Goal: Use online tool/utility: Utilize a website feature to perform a specific function

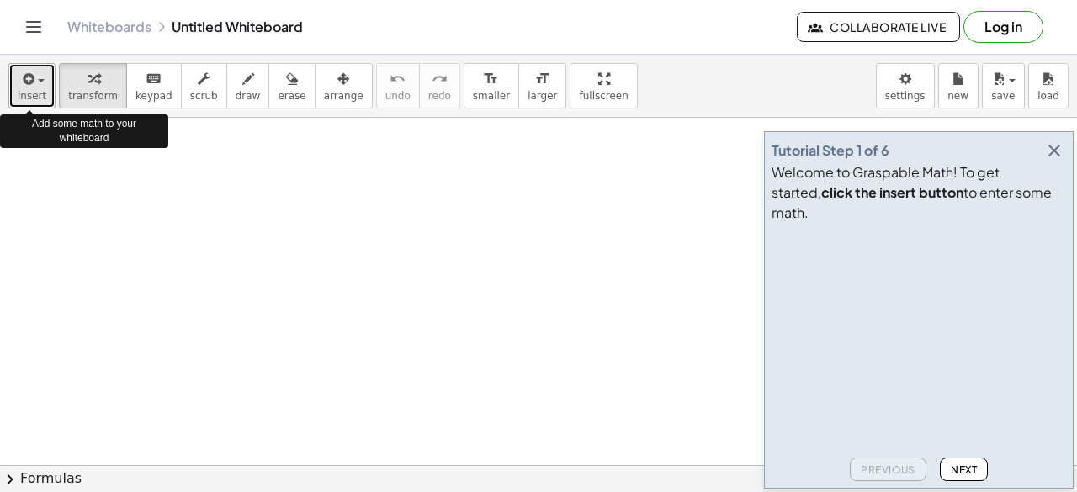
click at [27, 95] on span "insert" at bounding box center [32, 96] width 29 height 12
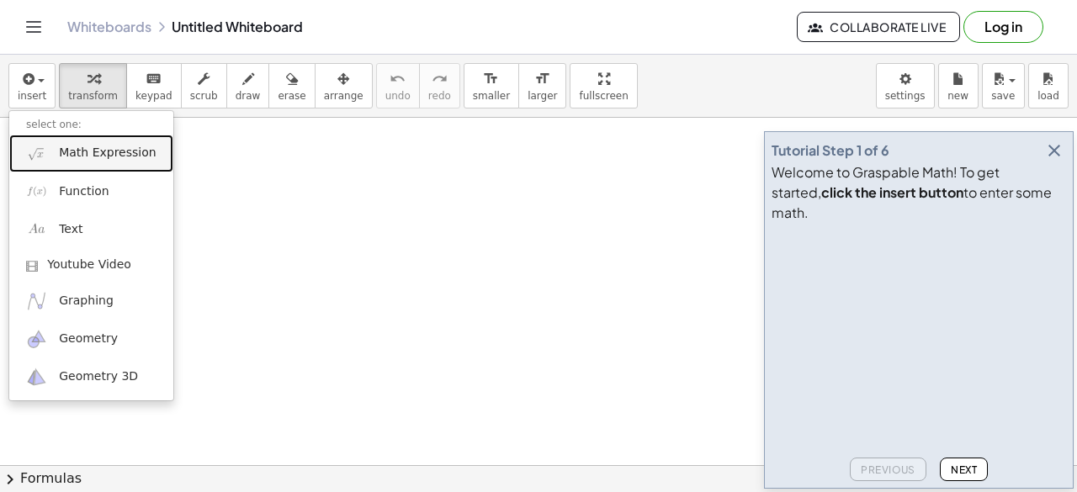
click at [77, 166] on link "Math Expression" at bounding box center [91, 154] width 164 height 38
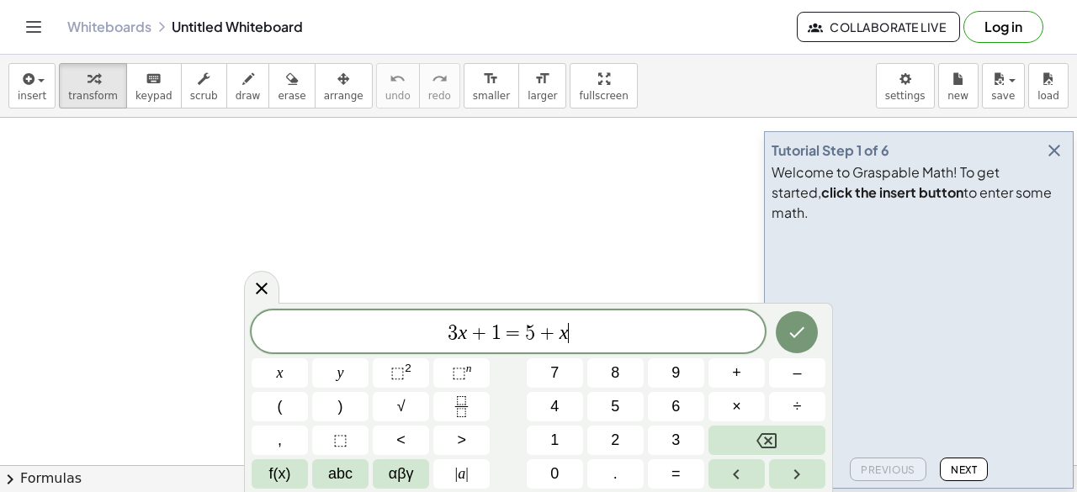
click at [468, 332] on span "+" at bounding box center [479, 333] width 24 height 20
click at [404, 401] on span "√" at bounding box center [401, 407] width 8 height 23
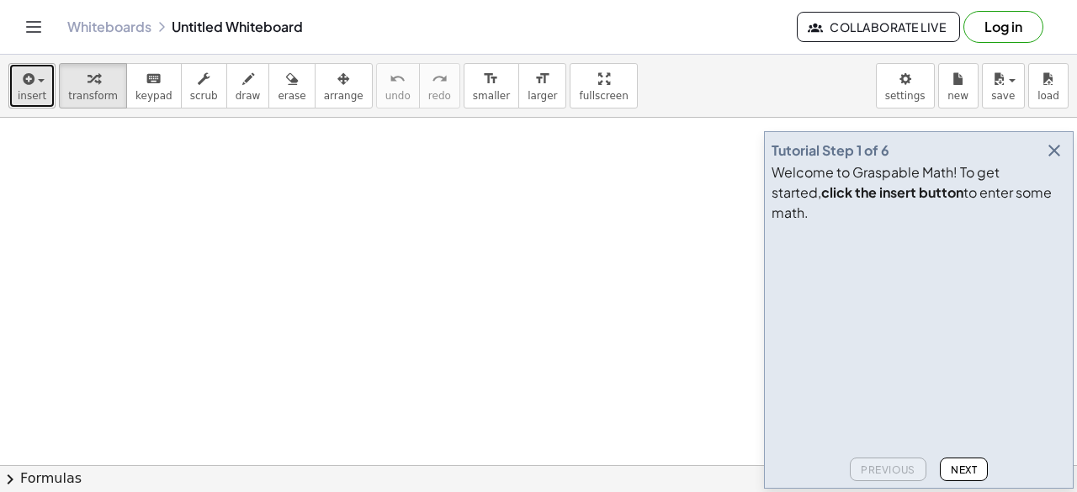
click at [35, 85] on span "button" at bounding box center [36, 81] width 3 height 12
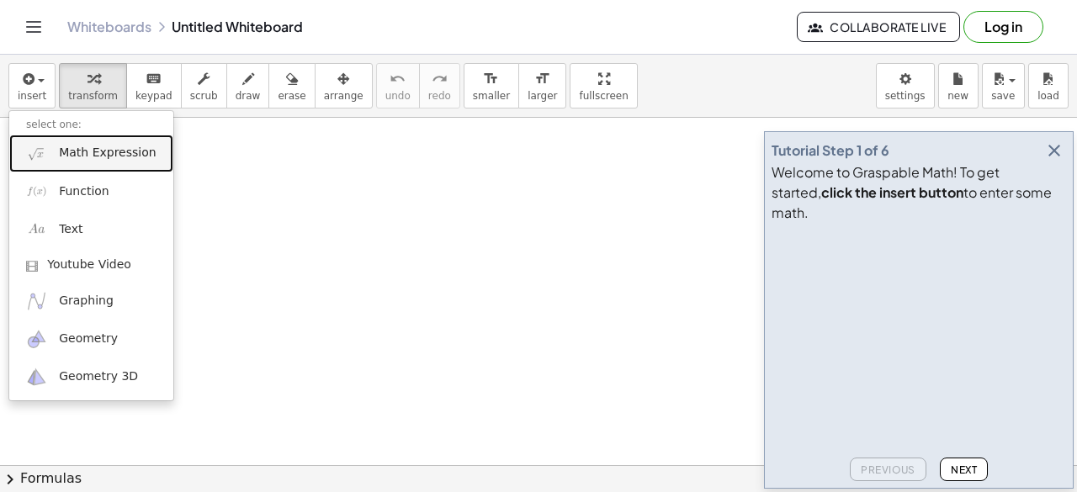
click at [94, 148] on span "Math Expression" at bounding box center [107, 153] width 97 height 17
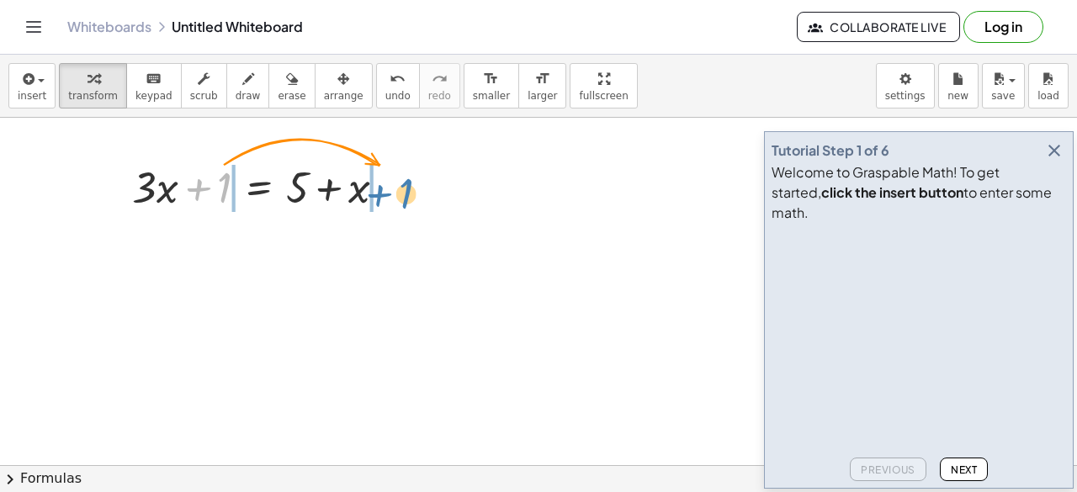
drag, startPoint x: 226, startPoint y: 183, endPoint x: 409, endPoint y: 191, distance: 183.7
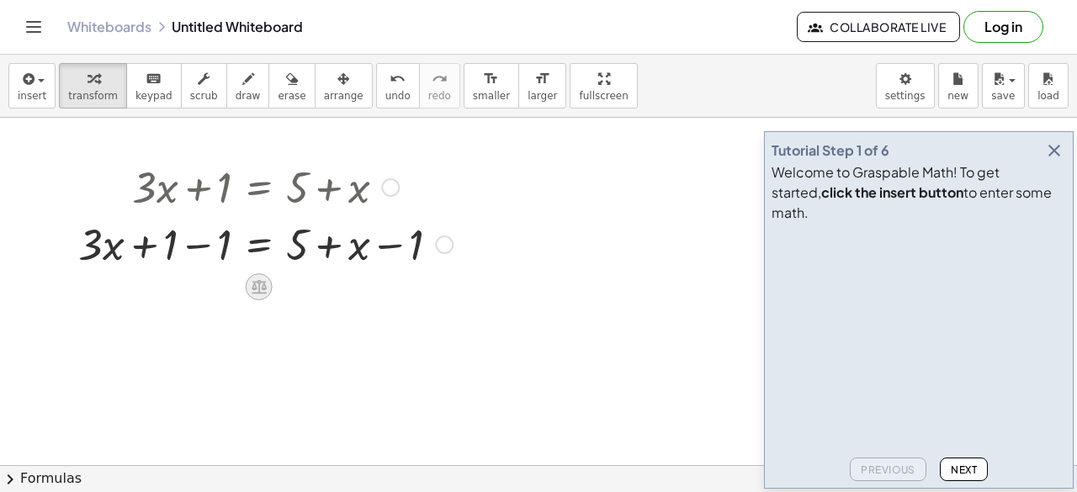
click at [261, 283] on icon at bounding box center [259, 287] width 15 height 14
click at [296, 285] on span "÷" at bounding box center [292, 287] width 9 height 24
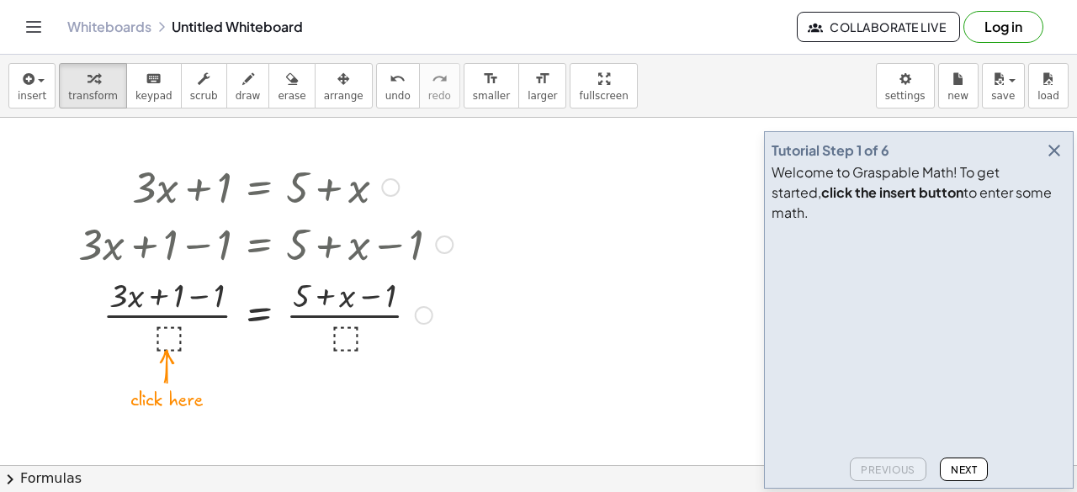
click at [392, 190] on div at bounding box center [390, 187] width 19 height 19
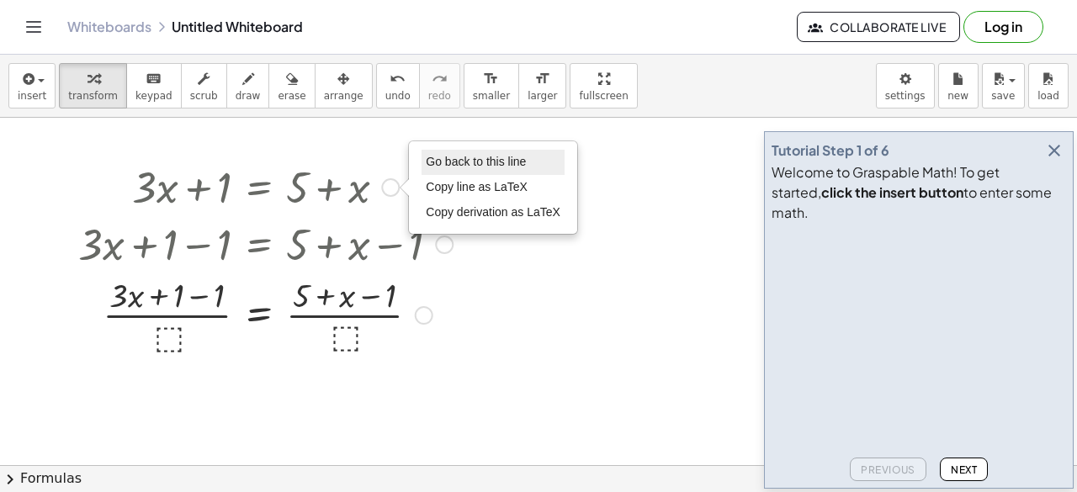
click at [441, 165] on span "Go back to this line" at bounding box center [476, 161] width 100 height 13
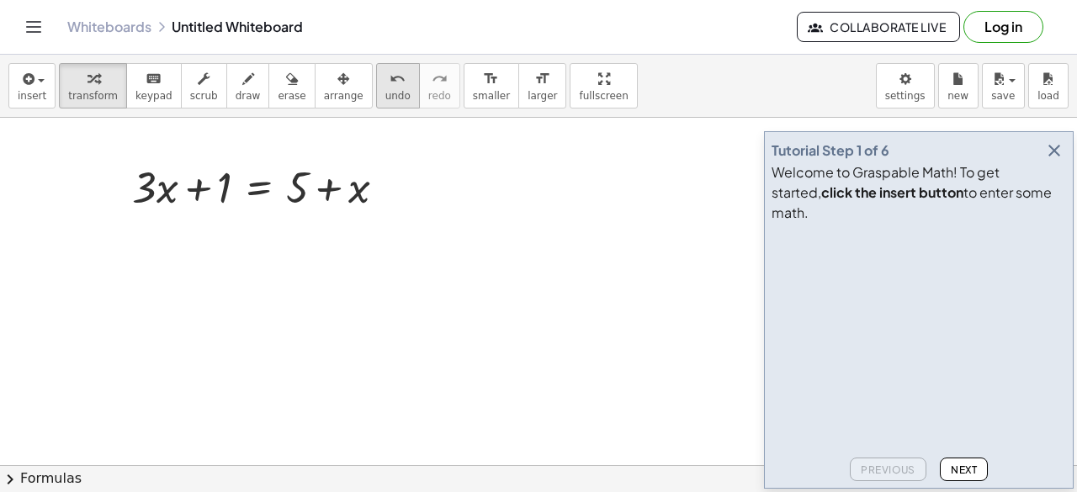
click at [385, 93] on span "undo" at bounding box center [397, 96] width 25 height 12
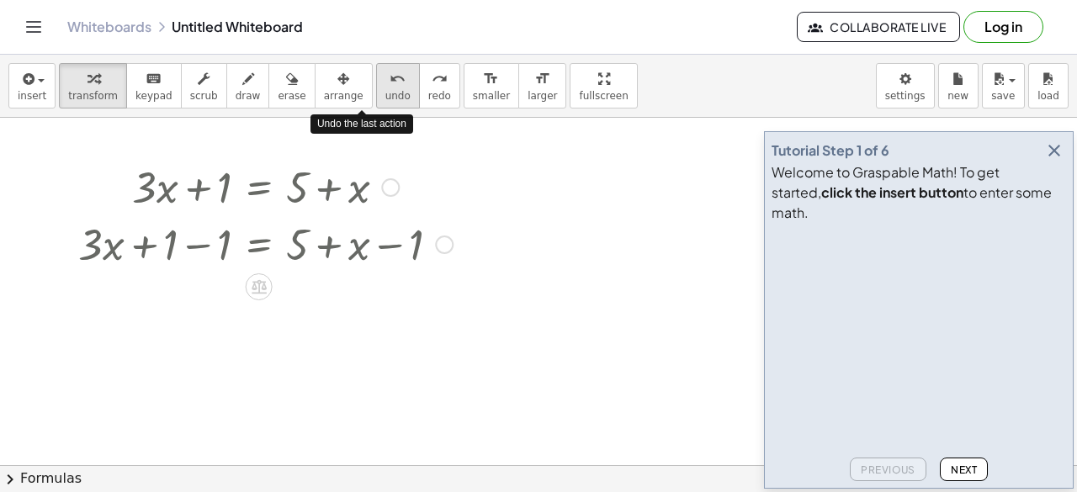
click at [385, 93] on span "undo" at bounding box center [397, 96] width 25 height 12
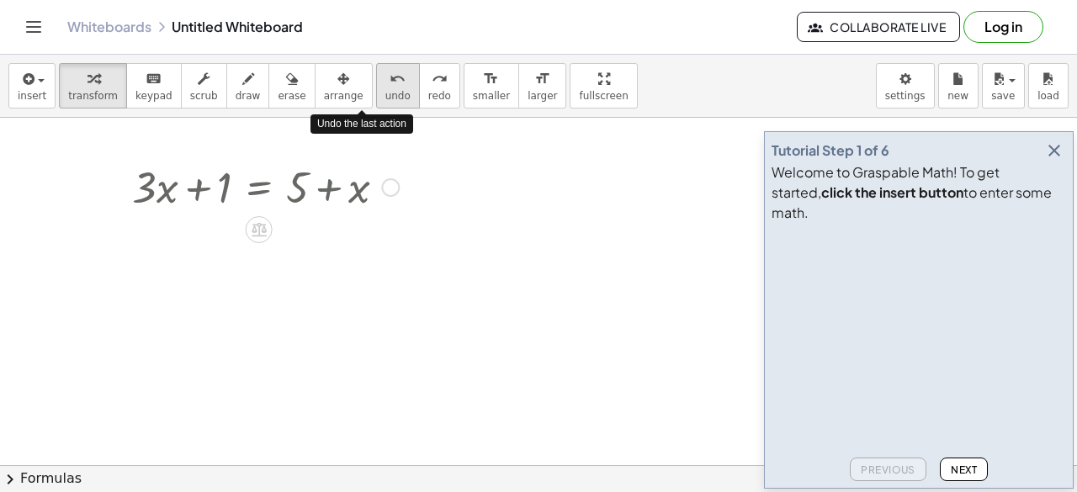
click at [385, 93] on span "undo" at bounding box center [397, 96] width 25 height 12
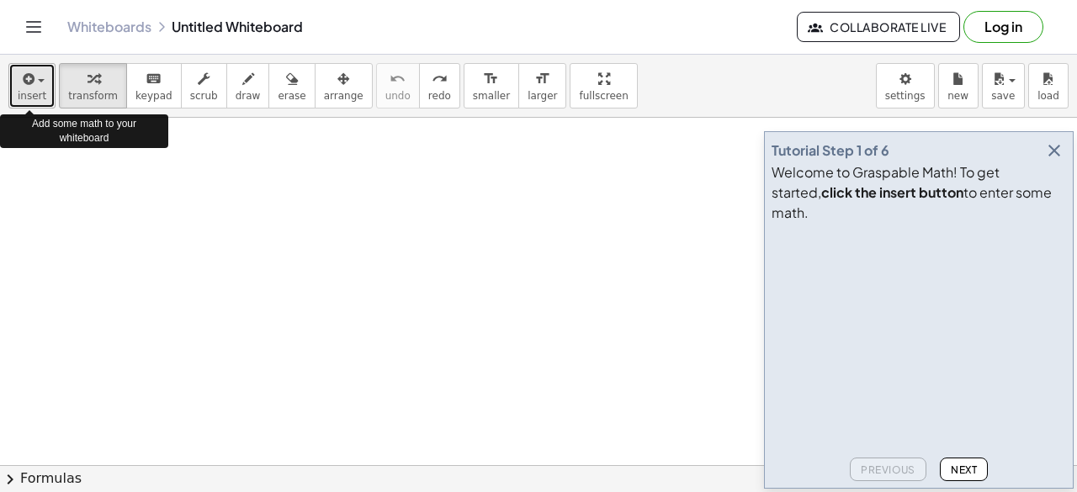
click at [42, 93] on button "insert" at bounding box center [31, 85] width 47 height 45
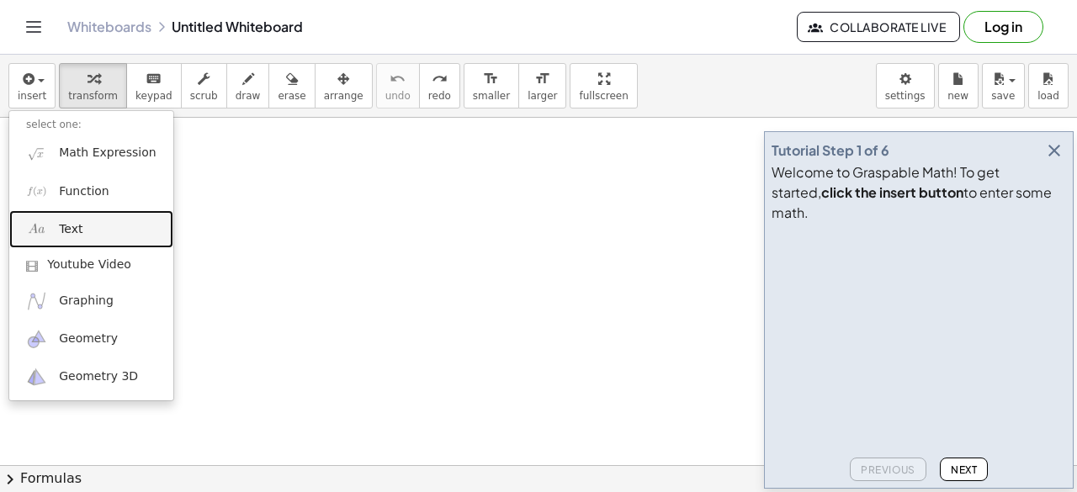
click at [59, 225] on span "Text" at bounding box center [71, 229] width 24 height 17
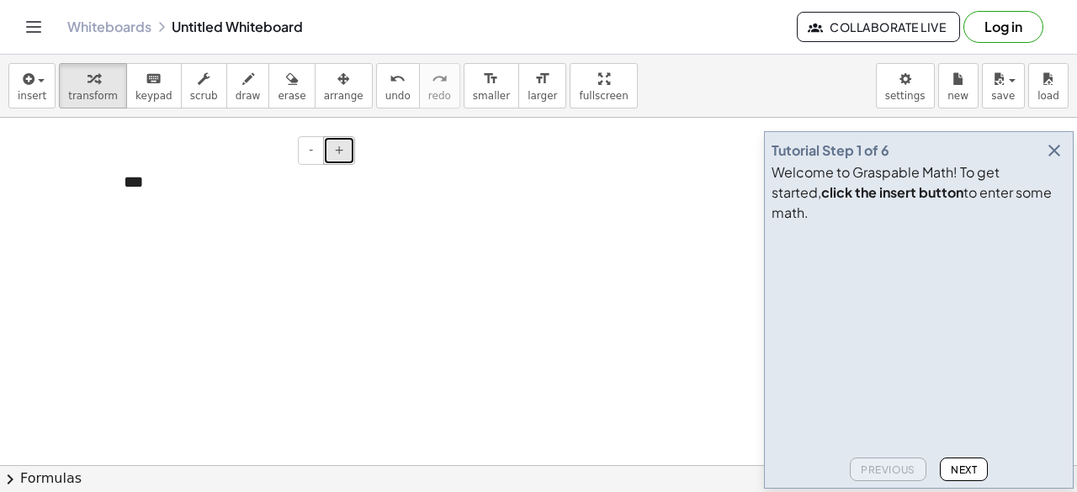
click at [346, 148] on button "+" at bounding box center [339, 150] width 32 height 29
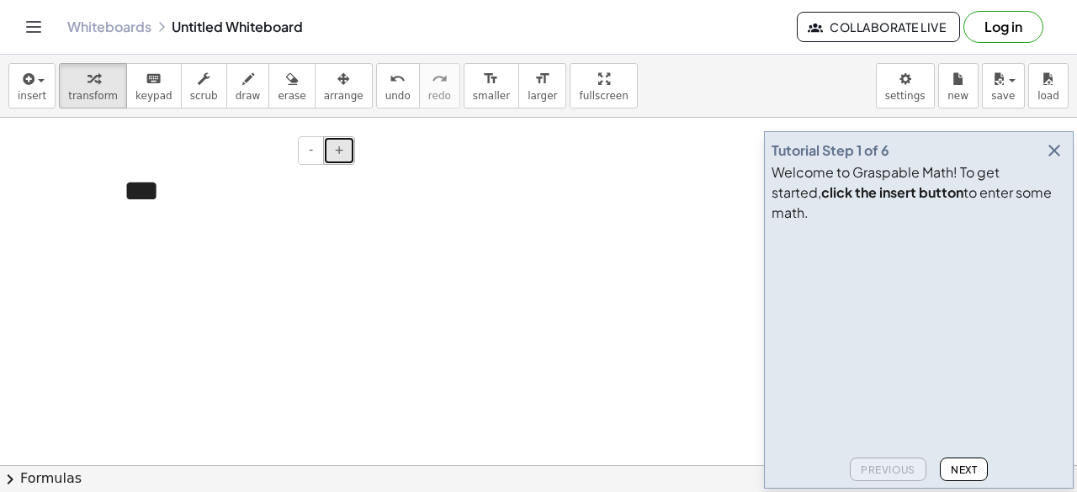
click at [346, 148] on button "+" at bounding box center [339, 150] width 32 height 29
click at [197, 180] on div "***" at bounding box center [233, 199] width 252 height 92
click at [138, 193] on div "***" at bounding box center [233, 199] width 252 height 92
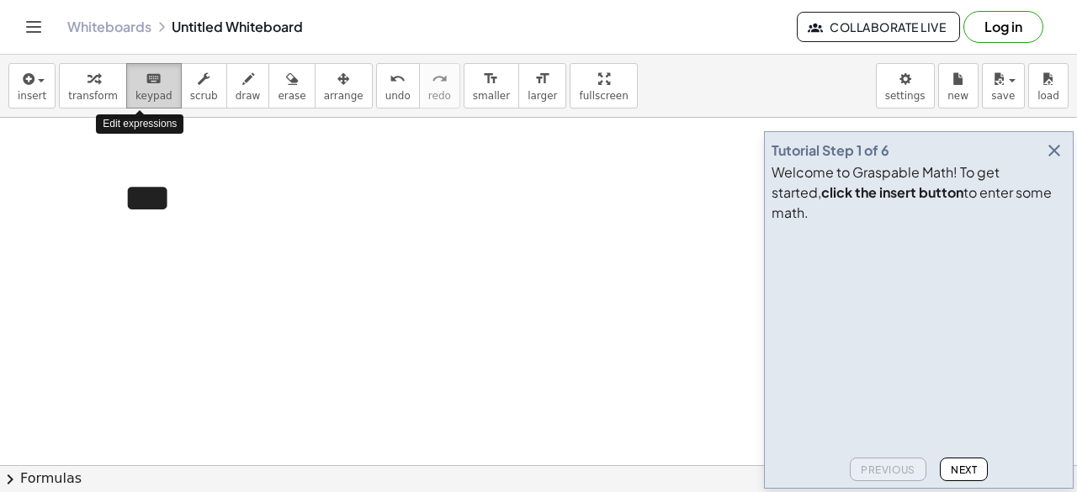
click at [146, 78] on icon "keyboard" at bounding box center [154, 79] width 16 height 20
click at [129, 193] on div "***" at bounding box center [233, 199] width 252 height 92
click at [156, 197] on div "***" at bounding box center [233, 199] width 252 height 92
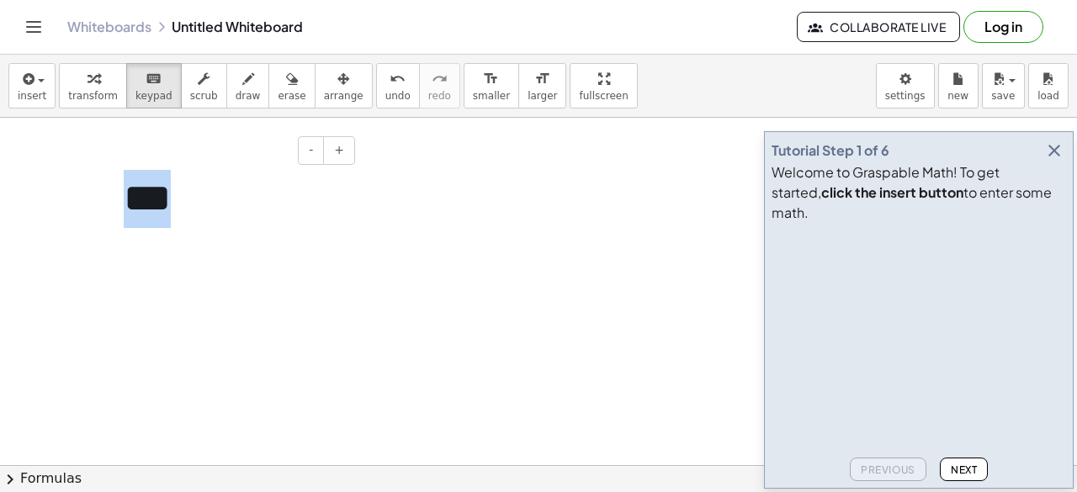
drag, startPoint x: 156, startPoint y: 197, endPoint x: 114, endPoint y: 194, distance: 41.4
click at [114, 194] on div "- + ***" at bounding box center [233, 199] width 252 height 92
click at [311, 179] on div at bounding box center [233, 199] width 252 height 92
drag, startPoint x: 280, startPoint y: 149, endPoint x: 308, endPoint y: 169, distance: 34.3
click at [308, 169] on div "- +" at bounding box center [233, 199] width 252 height 92
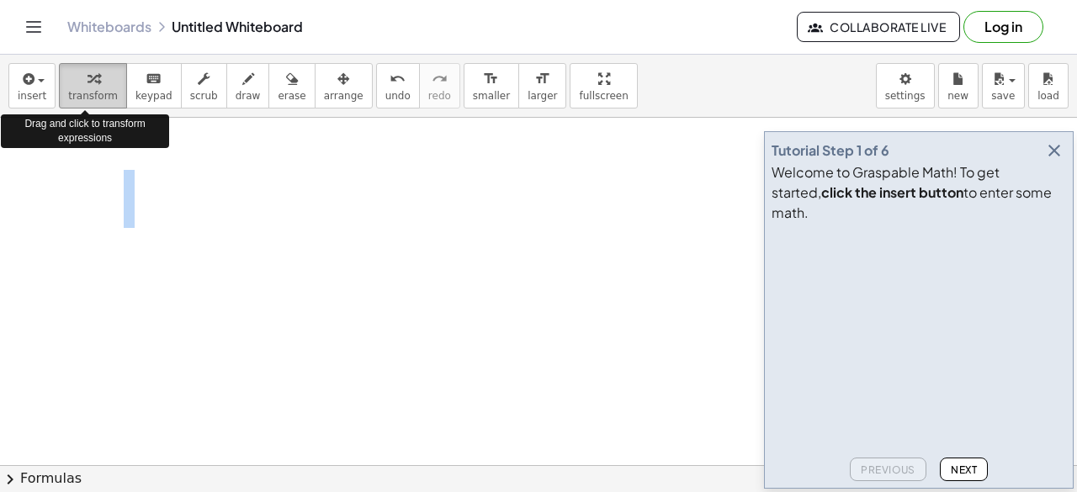
click at [93, 83] on div "button" at bounding box center [93, 78] width 50 height 20
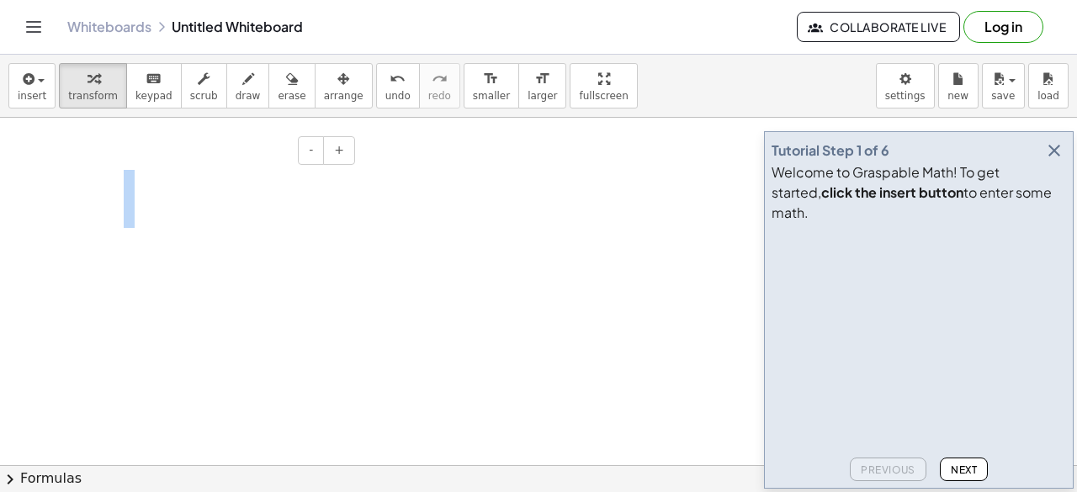
click at [340, 189] on div at bounding box center [233, 199] width 252 height 92
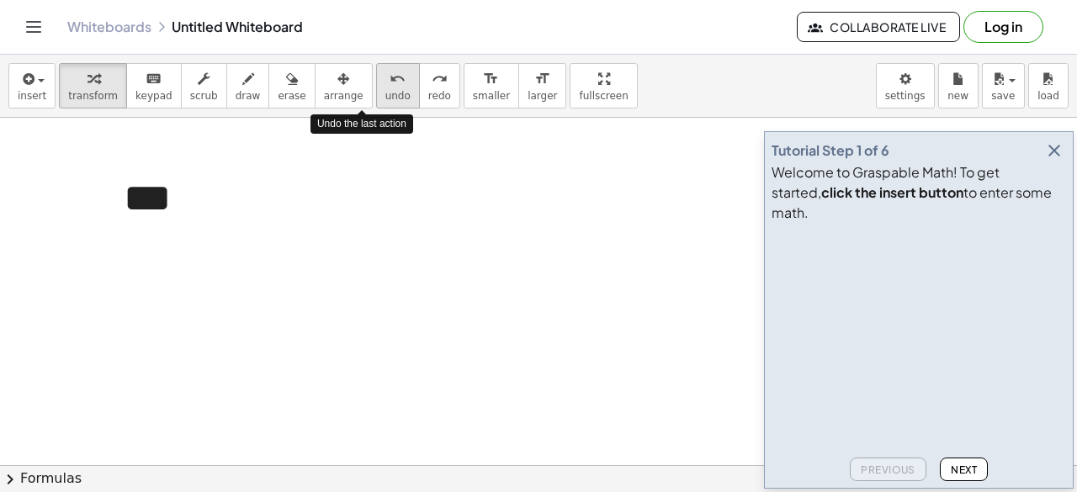
click at [385, 91] on span "undo" at bounding box center [397, 96] width 25 height 12
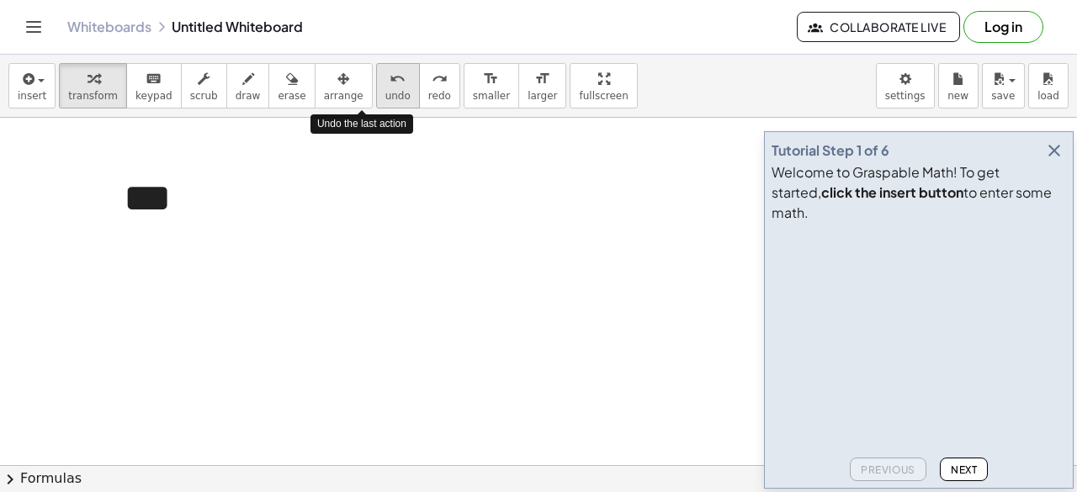
click at [385, 91] on span "undo" at bounding box center [397, 96] width 25 height 12
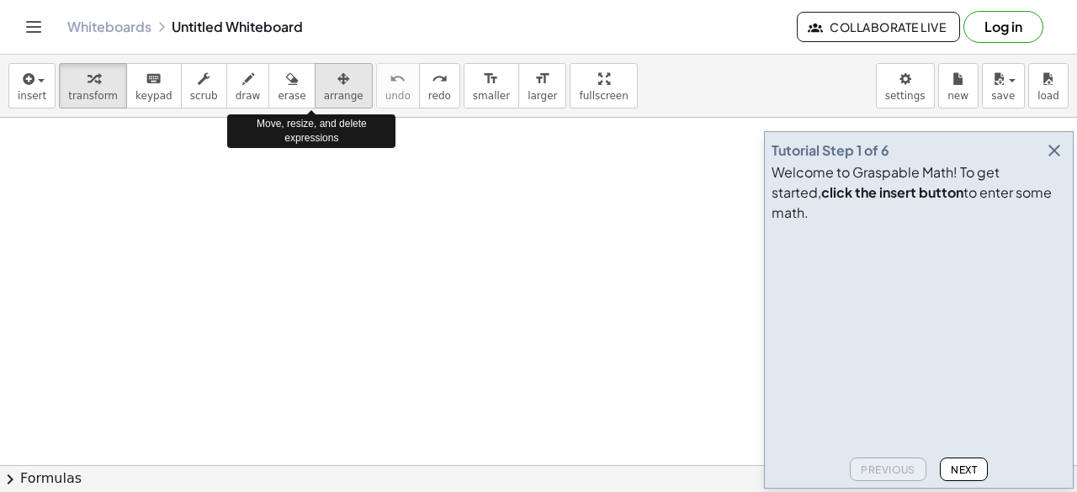
click at [324, 91] on span "arrange" at bounding box center [344, 96] width 40 height 12
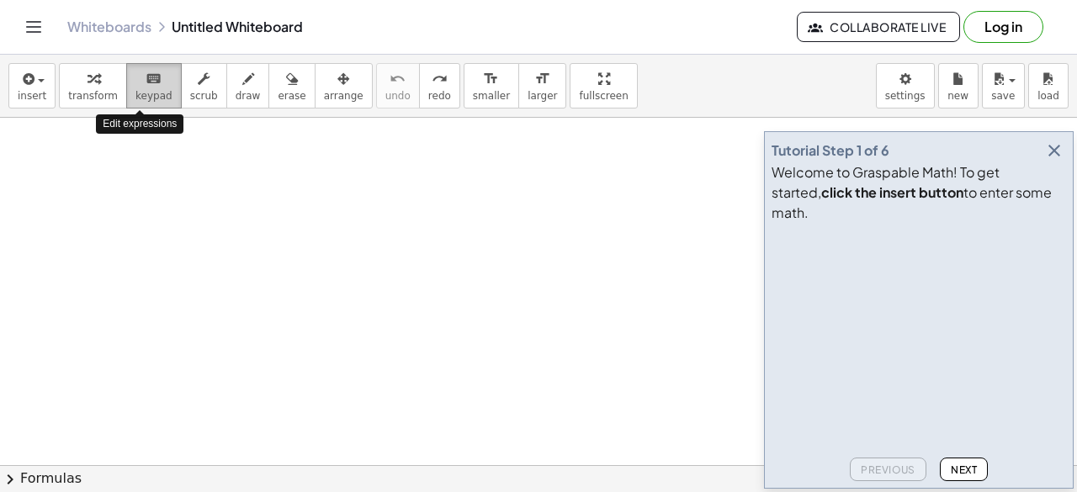
click at [146, 87] on icon "keyboard" at bounding box center [154, 79] width 16 height 20
click at [12, 474] on span "chevron_right" at bounding box center [10, 480] width 20 height 20
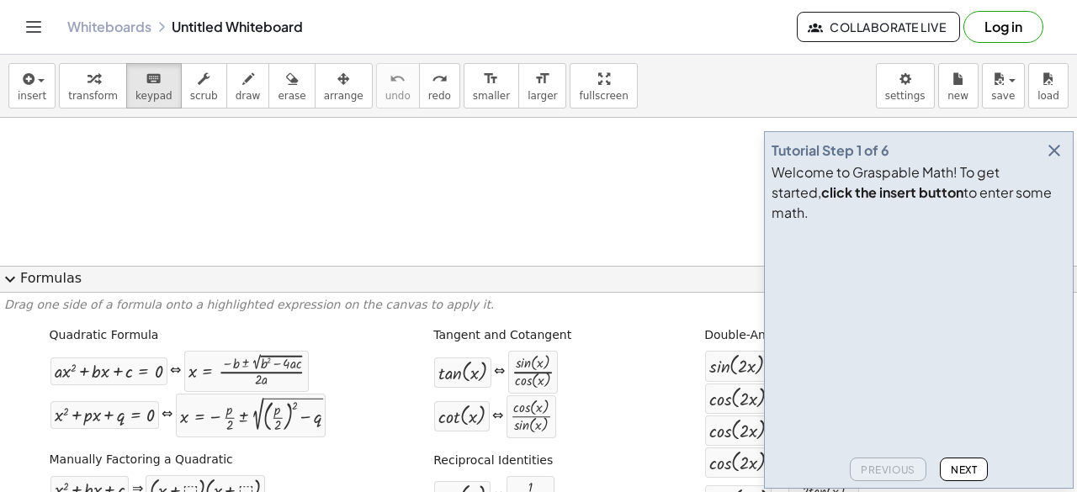
click at [27, 275] on button "expand_more Formulas" at bounding box center [538, 279] width 1077 height 27
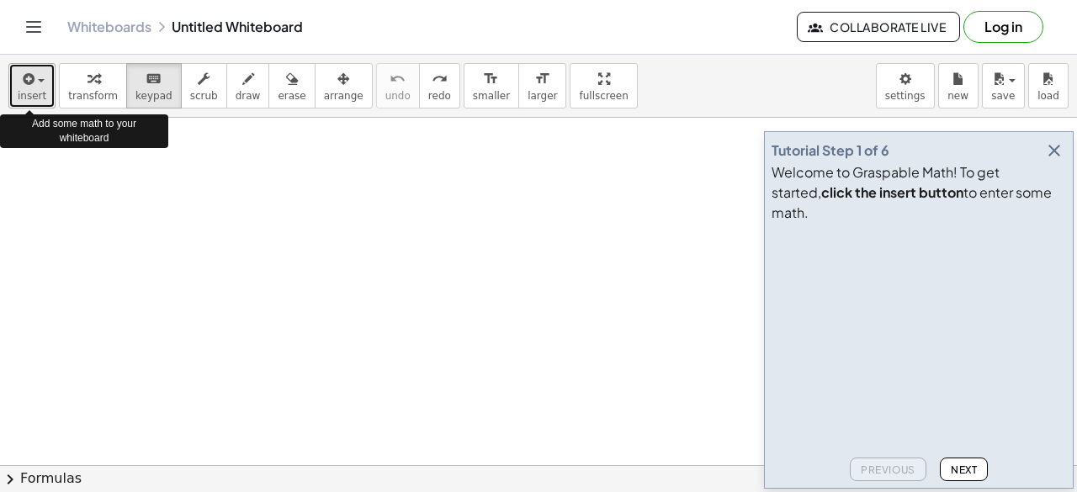
click at [22, 80] on icon "button" at bounding box center [26, 79] width 15 height 20
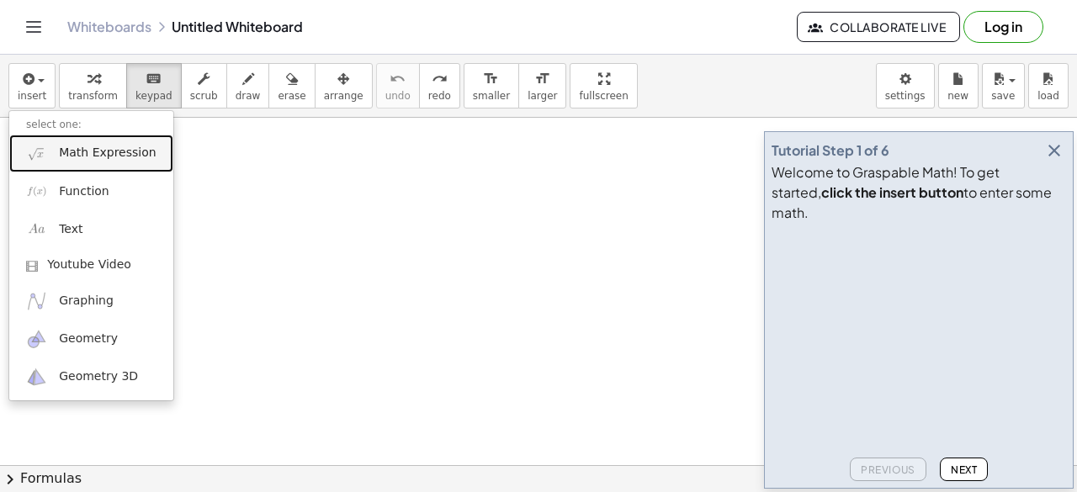
click at [71, 141] on link "Math Expression" at bounding box center [91, 154] width 164 height 38
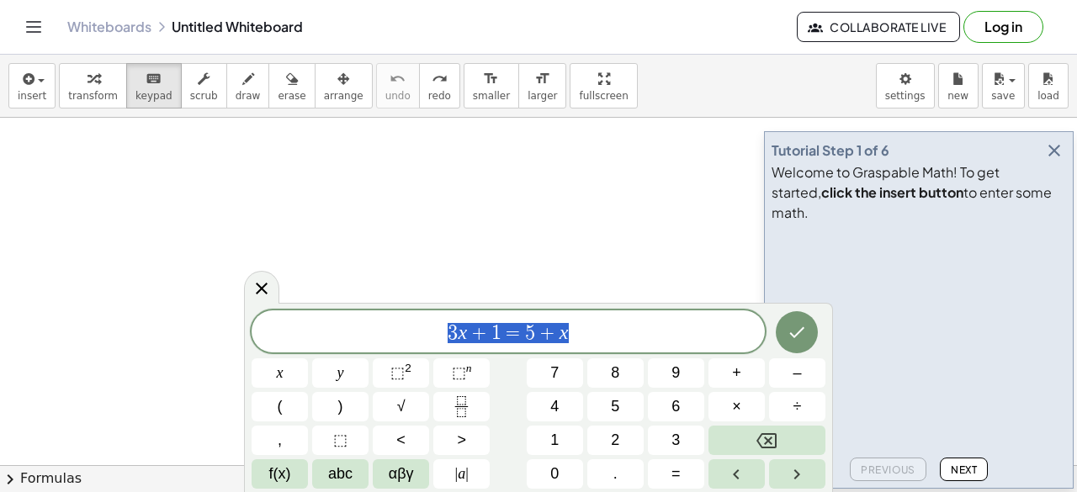
drag, startPoint x: 589, startPoint y: 331, endPoint x: 412, endPoint y: 330, distance: 177.6
click at [412, 330] on span "3 x + 1 = 5 + x" at bounding box center [508, 333] width 513 height 24
click at [781, 380] on button "–" at bounding box center [797, 373] width 56 height 29
click at [666, 440] on button "3" at bounding box center [676, 440] width 56 height 29
click at [730, 374] on button "+" at bounding box center [737, 373] width 56 height 29
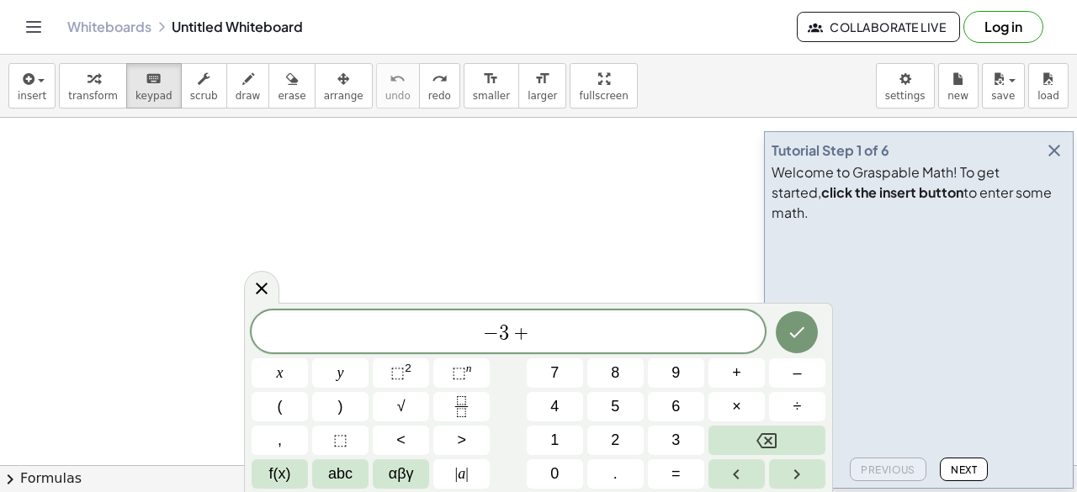
click at [586, 444] on div "− 3 + x y ⬚ 2 ⬚ n 7 8 9 + – ( ) √ 4 5 6 × ÷ , ⬚ < > 1 2 3 f(x) abc αβγ | a | 0 …" at bounding box center [539, 400] width 574 height 178
click at [609, 437] on button "2" at bounding box center [615, 440] width 56 height 29
click at [667, 481] on button "=" at bounding box center [676, 473] width 56 height 29
click at [805, 326] on icon "Done" at bounding box center [797, 332] width 20 height 20
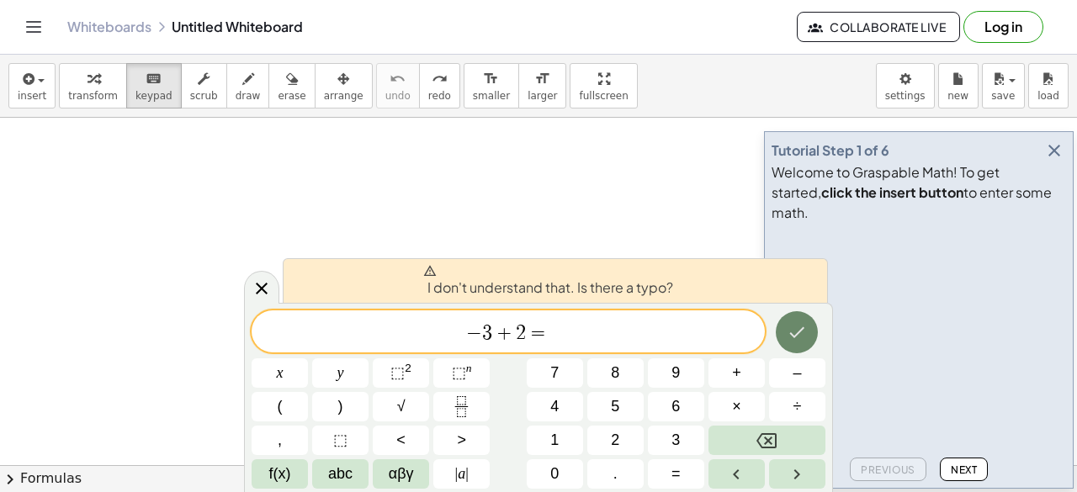
click at [794, 332] on icon "Done" at bounding box center [797, 332] width 20 height 20
click at [342, 477] on span "abc" at bounding box center [340, 474] width 24 height 23
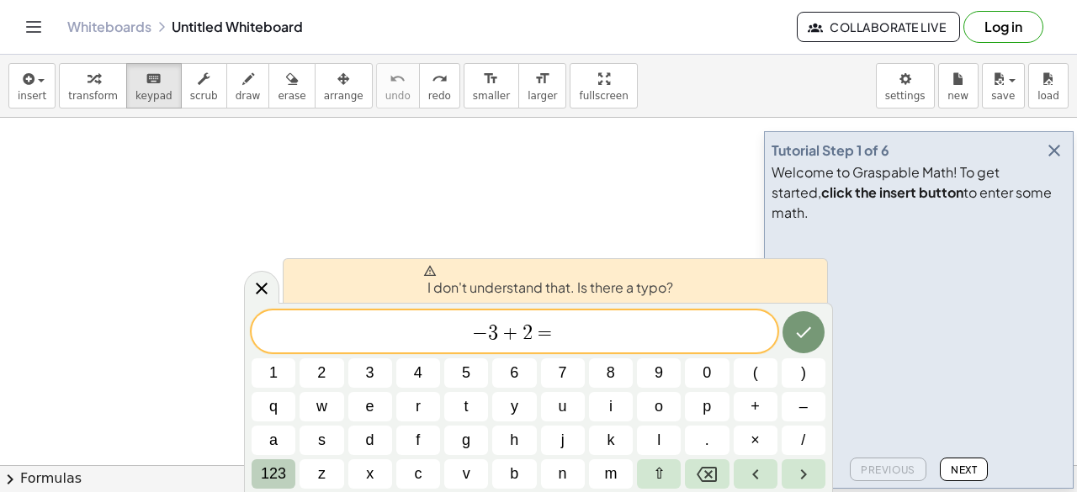
click at [264, 474] on span "123" at bounding box center [273, 474] width 25 height 23
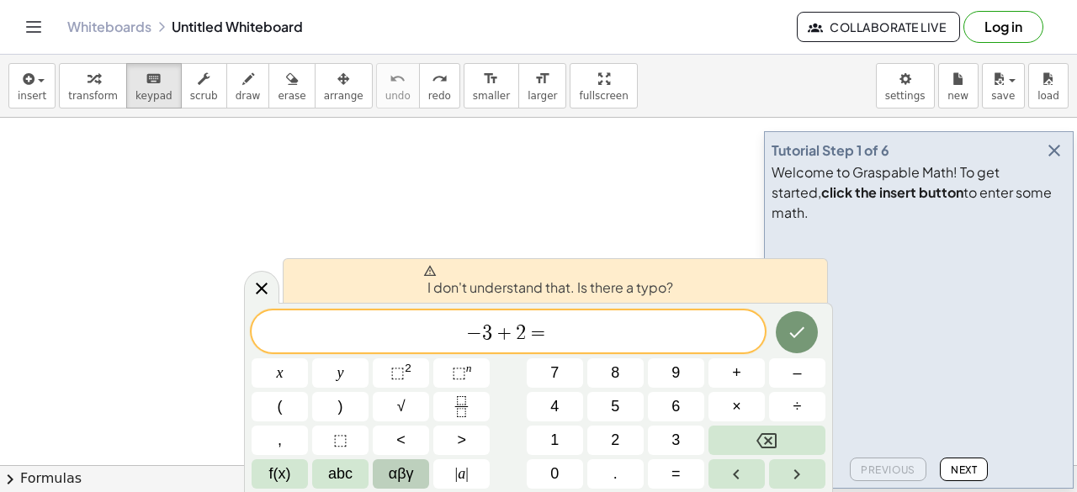
click at [389, 464] on span "αβγ" at bounding box center [401, 474] width 25 height 23
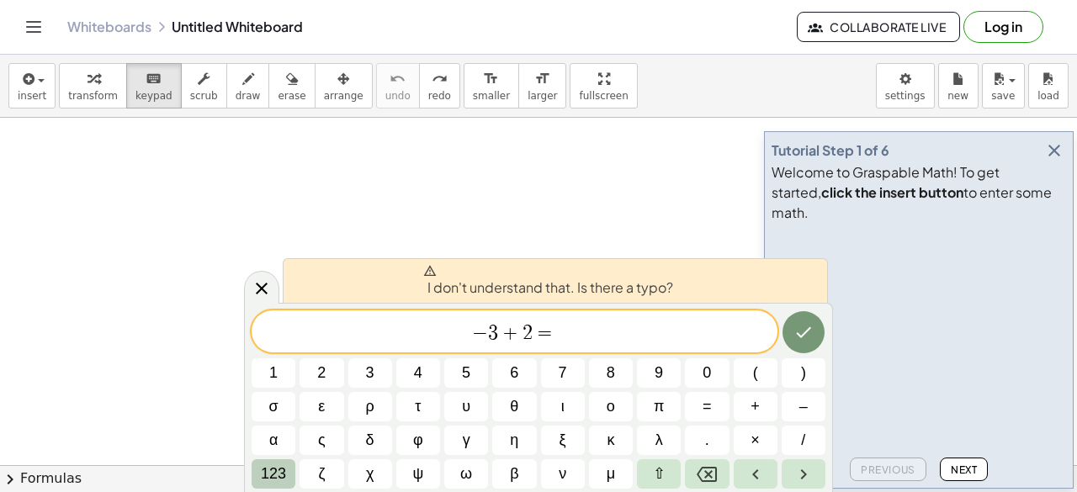
click at [267, 465] on span "123" at bounding box center [273, 474] width 25 height 23
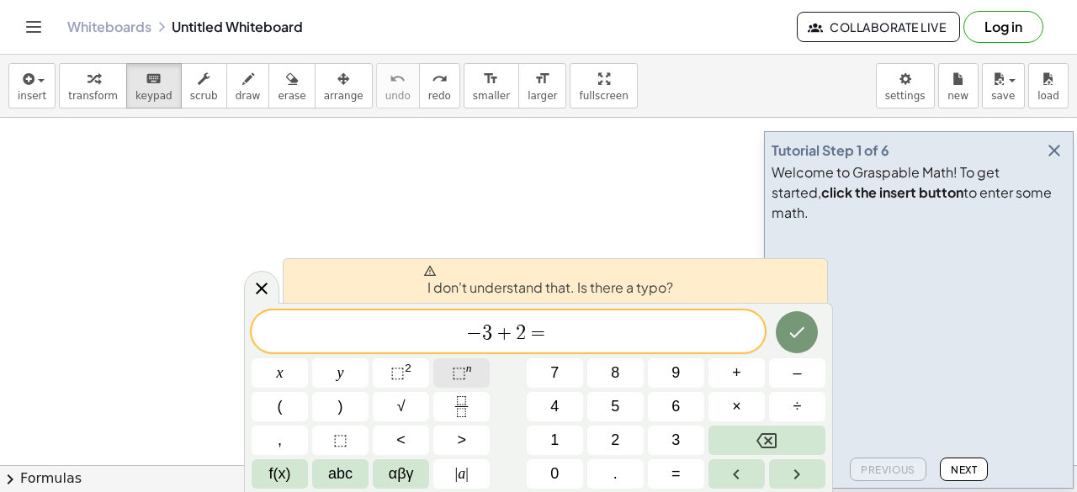
click at [449, 374] on button "⬚ n" at bounding box center [461, 373] width 56 height 29
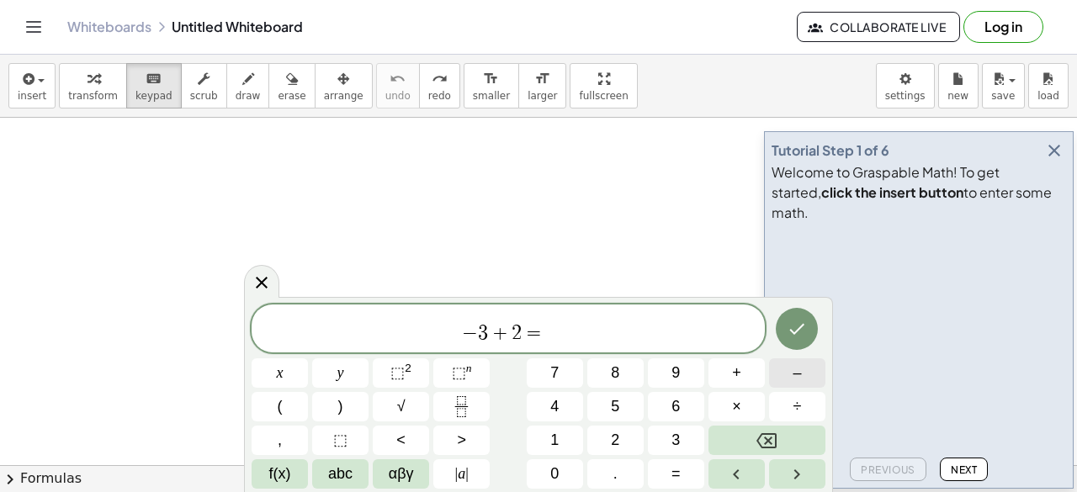
click at [792, 382] on button "–" at bounding box center [797, 373] width 56 height 29
click at [781, 439] on button "Backspace" at bounding box center [767, 440] width 117 height 29
click at [454, 367] on span "⬚" at bounding box center [459, 372] width 14 height 17
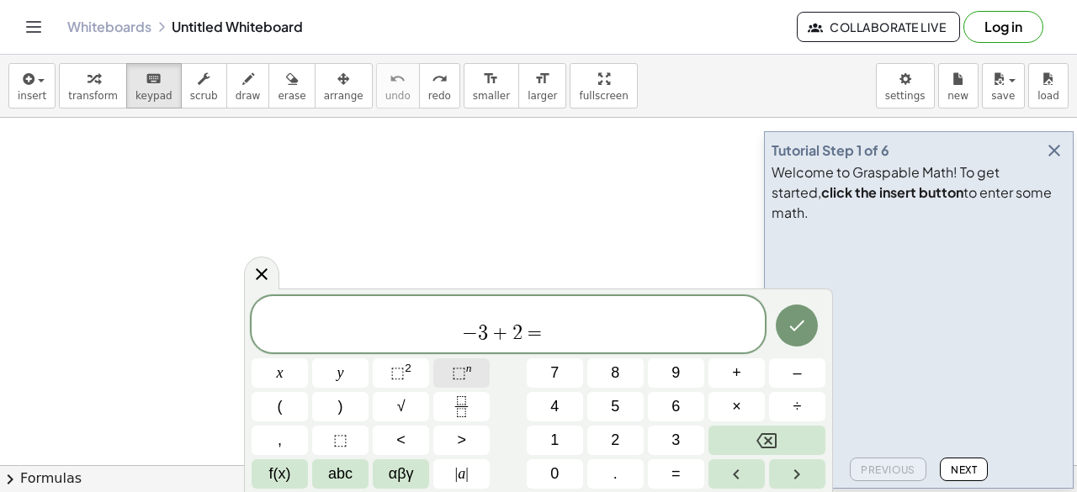
click at [454, 367] on span "⬚" at bounding box center [459, 372] width 14 height 17
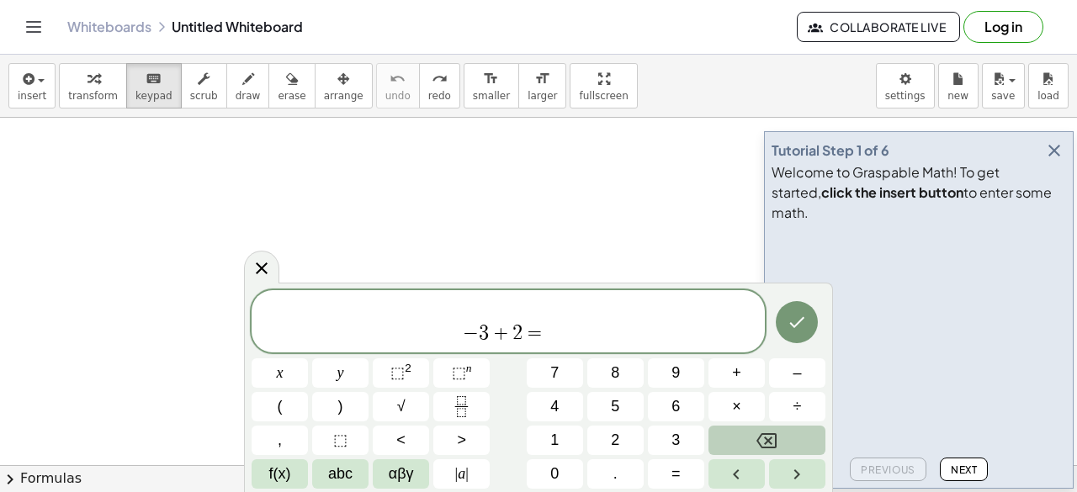
click at [742, 450] on button "Backspace" at bounding box center [767, 440] width 117 height 29
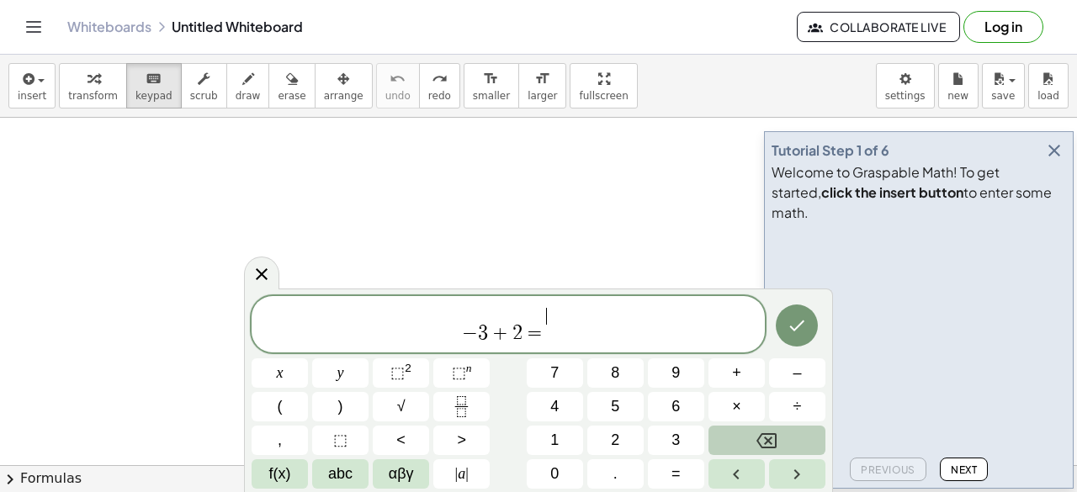
click at [742, 450] on button "Backspace" at bounding box center [767, 440] width 117 height 29
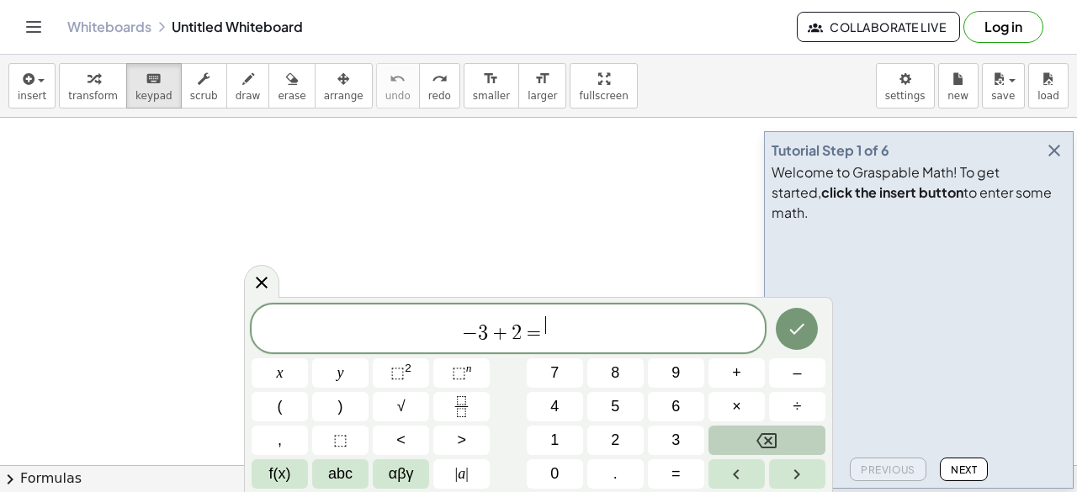
click at [742, 450] on button "Backspace" at bounding box center [767, 440] width 117 height 29
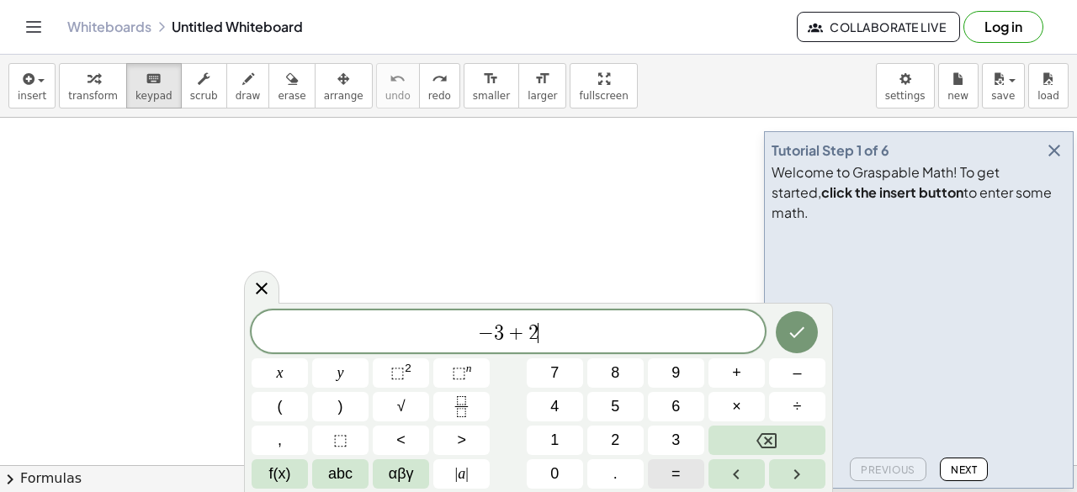
click at [655, 470] on button "=" at bounding box center [676, 473] width 56 height 29
click at [779, 336] on button "Done" at bounding box center [797, 332] width 42 height 42
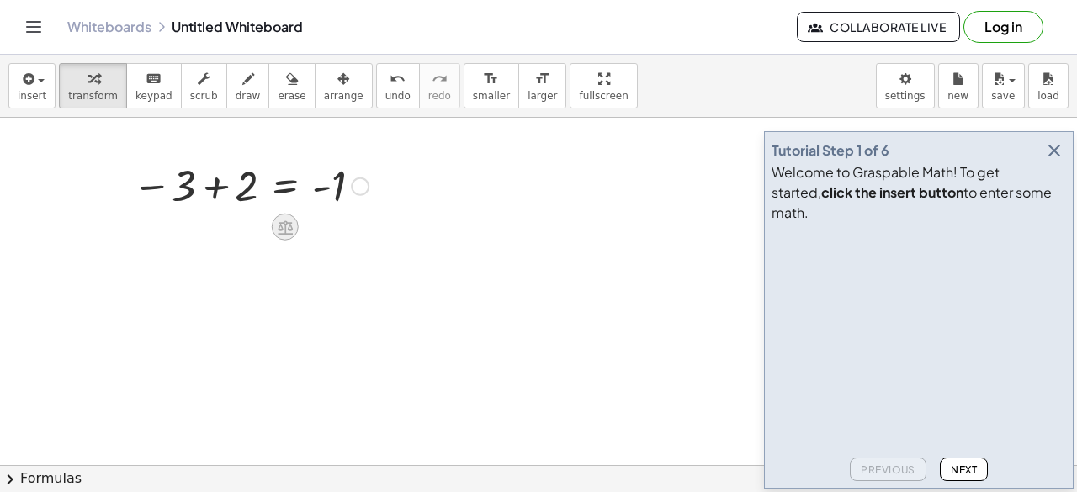
click at [279, 223] on icon at bounding box center [285, 227] width 15 height 14
click at [365, 186] on div at bounding box center [360, 186] width 19 height 19
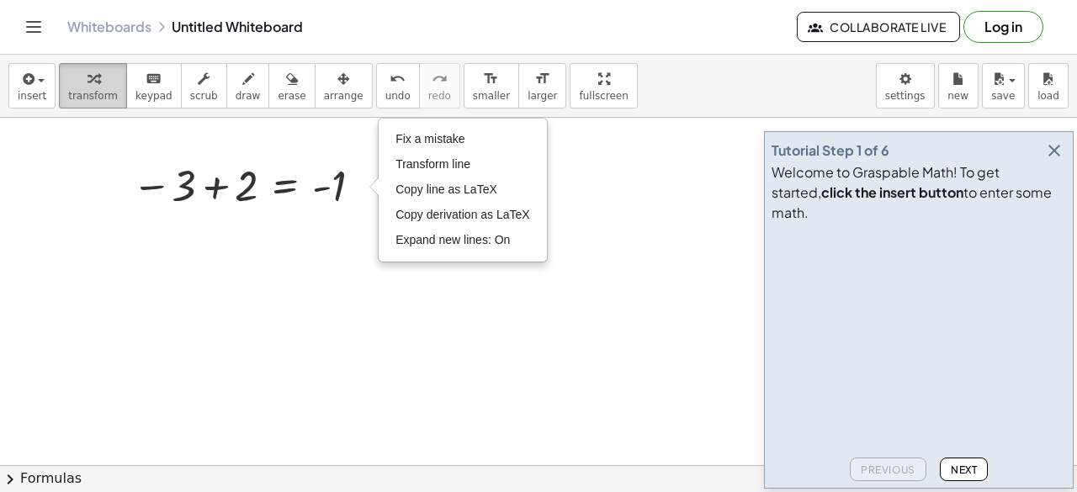
click at [88, 76] on icon "button" at bounding box center [94, 79] width 12 height 20
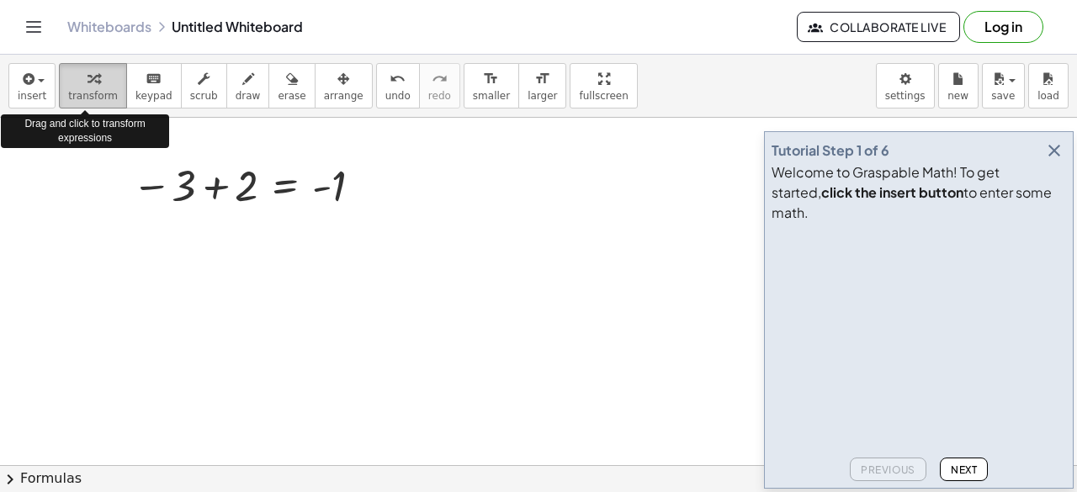
click at [88, 76] on icon "button" at bounding box center [94, 79] width 12 height 20
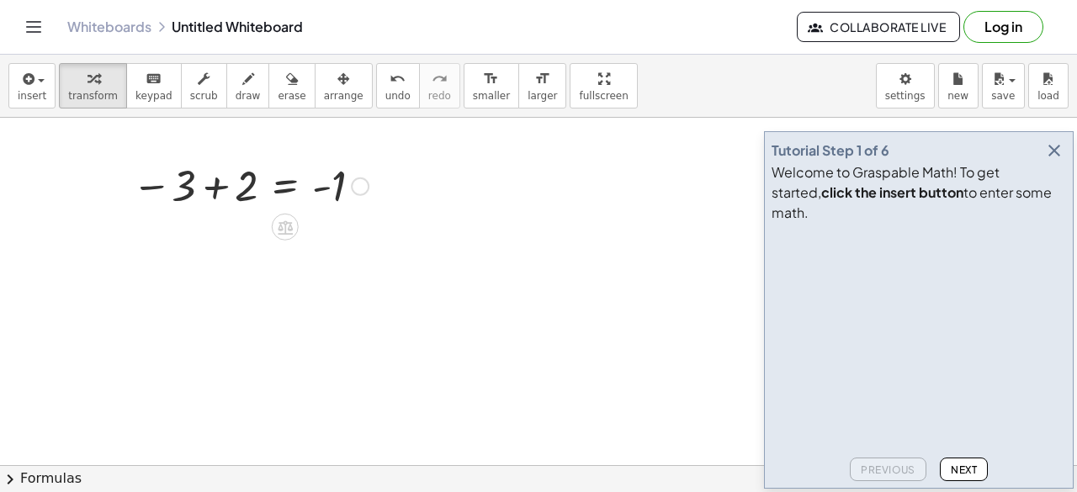
click at [275, 186] on div at bounding box center [250, 185] width 253 height 56
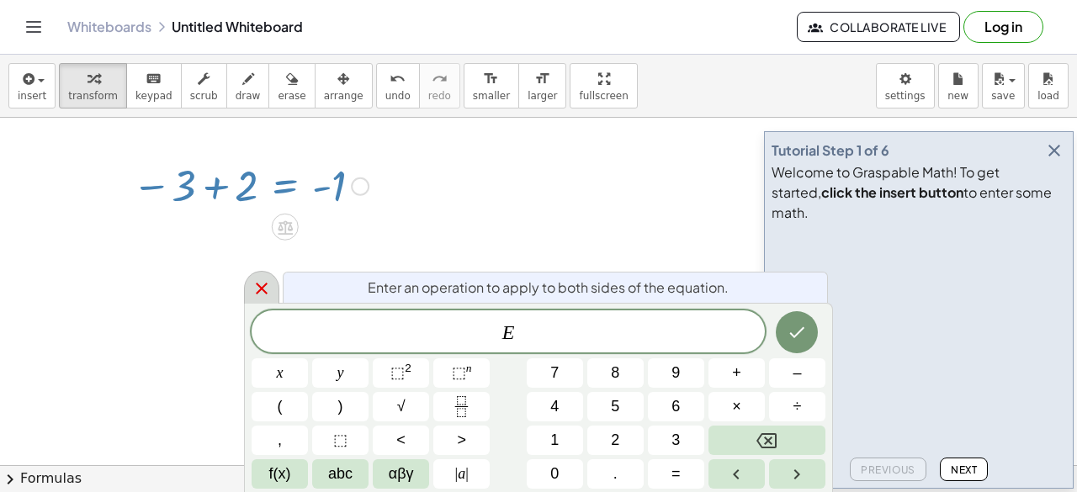
click at [261, 290] on icon at bounding box center [262, 289] width 20 height 20
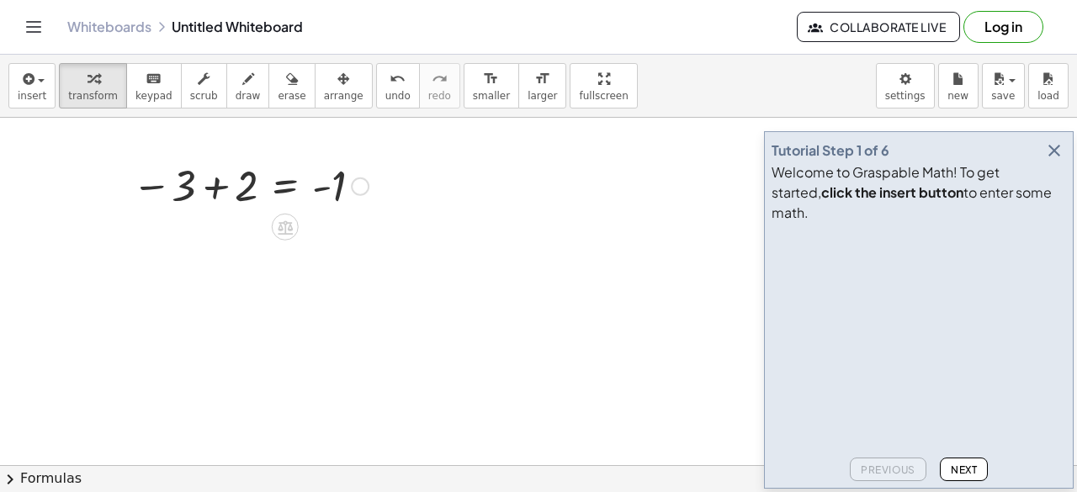
click at [362, 189] on div "Fix a mistake Transform line Copy line as LaTeX Copy derivation as LaTeX Expand…" at bounding box center [360, 186] width 19 height 19
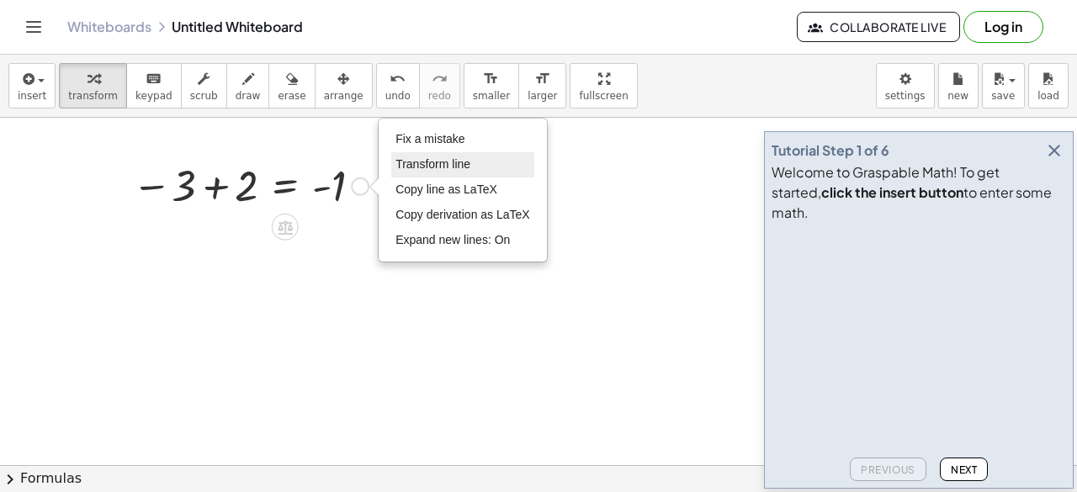
click at [402, 169] on span "Transform line" at bounding box center [433, 163] width 75 height 13
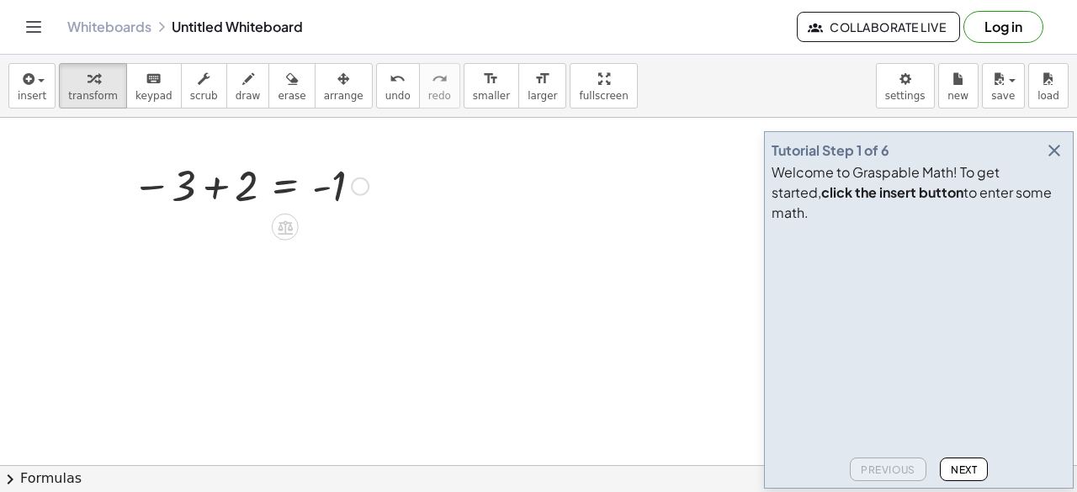
click at [364, 188] on div "Fix a mistake Transform line Copy line as LaTeX Copy derivation as LaTeX Expand…" at bounding box center [360, 186] width 19 height 19
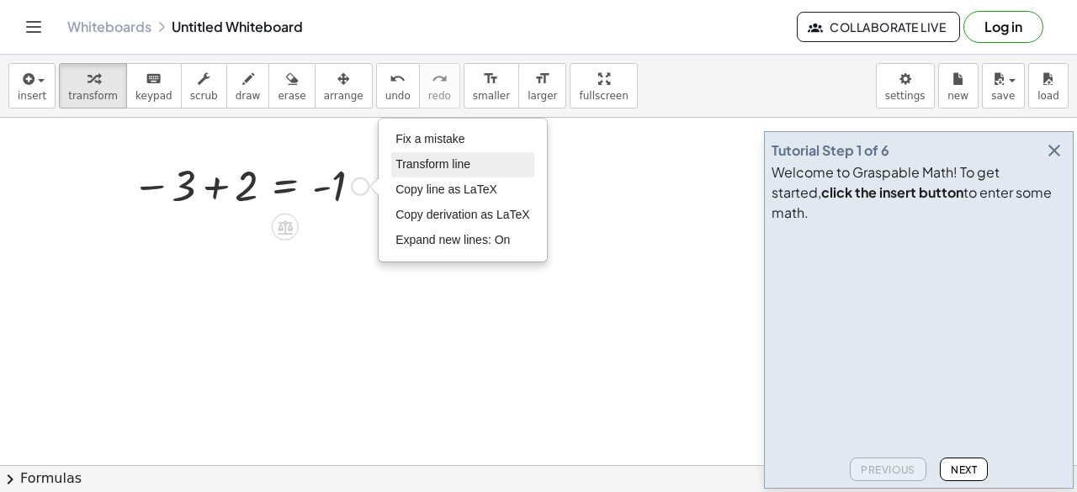
click at [417, 170] on li "Transform line" at bounding box center [462, 164] width 143 height 25
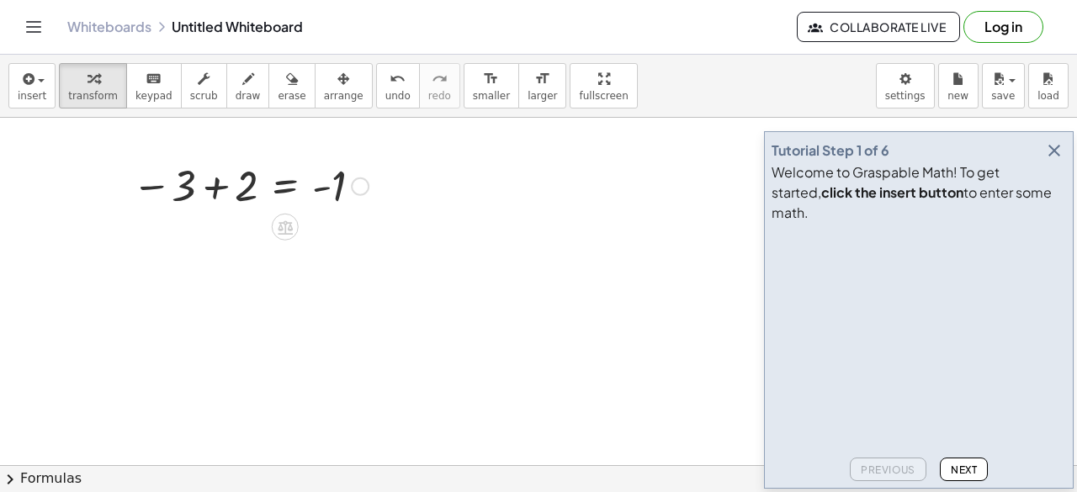
click at [364, 185] on div "Fix a mistake Transform line Copy line as LaTeX Copy derivation as LaTeX Expand…" at bounding box center [360, 186] width 19 height 19
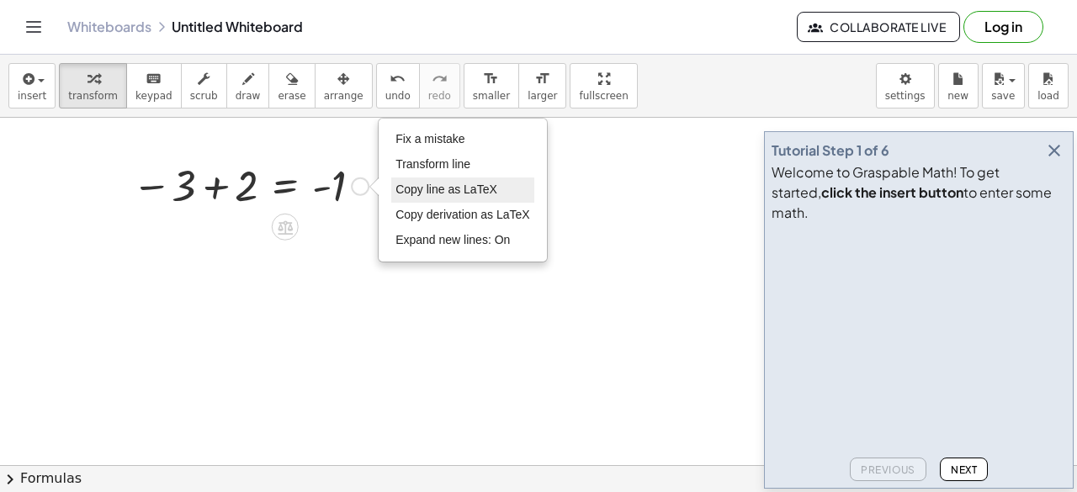
click at [453, 186] on span "Copy line as LaTeX" at bounding box center [447, 189] width 102 height 13
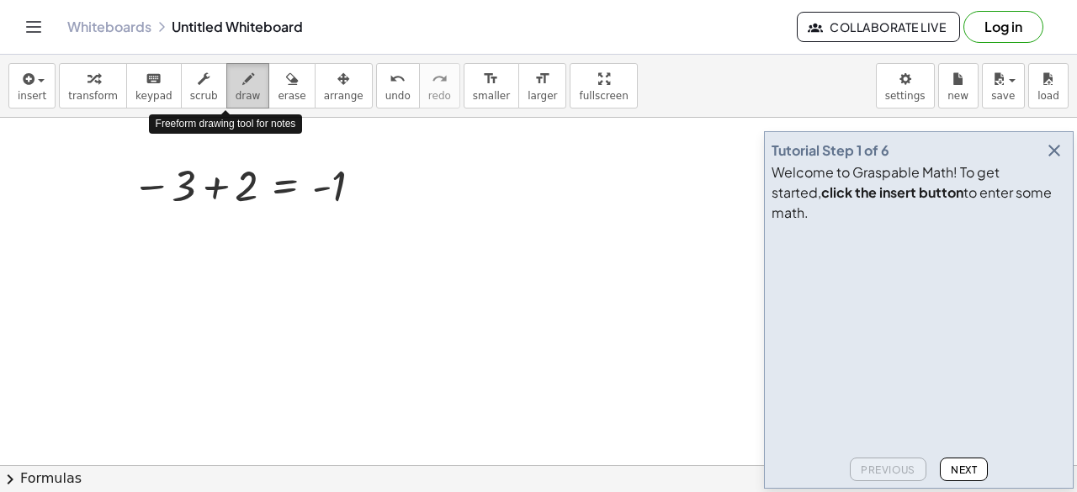
click at [236, 92] on span "draw" at bounding box center [248, 96] width 25 height 12
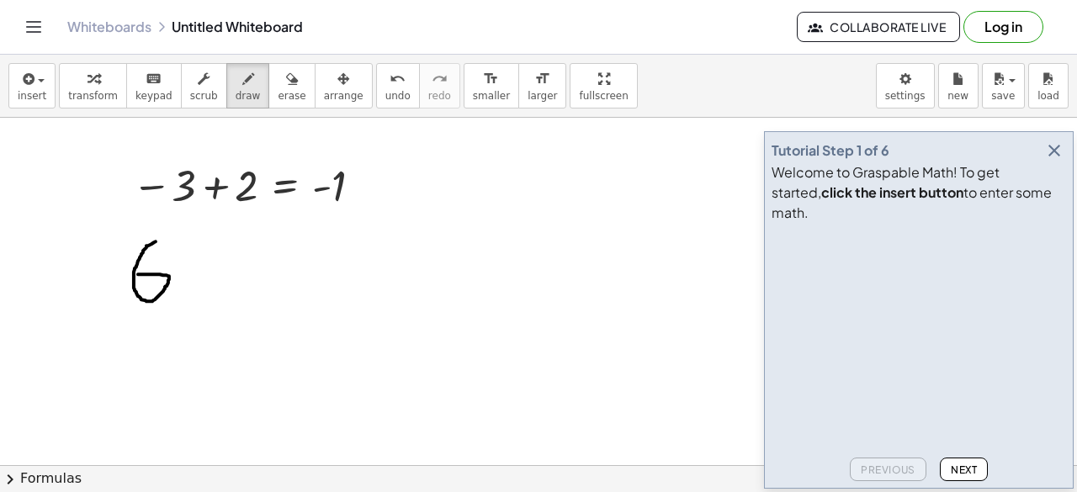
drag, startPoint x: 156, startPoint y: 241, endPoint x: 137, endPoint y: 277, distance: 40.6
drag, startPoint x: 199, startPoint y: 281, endPoint x: 243, endPoint y: 281, distance: 44.6
drag, startPoint x: 222, startPoint y: 258, endPoint x: 219, endPoint y: 321, distance: 63.2
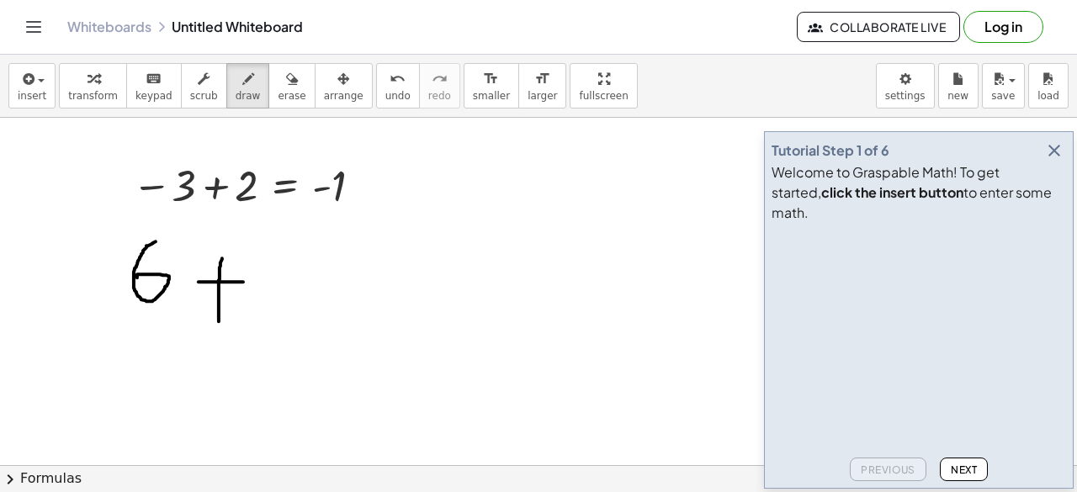
drag, startPoint x: 279, startPoint y: 253, endPoint x: 286, endPoint y: 284, distance: 31.2
drag, startPoint x: 305, startPoint y: 252, endPoint x: 350, endPoint y: 260, distance: 46.2
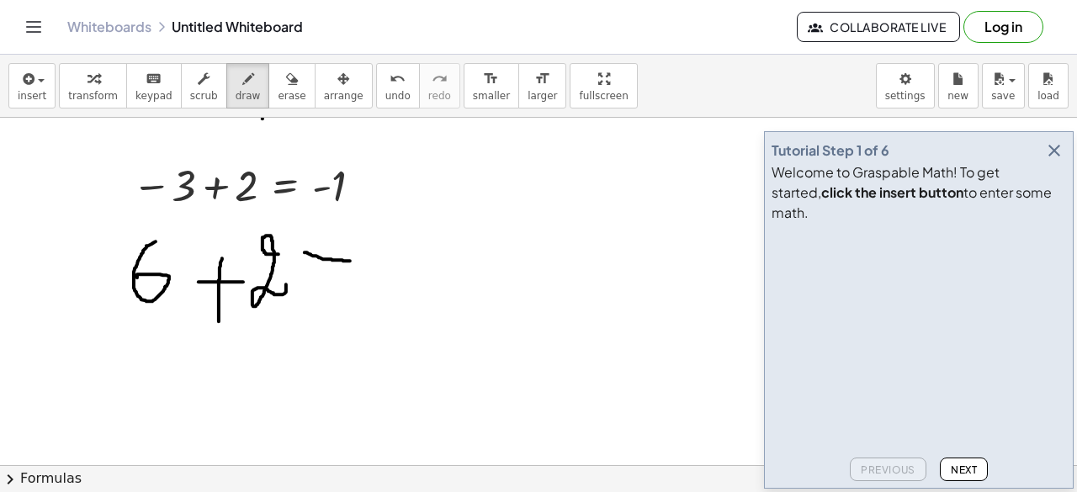
drag, startPoint x: 308, startPoint y: 270, endPoint x: 359, endPoint y: 279, distance: 52.0
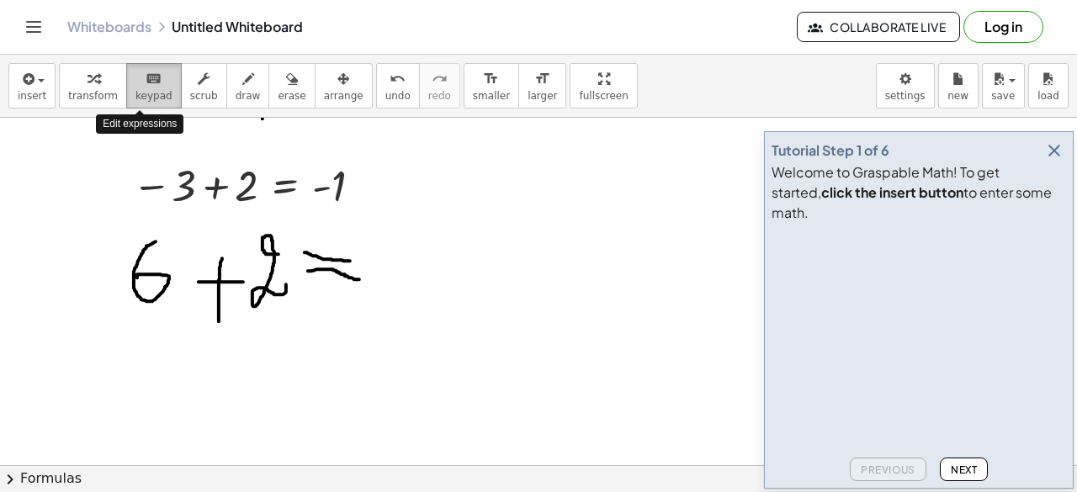
click at [155, 90] on span "keypad" at bounding box center [153, 96] width 37 height 12
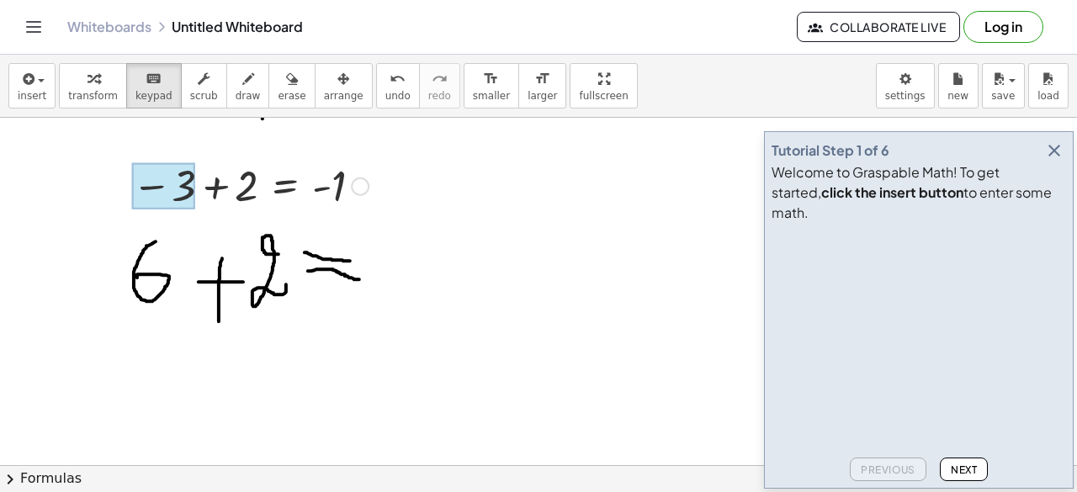
drag, startPoint x: 141, startPoint y: 92, endPoint x: 172, endPoint y: 189, distance: 101.4
click at [172, 189] on div "insert select one: Math Expression Function Text Youtube Video Graphing Geometr…" at bounding box center [538, 274] width 1077 height 438
click at [172, 189] on div at bounding box center [163, 186] width 63 height 47
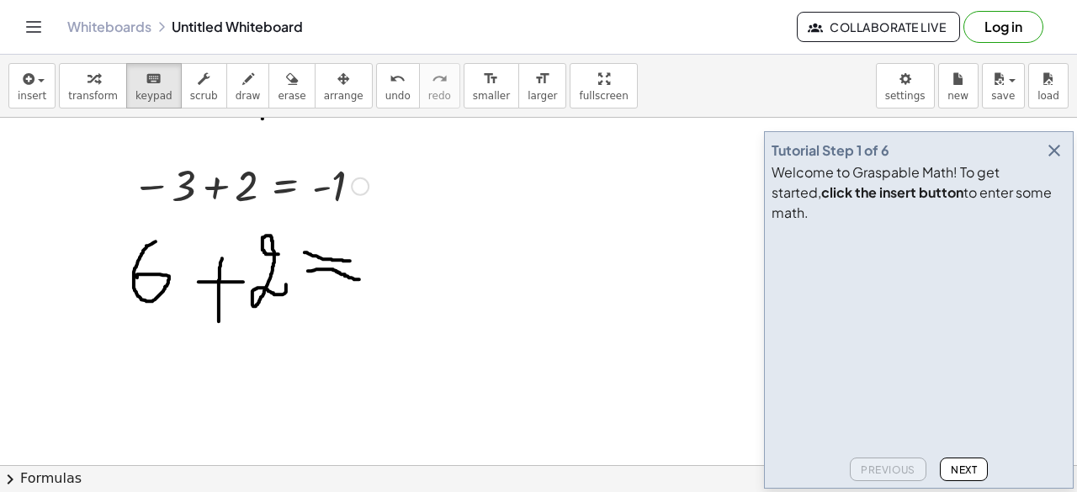
click at [190, 91] on span "scrub" at bounding box center [204, 96] width 28 height 12
click at [183, 210] on div "▼" at bounding box center [183, 209] width 11 height 15
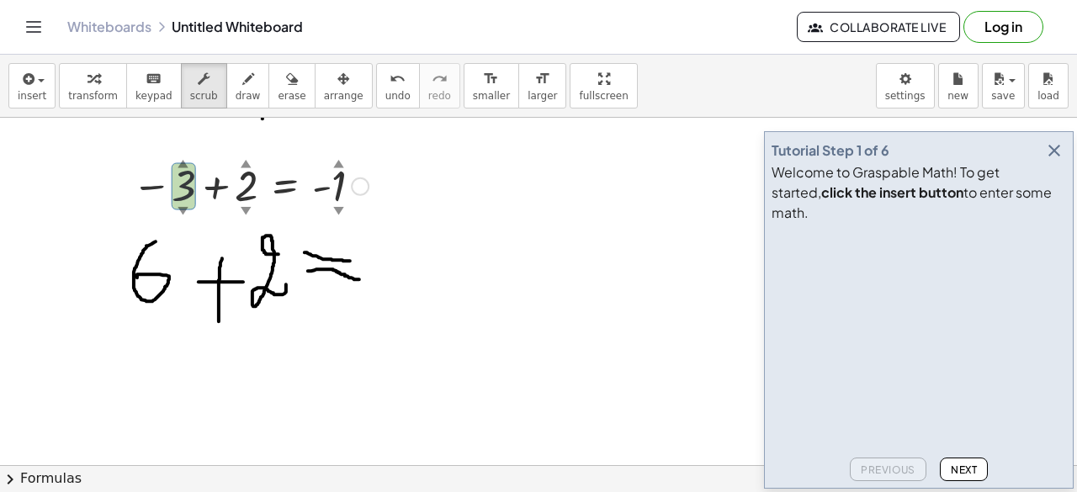
click at [183, 210] on div "▼" at bounding box center [183, 209] width 11 height 15
click at [183, 206] on div "▼" at bounding box center [183, 209] width 11 height 15
click at [186, 164] on div "▲" at bounding box center [183, 163] width 11 height 15
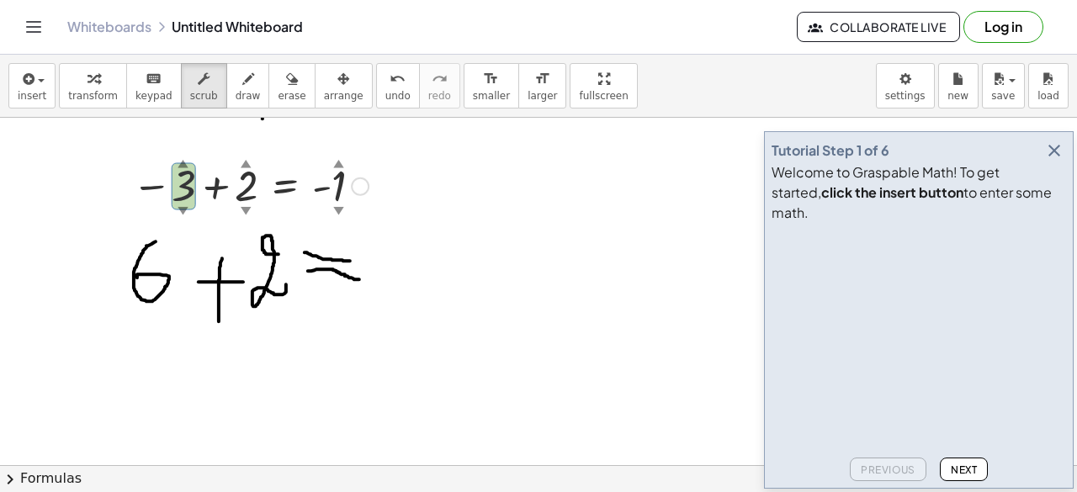
click at [186, 164] on div "▲" at bounding box center [183, 163] width 11 height 15
click at [965, 476] on button "Next" at bounding box center [964, 470] width 48 height 24
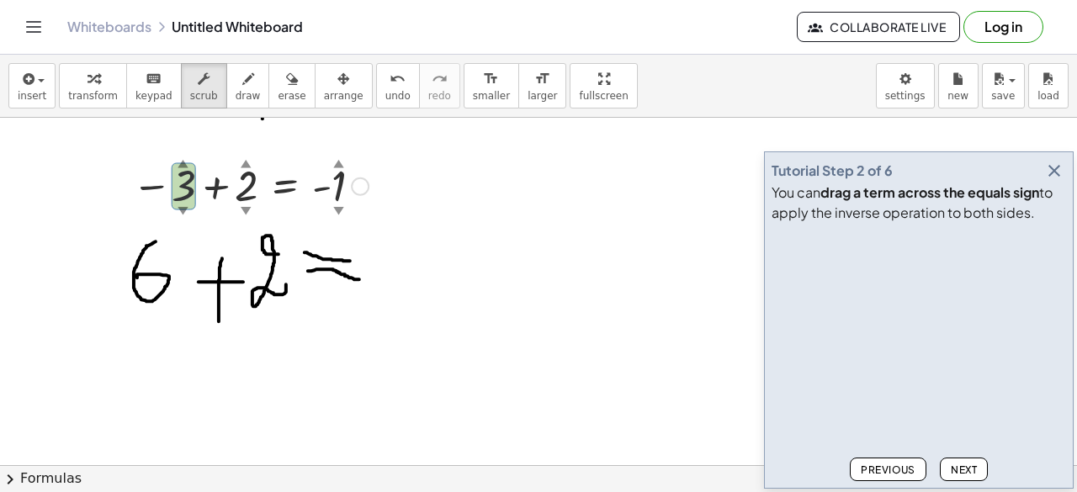
click at [181, 161] on div "▲" at bounding box center [183, 163] width 11 height 15
click at [185, 198] on div at bounding box center [250, 185] width 253 height 56
click at [183, 203] on div "▼" at bounding box center [183, 209] width 11 height 15
drag, startPoint x: 183, startPoint y: 203, endPoint x: 249, endPoint y: 199, distance: 65.7
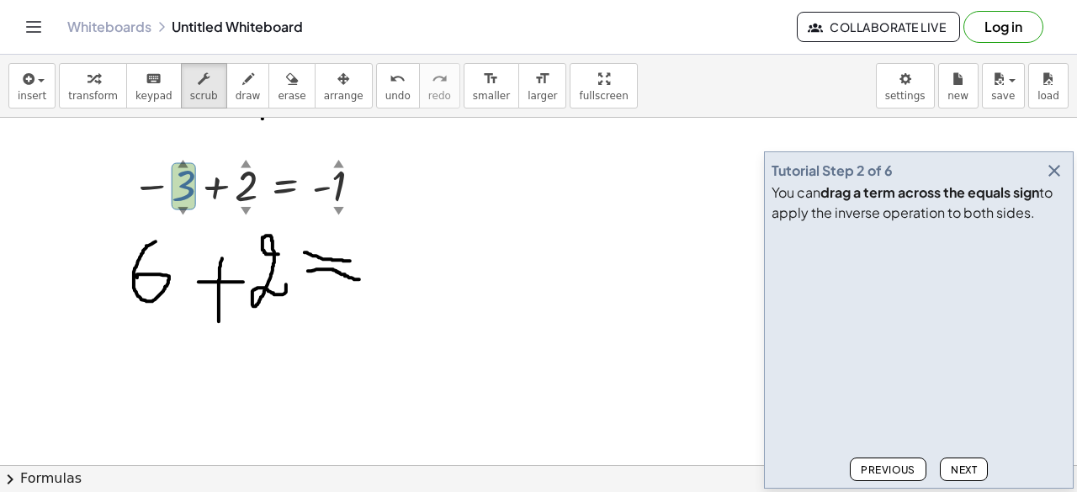
click at [285, 186] on div "− 3 ▲ ▼ + 2 ▲ ▼ = - 1 ▲ ▼" at bounding box center [285, 186] width 0 height 0
click at [249, 199] on div at bounding box center [250, 185] width 253 height 56
click at [247, 208] on div "▼" at bounding box center [246, 209] width 11 height 15
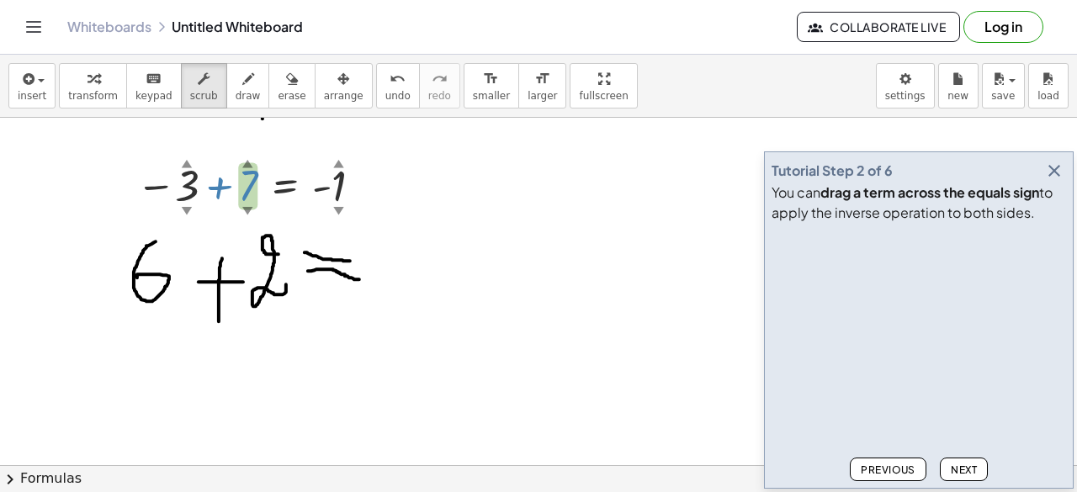
drag, startPoint x: 246, startPoint y: 189, endPoint x: 255, endPoint y: 148, distance: 41.4
drag, startPoint x: 246, startPoint y: 180, endPoint x: 247, endPoint y: 214, distance: 33.7
click at [284, 186] on div "− 3 ▲ ▼ + 4 ▲ ▼ = - 1 ▲ ▼" at bounding box center [284, 186] width 0 height 0
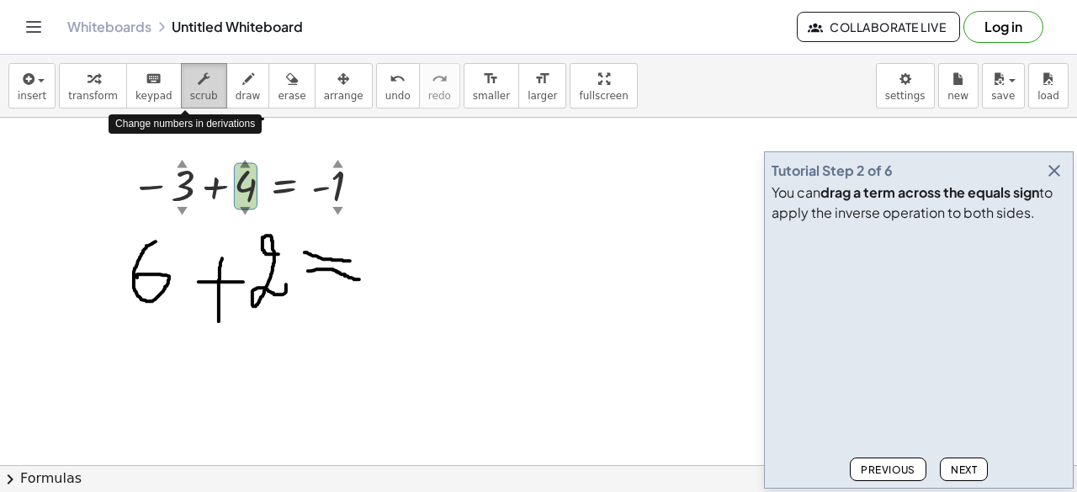
click at [181, 80] on button "scrub" at bounding box center [204, 85] width 46 height 45
click at [191, 84] on div "button" at bounding box center [204, 78] width 28 height 20
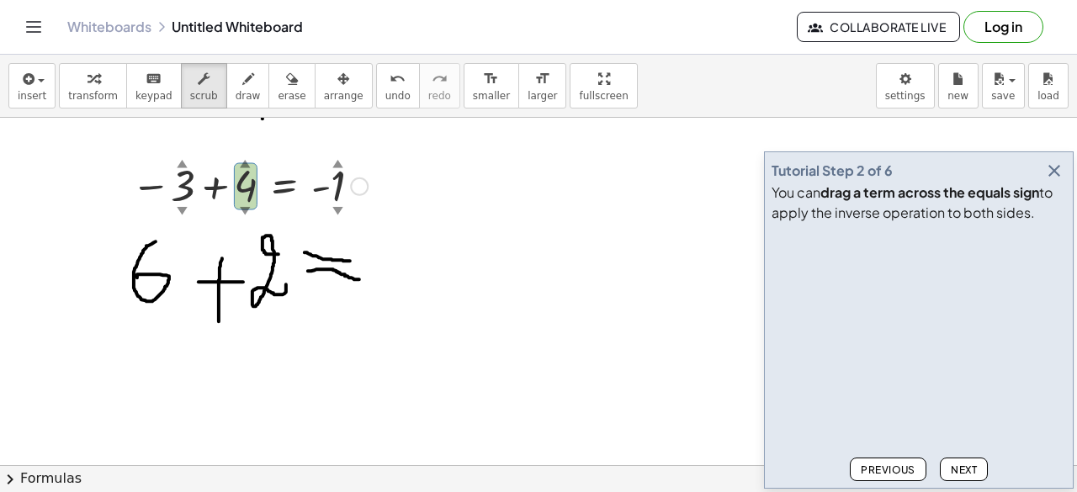
click at [194, 191] on div at bounding box center [249, 185] width 253 height 56
click at [332, 194] on div at bounding box center [249, 185] width 253 height 56
drag, startPoint x: 339, startPoint y: 171, endPoint x: 347, endPoint y: 149, distance: 23.2
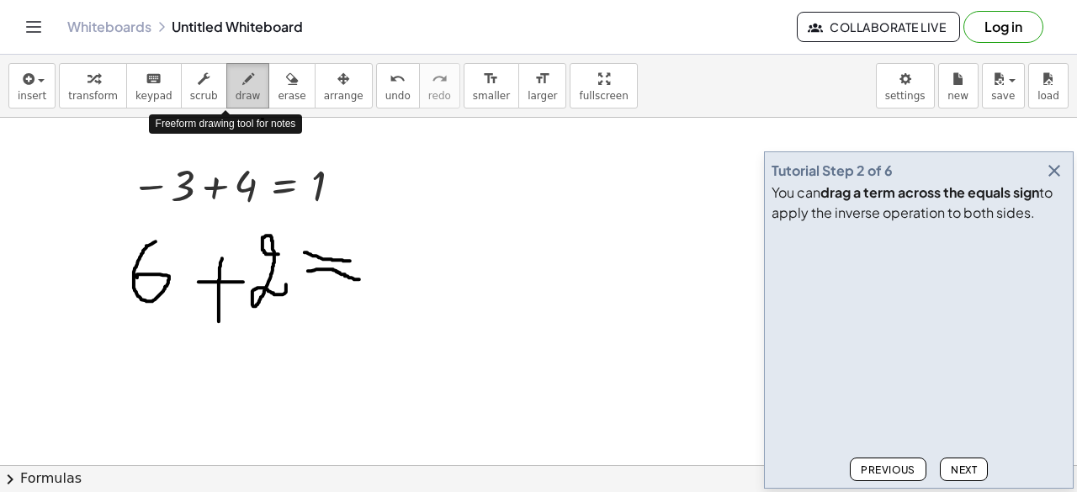
click at [237, 92] on button "draw" at bounding box center [248, 85] width 44 height 45
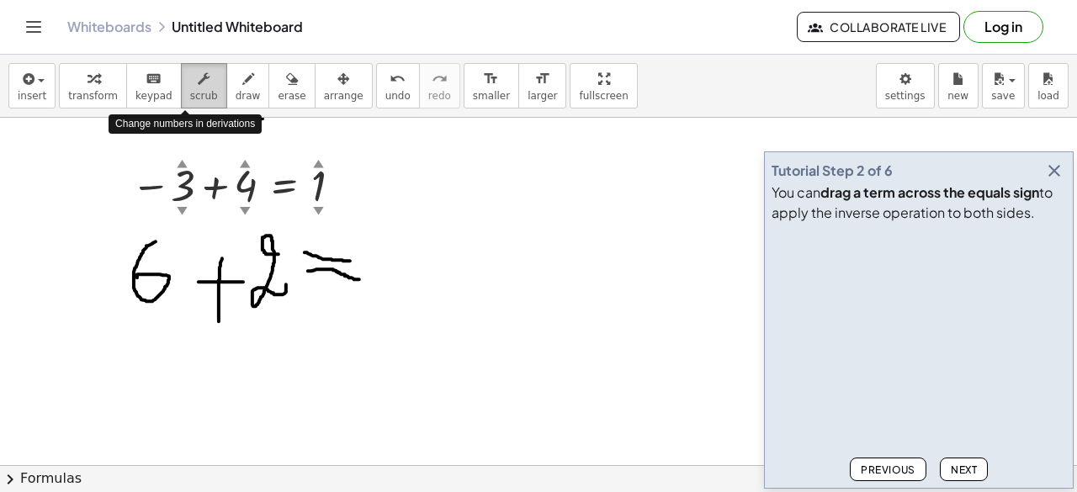
click at [198, 85] on icon "button" at bounding box center [204, 79] width 12 height 20
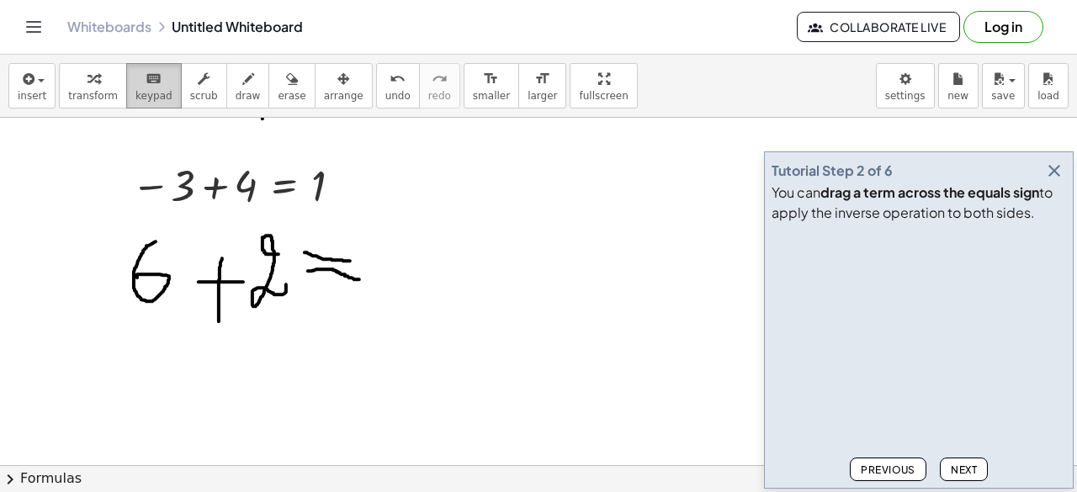
click at [148, 85] on div "keyboard" at bounding box center [153, 78] width 37 height 20
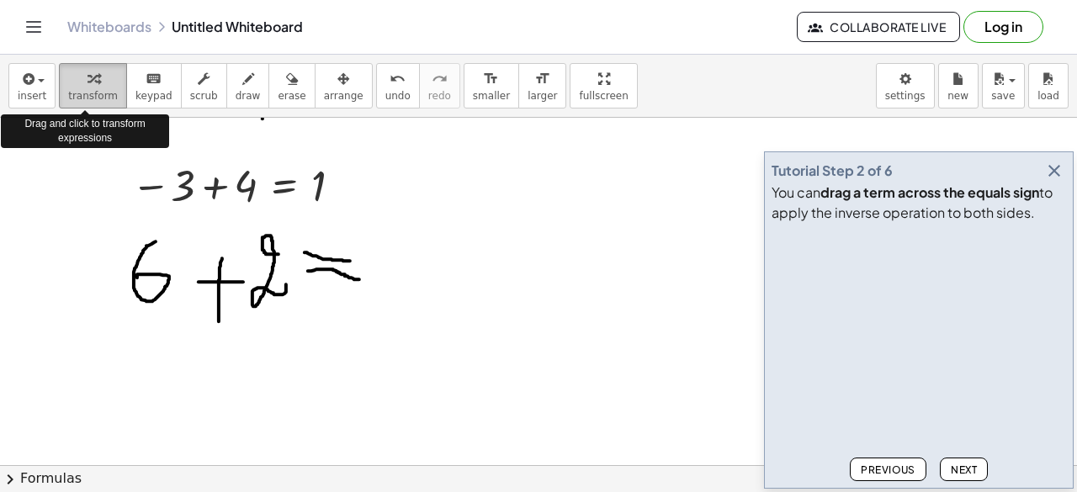
click at [93, 74] on div "button" at bounding box center [93, 78] width 50 height 20
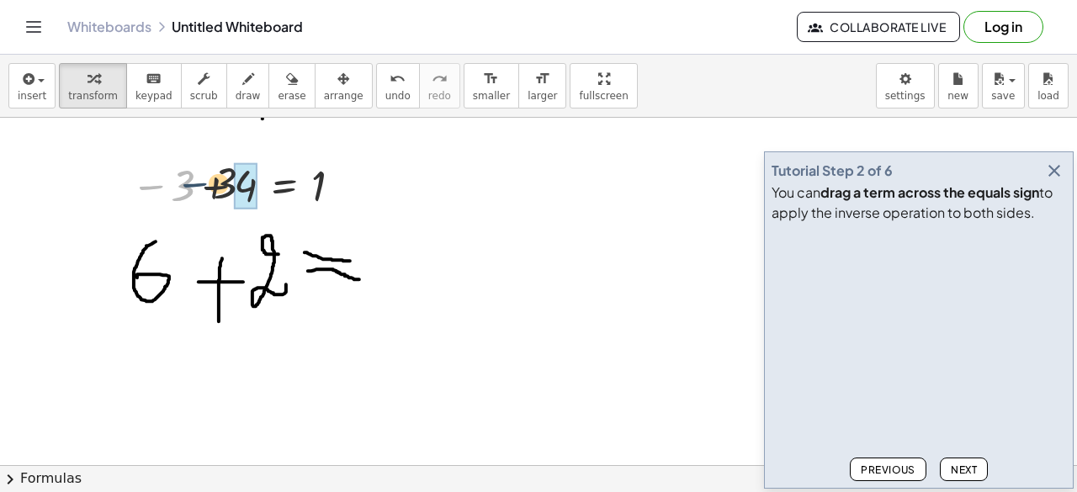
drag, startPoint x: 140, startPoint y: 193, endPoint x: 202, endPoint y: 189, distance: 62.4
click at [202, 189] on div at bounding box center [240, 185] width 234 height 56
drag, startPoint x: 161, startPoint y: 279, endPoint x: 283, endPoint y: 277, distance: 122.0
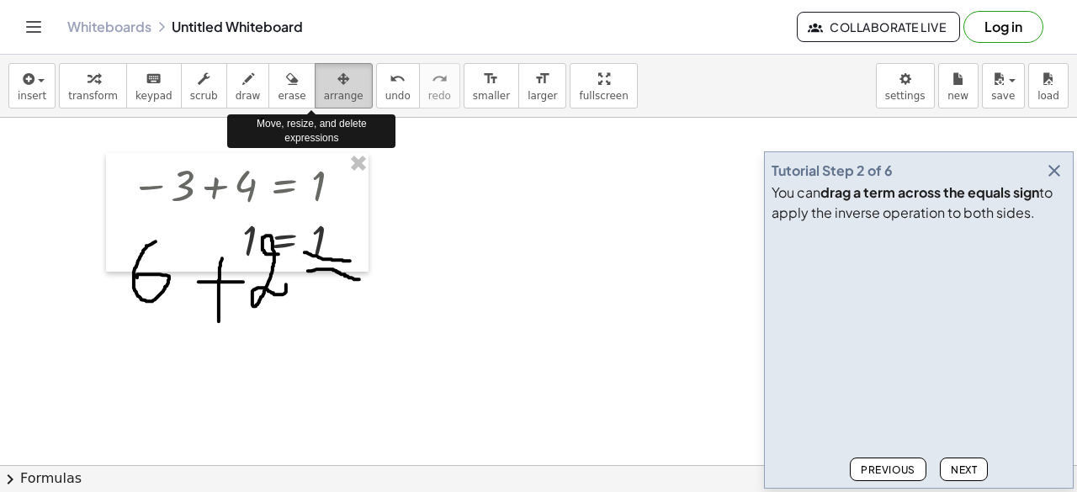
click at [337, 81] on icon "button" at bounding box center [343, 79] width 12 height 20
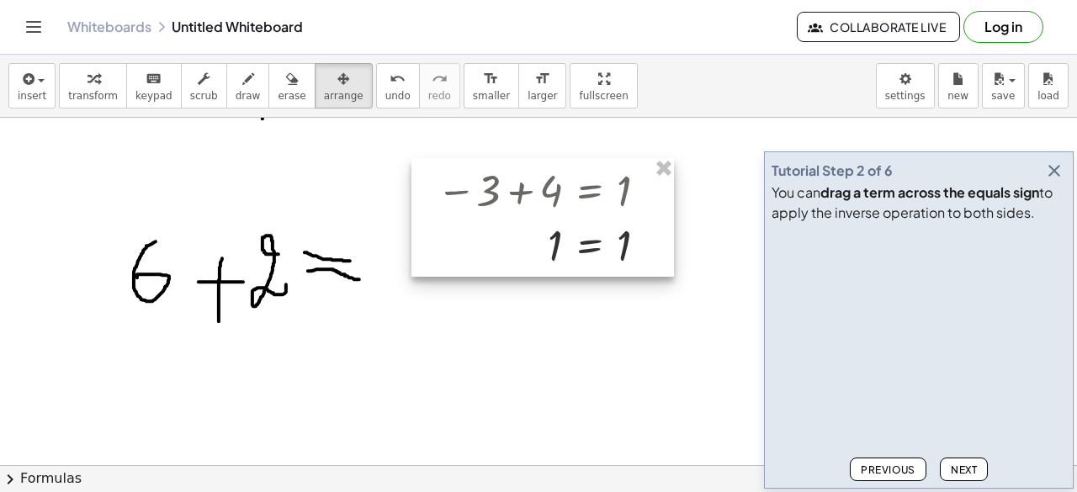
drag, startPoint x: 295, startPoint y: 197, endPoint x: 599, endPoint y: 202, distance: 304.7
click at [599, 202] on div at bounding box center [543, 217] width 263 height 119
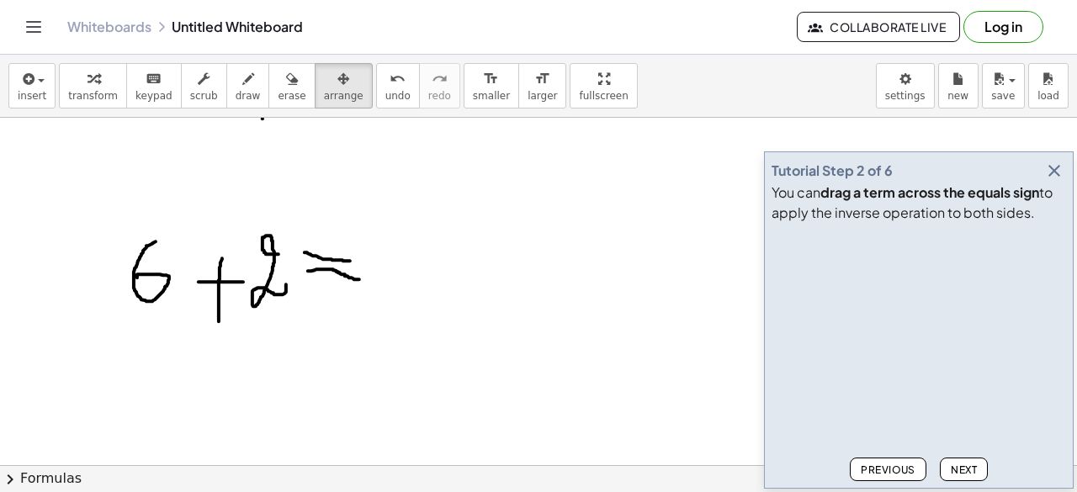
click at [278, 85] on div "button" at bounding box center [292, 78] width 28 height 20
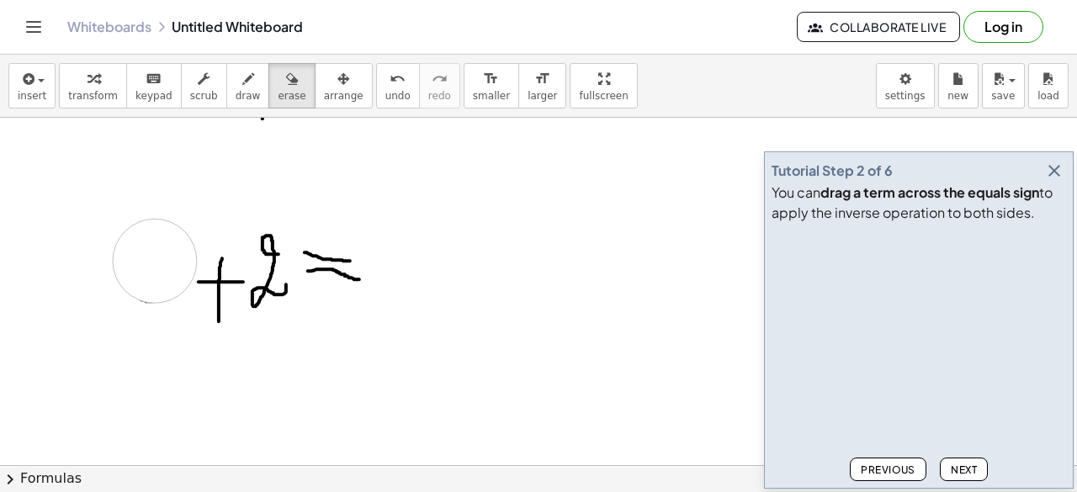
drag, startPoint x: 259, startPoint y: 240, endPoint x: 365, endPoint y: 279, distance: 112.9
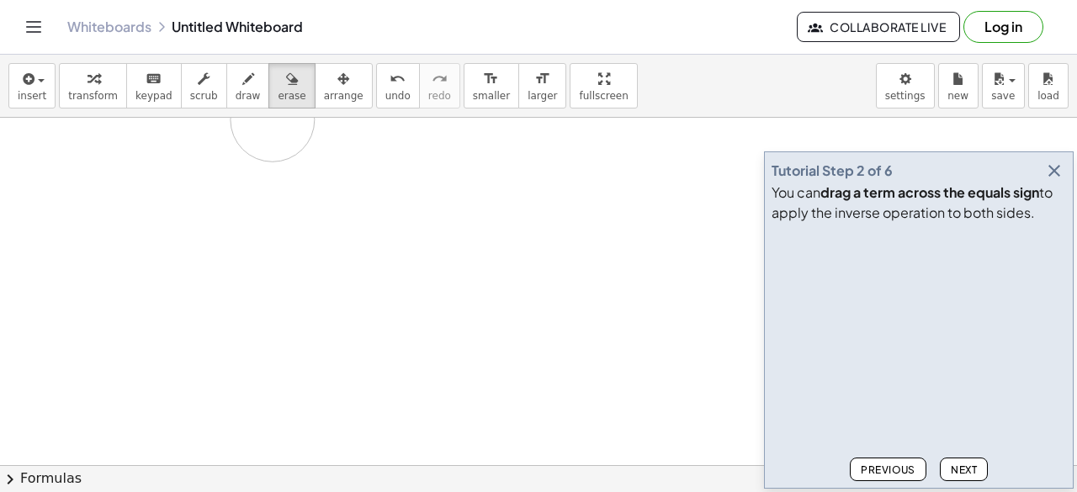
drag, startPoint x: 258, startPoint y: 120, endPoint x: 277, endPoint y: 119, distance: 19.4
drag, startPoint x: 269, startPoint y: 75, endPoint x: 318, endPoint y: 81, distance: 49.2
click at [318, 81] on div "transform keyboard keypad scrub draw erase arrange" at bounding box center [215, 85] width 313 height 45
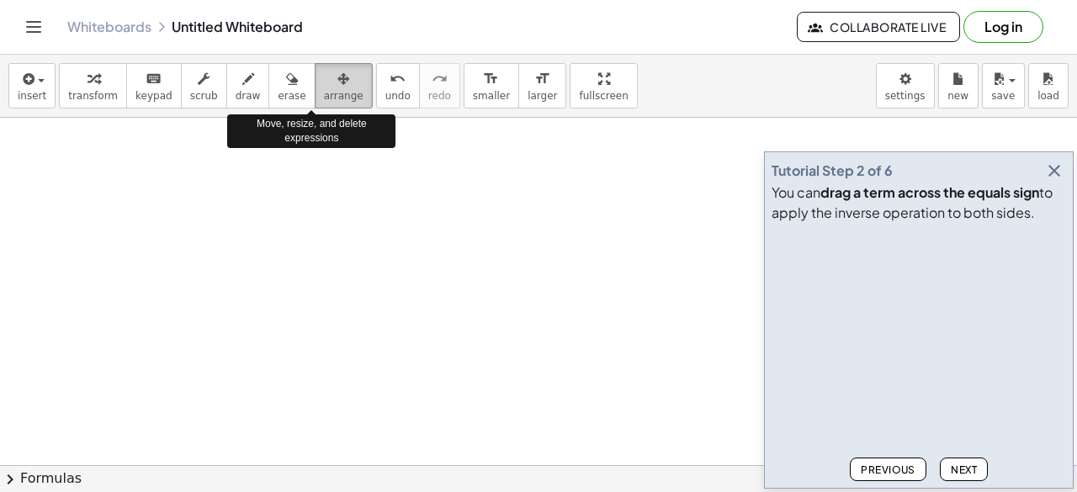
click at [324, 81] on div "button" at bounding box center [344, 78] width 40 height 20
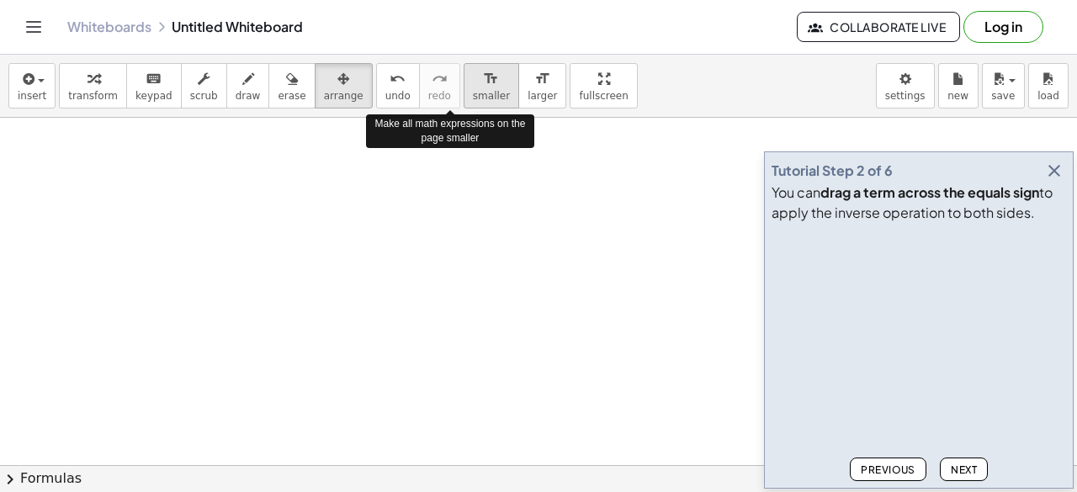
click at [473, 100] on span "smaller" at bounding box center [491, 96] width 37 height 12
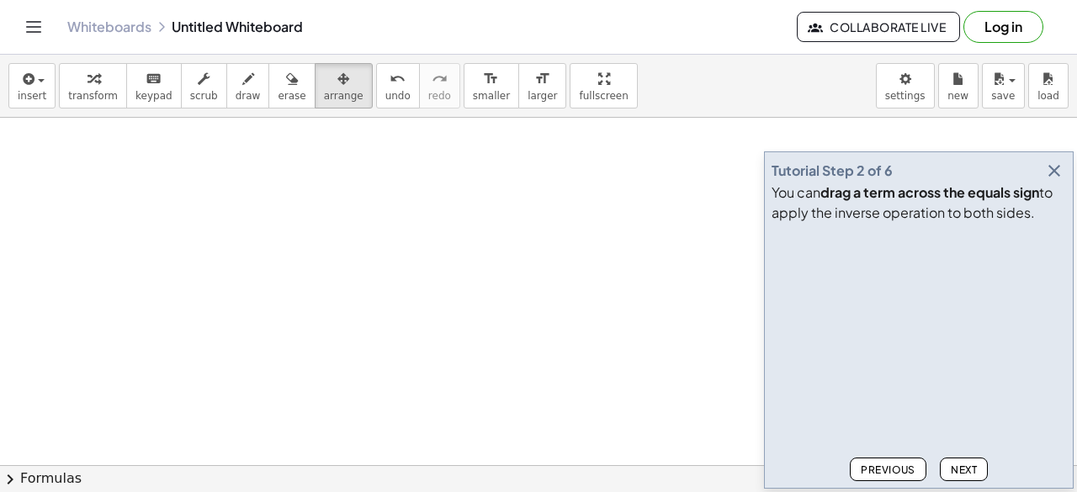
click at [32, 90] on span "insert" at bounding box center [32, 96] width 29 height 12
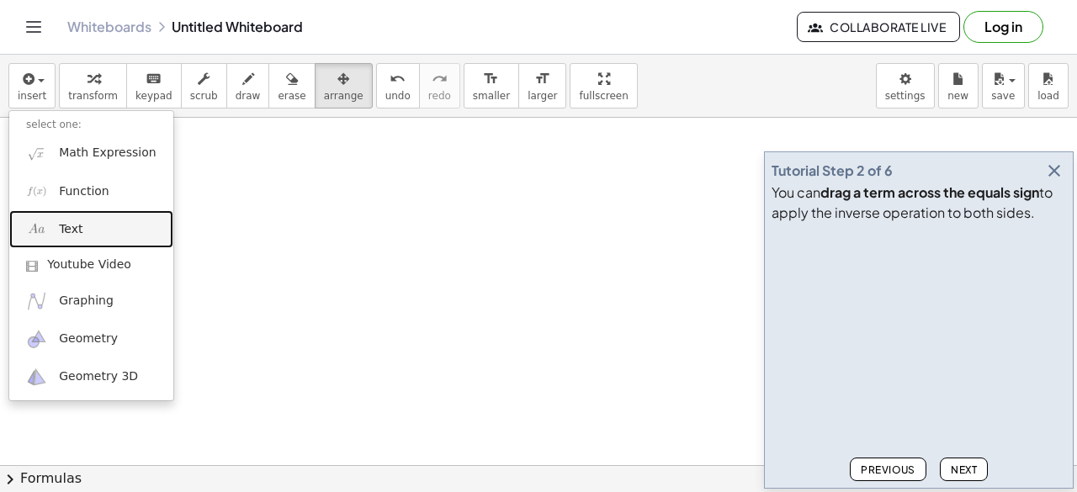
click at [71, 231] on span "Text" at bounding box center [71, 229] width 24 height 17
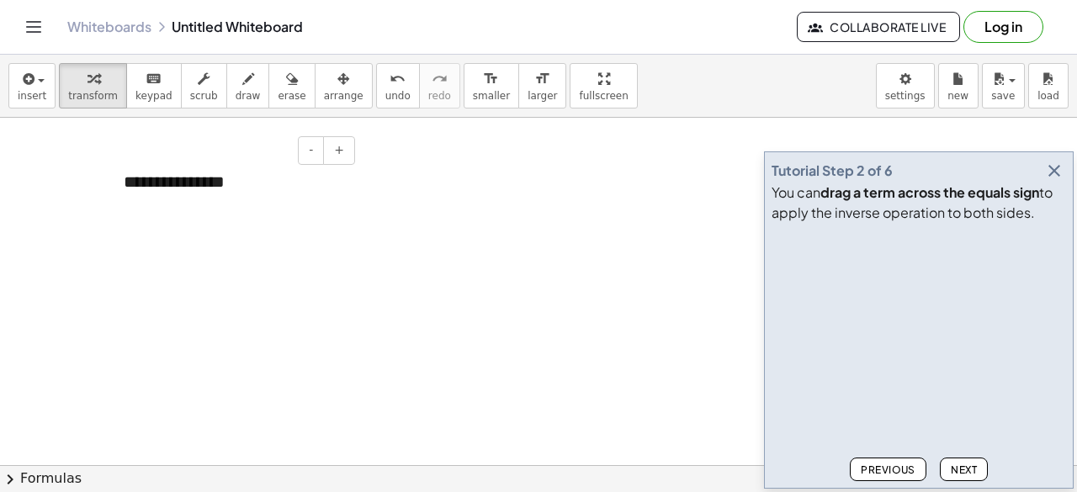
drag, startPoint x: 212, startPoint y: 188, endPoint x: 173, endPoint y: 173, distance: 41.6
click at [173, 173] on div "**********" at bounding box center [233, 182] width 252 height 58
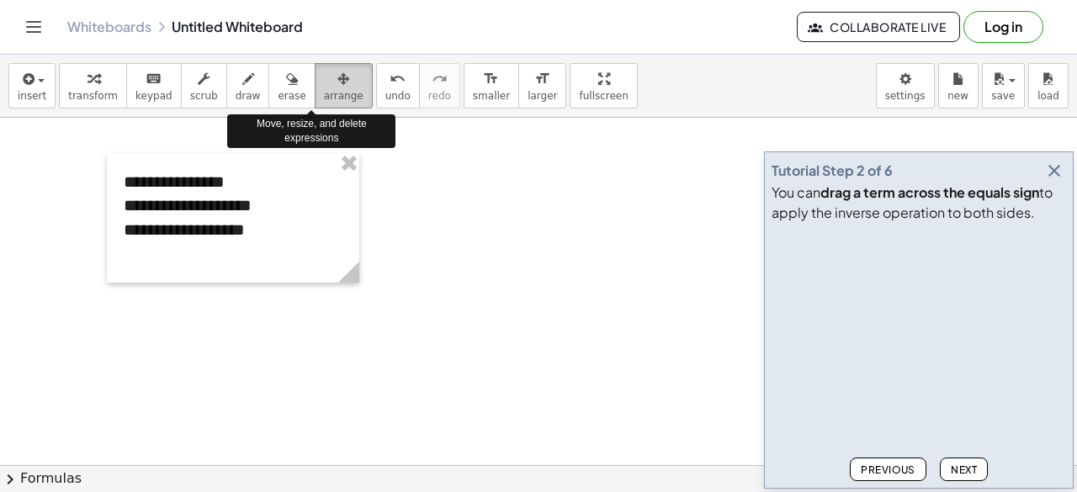
click at [337, 79] on icon "button" at bounding box center [343, 79] width 12 height 20
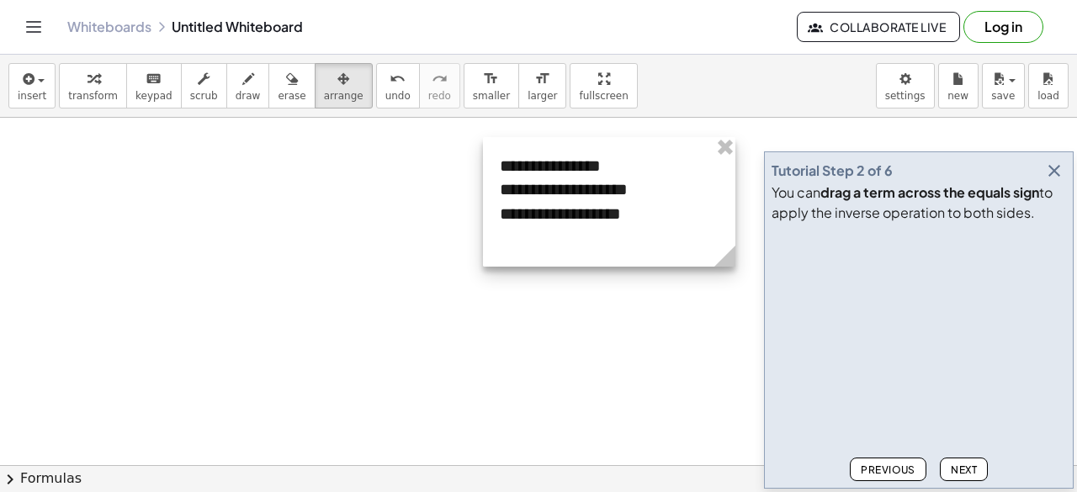
drag, startPoint x: 286, startPoint y: 177, endPoint x: 662, endPoint y: 161, distance: 376.5
click at [662, 161] on div at bounding box center [609, 202] width 252 height 130
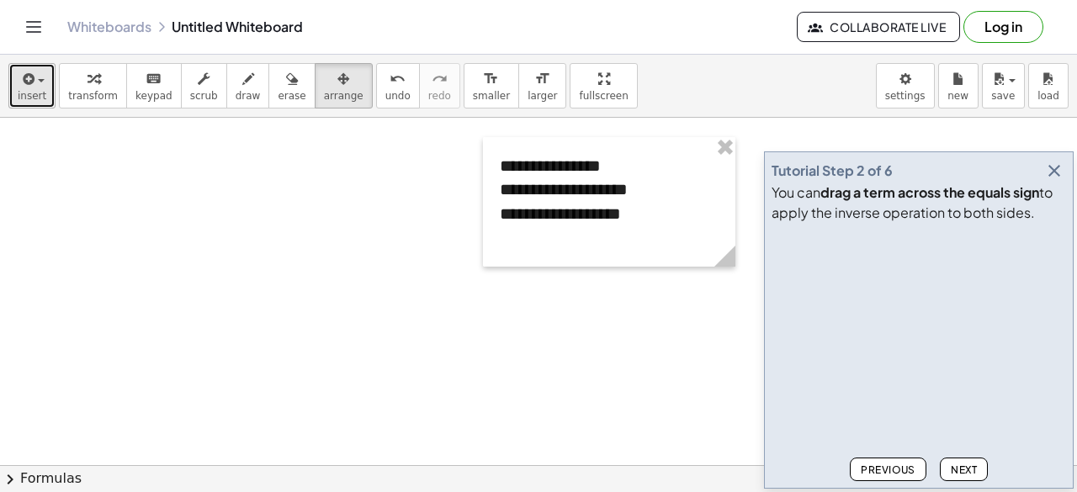
click at [32, 93] on span "insert" at bounding box center [32, 96] width 29 height 12
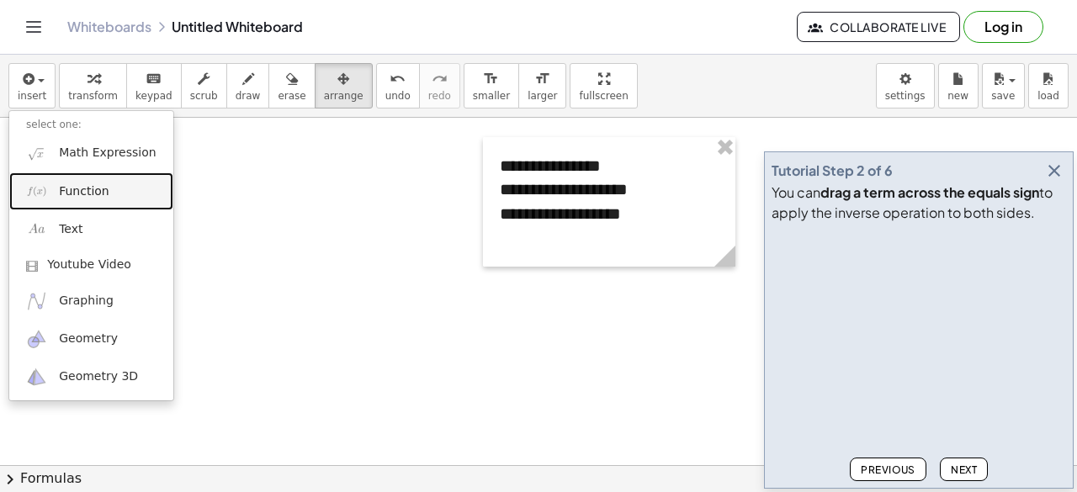
click at [84, 191] on span "Function" at bounding box center [84, 191] width 50 height 17
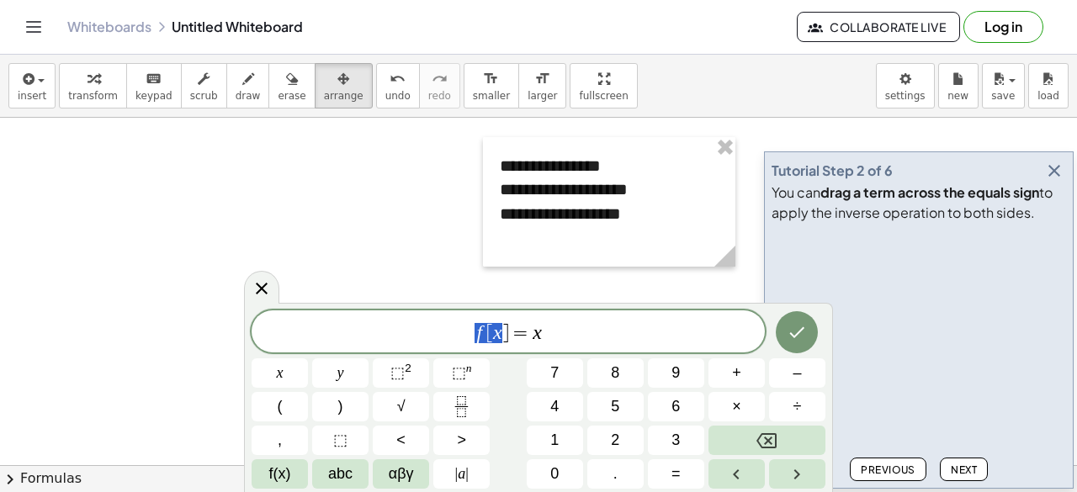
drag, startPoint x: 505, startPoint y: 330, endPoint x: 436, endPoint y: 332, distance: 69.1
click at [436, 332] on span "f [ x ] = x" at bounding box center [508, 333] width 513 height 24
click at [248, 292] on div at bounding box center [261, 287] width 35 height 33
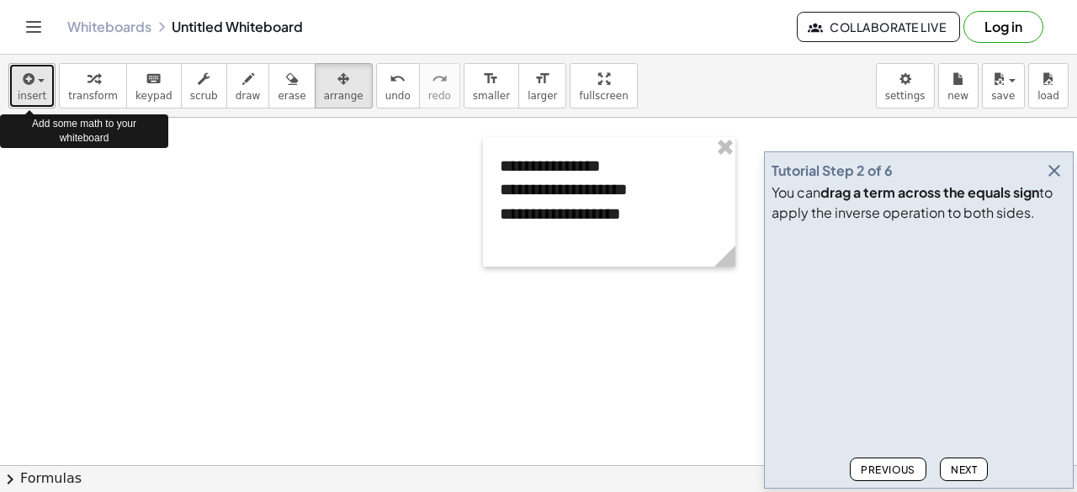
click at [38, 79] on span "button" at bounding box center [41, 80] width 7 height 3
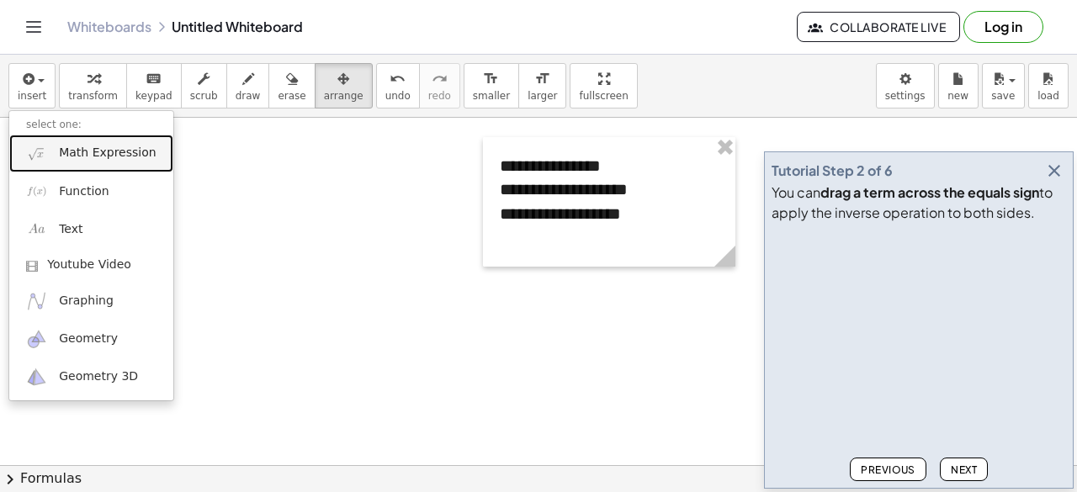
click at [77, 159] on span "Math Expression" at bounding box center [107, 153] width 97 height 17
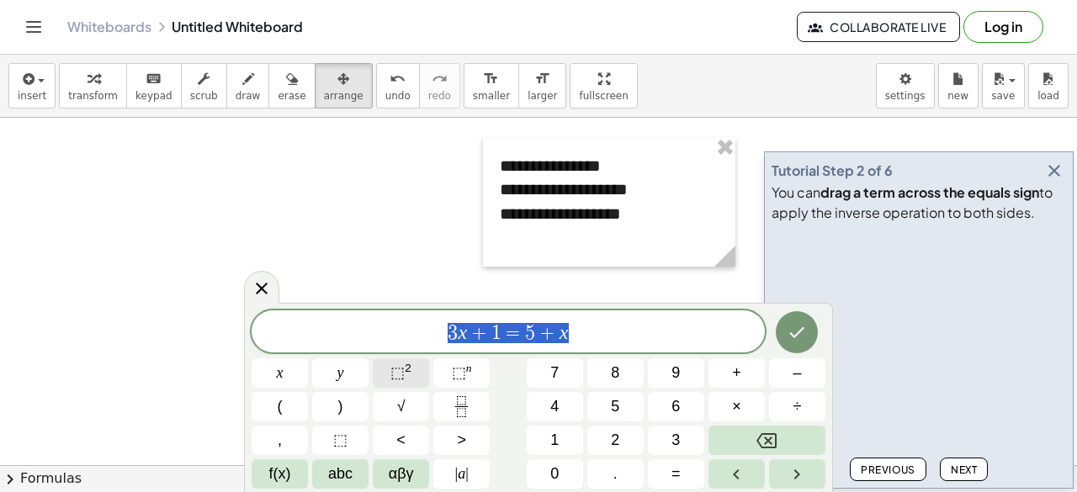
drag, startPoint x: 596, startPoint y: 336, endPoint x: 399, endPoint y: 359, distance: 198.2
click at [399, 359] on div "******** 3 x + 1 = 5 + x x y ⬚ 2 ⬚ n 7 8 9 + – ( ) √ 4 5 6 × ÷ , ⬚ < > 1 2 3 f(…" at bounding box center [539, 400] width 574 height 178
click at [794, 333] on icon "Done" at bounding box center [797, 332] width 20 height 20
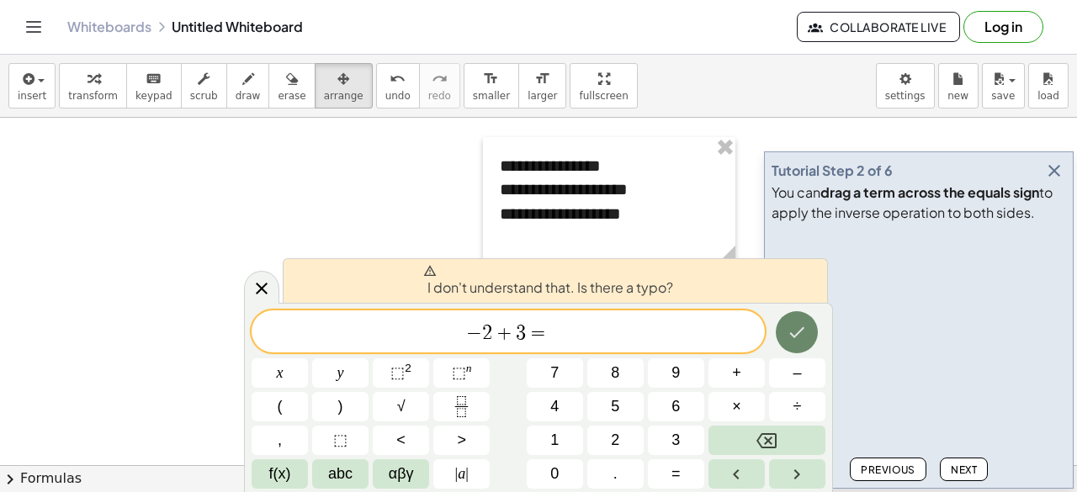
click at [794, 333] on icon "Done" at bounding box center [797, 332] width 20 height 20
click at [586, 287] on span "I don't understand that. Is there a typo?" at bounding box center [548, 281] width 250 height 34
click at [554, 341] on span "− 2 + 3 = ​" at bounding box center [508, 333] width 513 height 24
click at [557, 401] on span "4" at bounding box center [554, 407] width 8 height 23
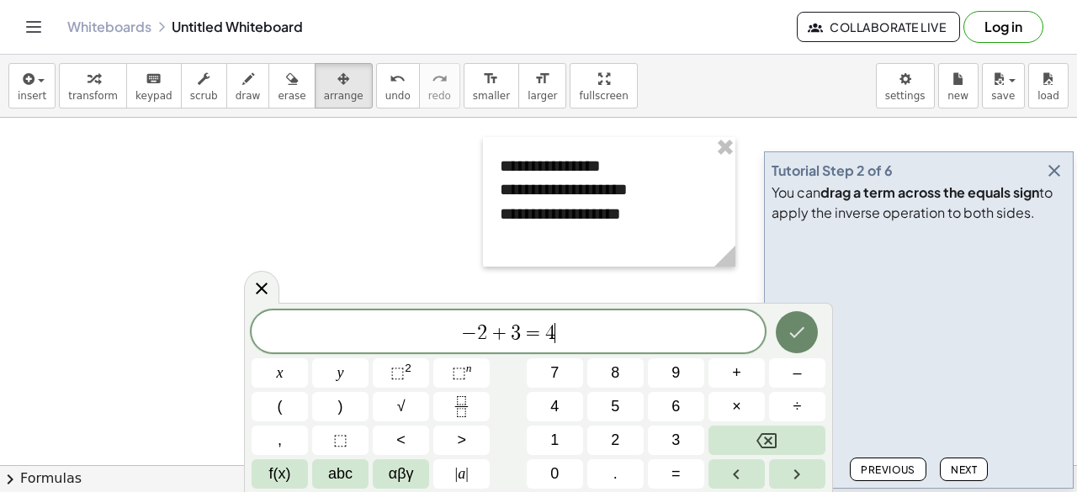
click at [796, 337] on icon "Done" at bounding box center [797, 332] width 20 height 20
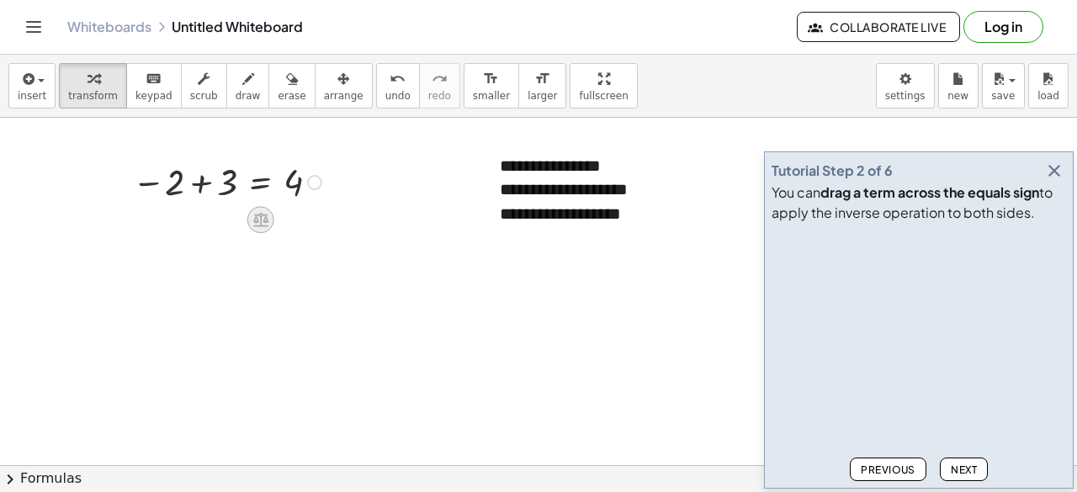
drag, startPoint x: 278, startPoint y: 210, endPoint x: 257, endPoint y: 218, distance: 22.4
click at [257, 218] on icon at bounding box center [260, 220] width 15 height 14
click at [323, 183] on div at bounding box center [229, 181] width 211 height 48
click at [316, 181] on div at bounding box center [314, 182] width 15 height 15
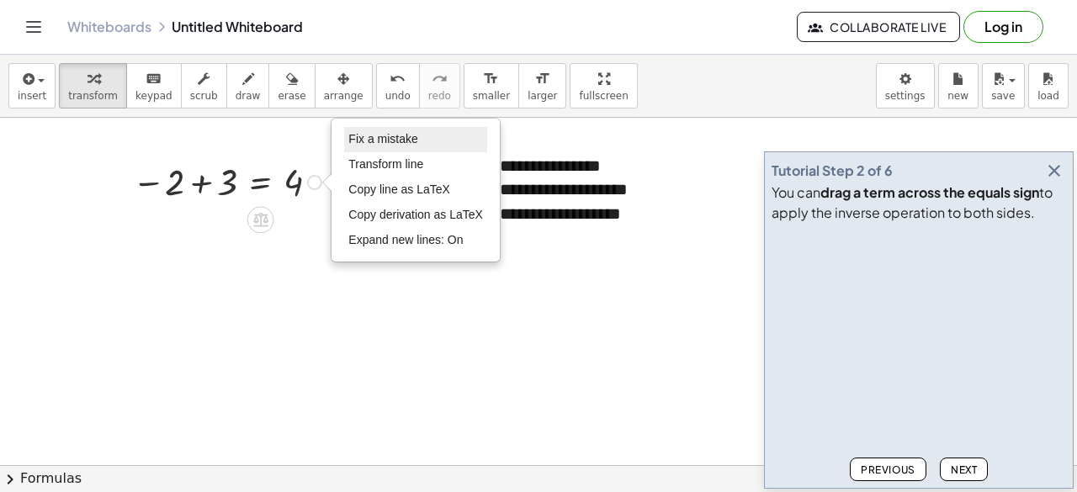
click at [385, 134] on span "Fix a mistake" at bounding box center [382, 138] width 69 height 13
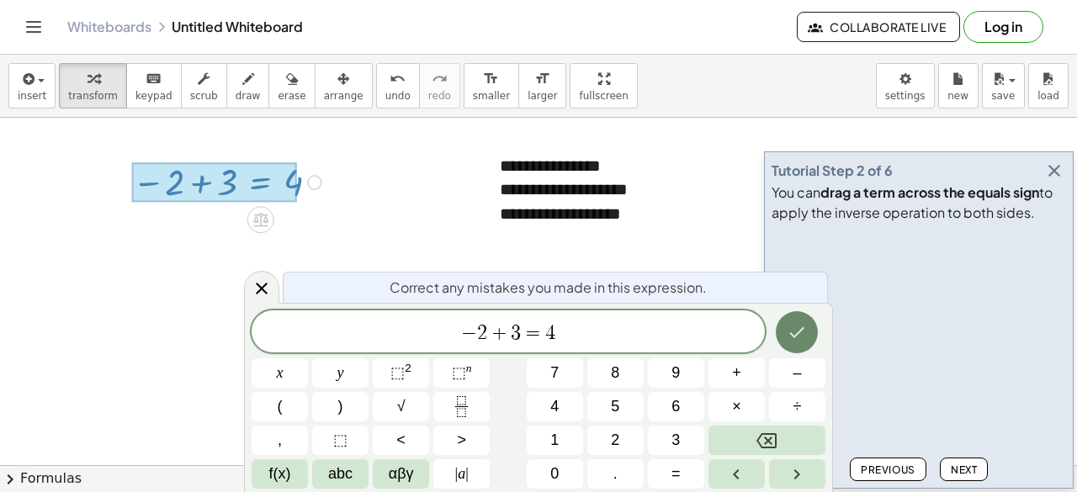
click at [789, 329] on icon "Done" at bounding box center [797, 332] width 20 height 20
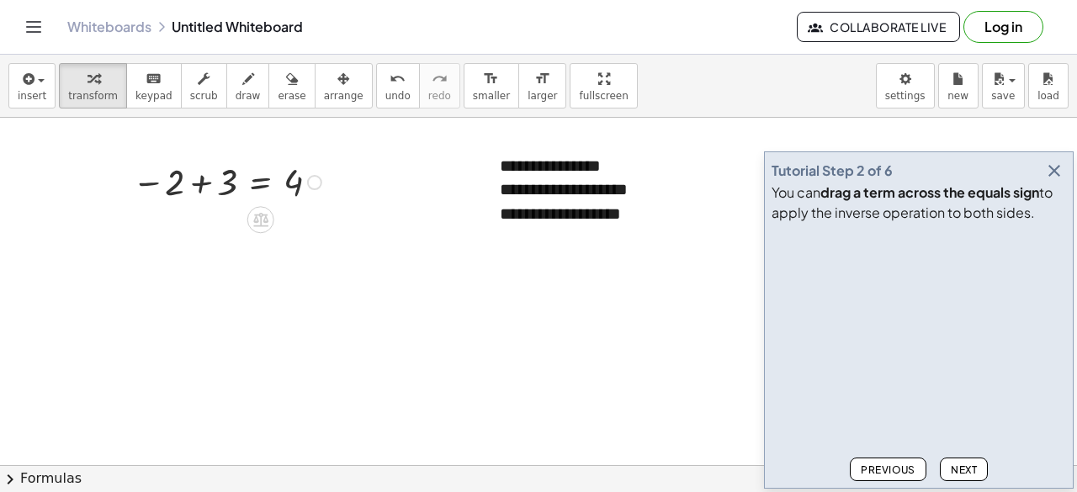
click at [311, 178] on div "Fix a mistake Transform line Copy line as LaTeX Copy derivation as LaTeX Expand…" at bounding box center [314, 182] width 15 height 15
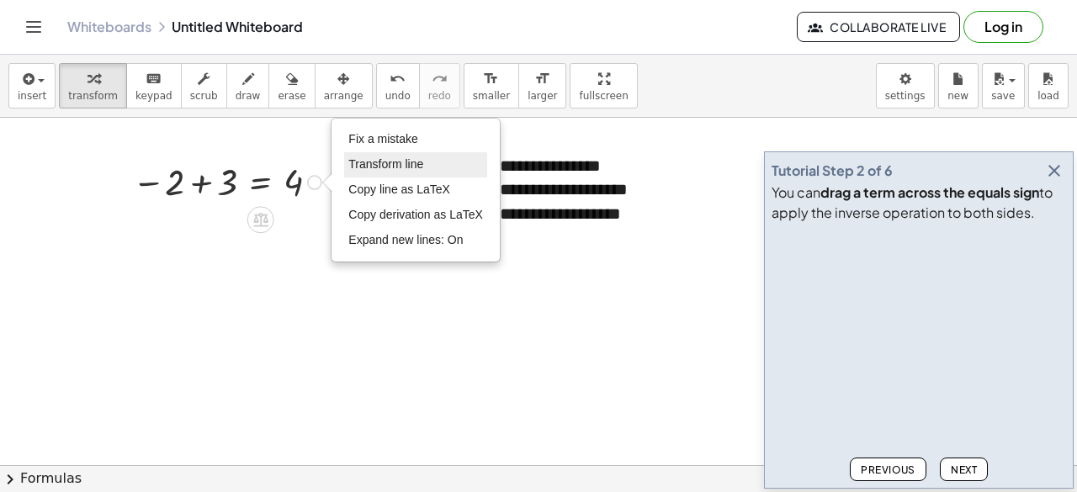
click at [362, 155] on li "Transform line" at bounding box center [415, 164] width 143 height 25
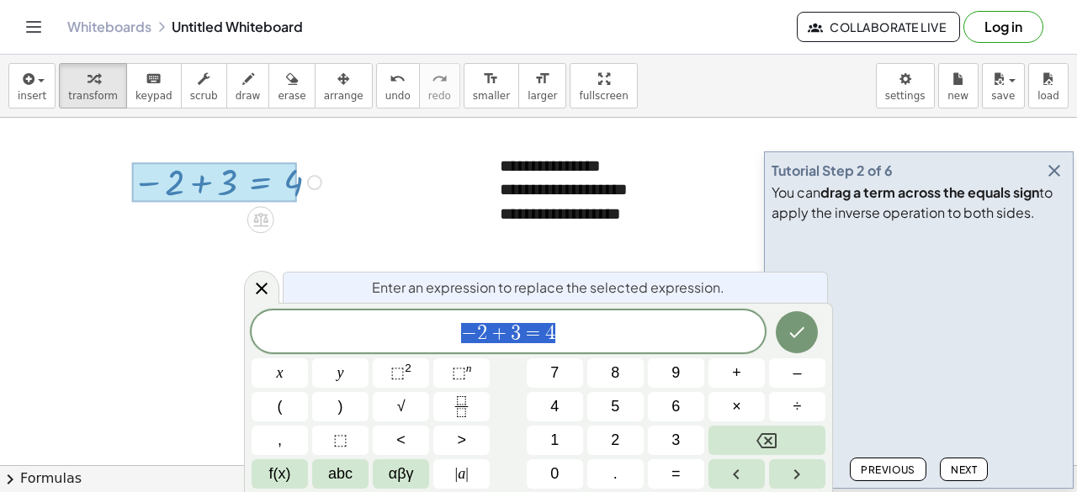
drag, startPoint x: 202, startPoint y: 169, endPoint x: 242, endPoint y: 160, distance: 41.4
click at [261, 183] on div "− 2 + 3 = 4" at bounding box center [261, 183] width 0 height 0
click at [791, 327] on icon "Done" at bounding box center [797, 332] width 20 height 20
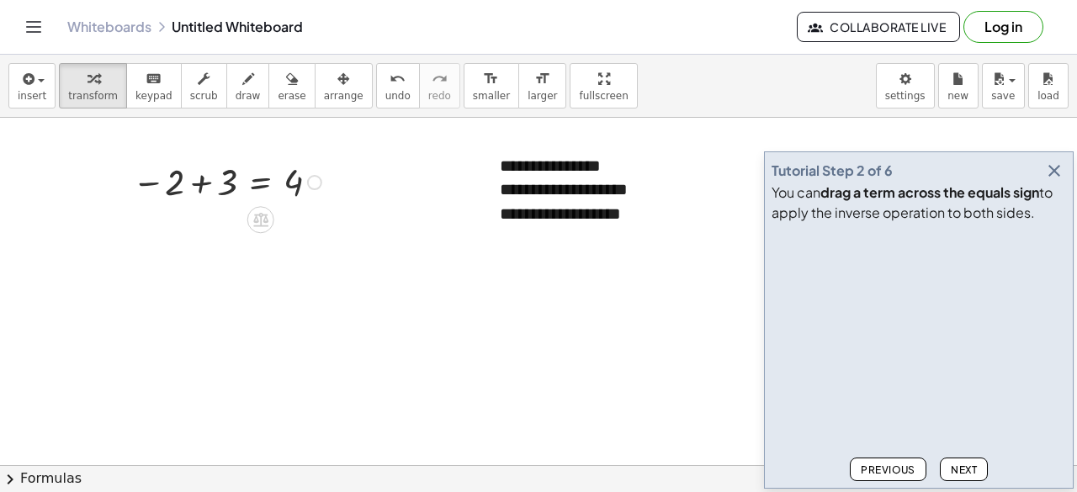
click at [318, 183] on div at bounding box center [314, 182] width 15 height 15
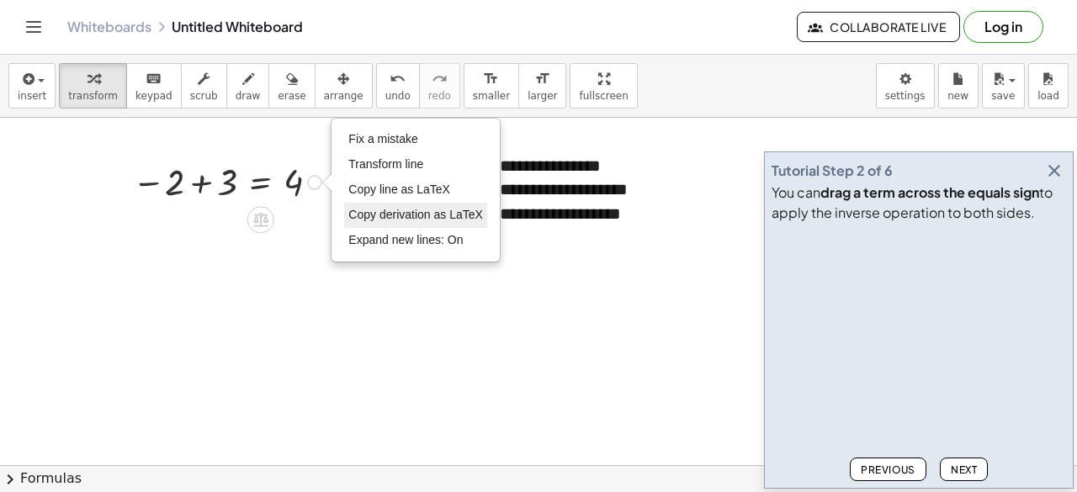
click at [367, 208] on span "Copy derivation as LaTeX" at bounding box center [415, 214] width 135 height 13
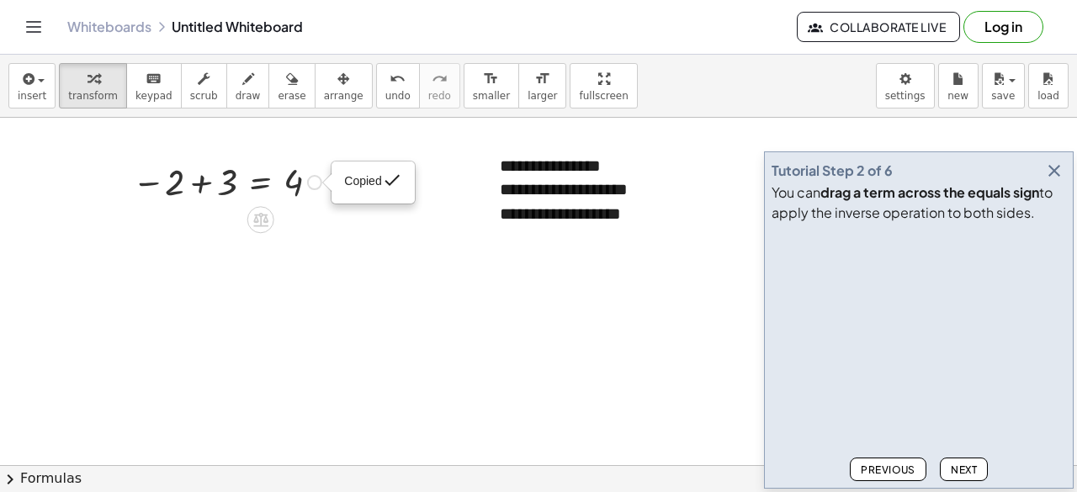
click at [316, 183] on div "Copied done" at bounding box center [314, 182] width 15 height 15
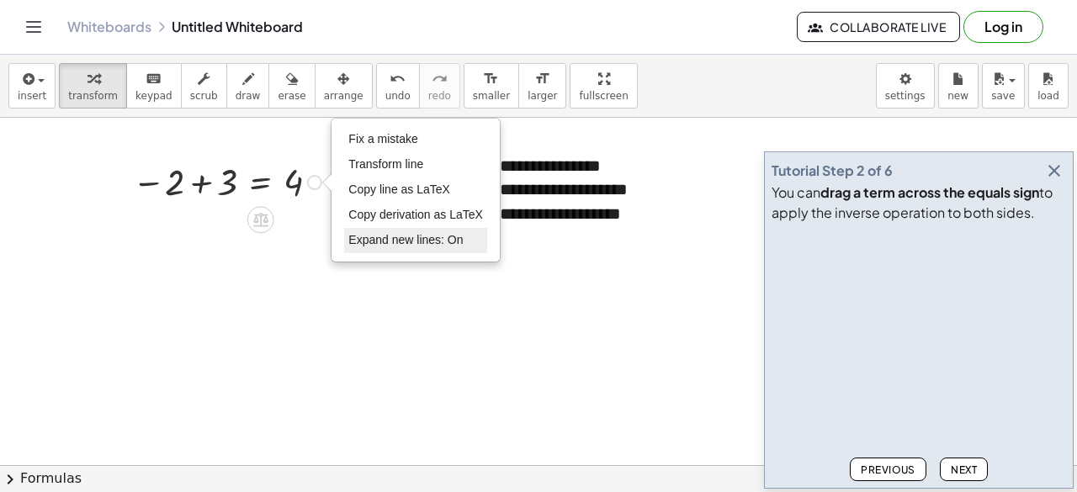
click at [392, 242] on span "Expand new lines: On" at bounding box center [405, 239] width 114 height 13
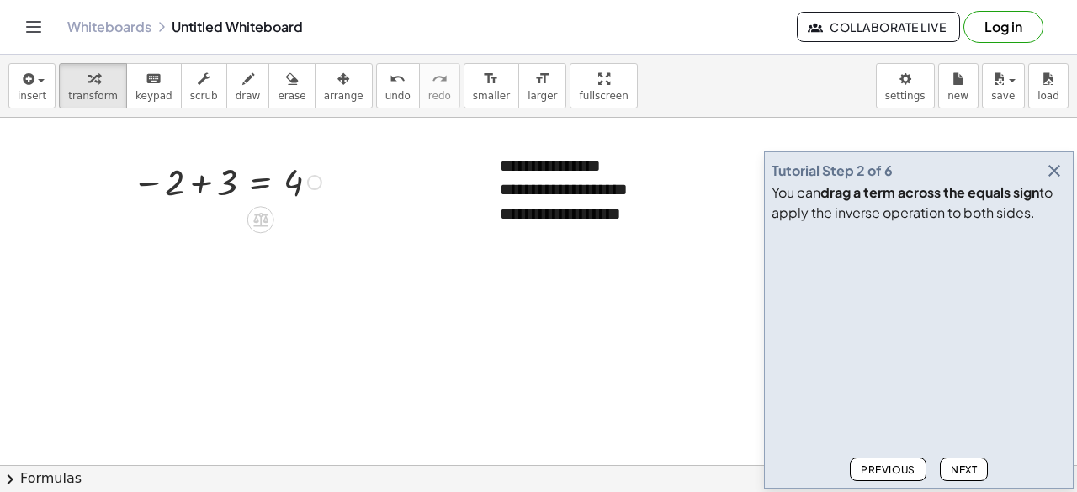
click at [306, 173] on div at bounding box center [229, 181] width 211 height 48
click at [135, 77] on div "keyboard" at bounding box center [153, 78] width 37 height 20
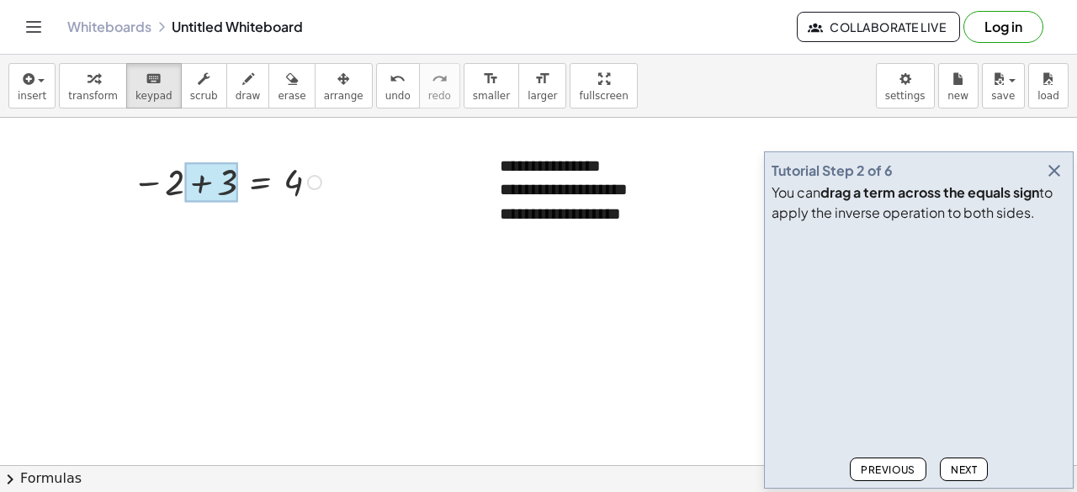
drag, startPoint x: 173, startPoint y: 183, endPoint x: 200, endPoint y: 181, distance: 27.8
click at [145, 166] on div at bounding box center [158, 183] width 52 height 40
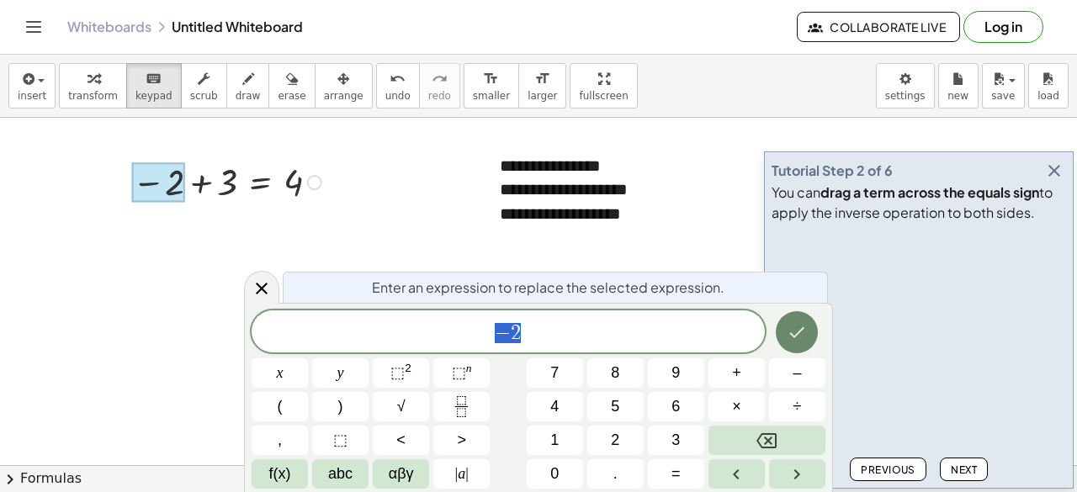
click at [804, 337] on icon "Done" at bounding box center [797, 332] width 20 height 20
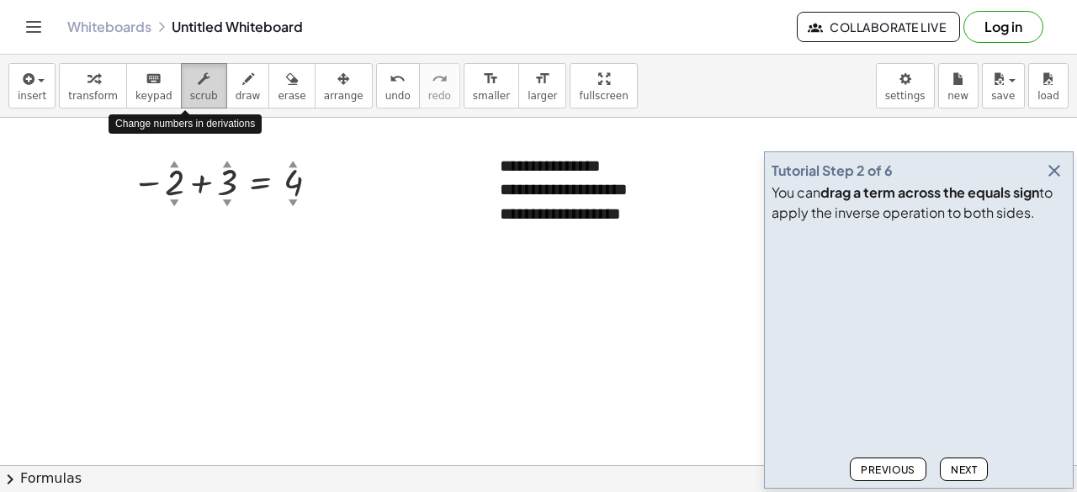
click at [190, 93] on span "scrub" at bounding box center [204, 96] width 28 height 12
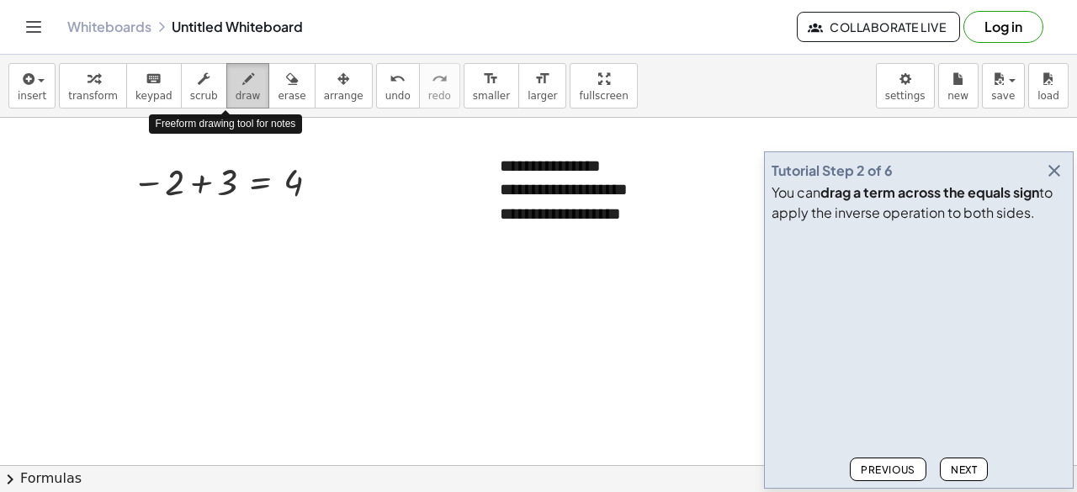
click at [236, 95] on span "draw" at bounding box center [248, 96] width 25 height 12
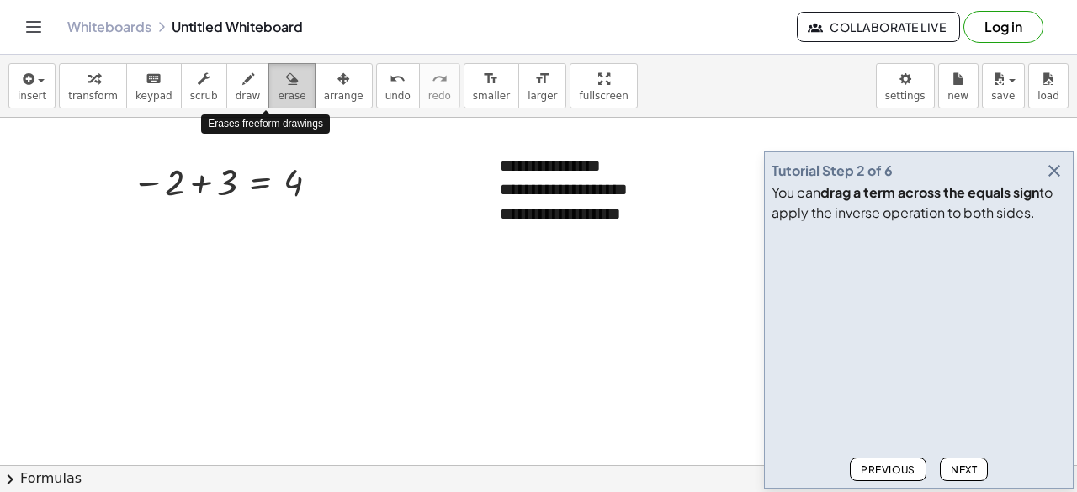
click at [278, 95] on span "erase" at bounding box center [292, 96] width 28 height 12
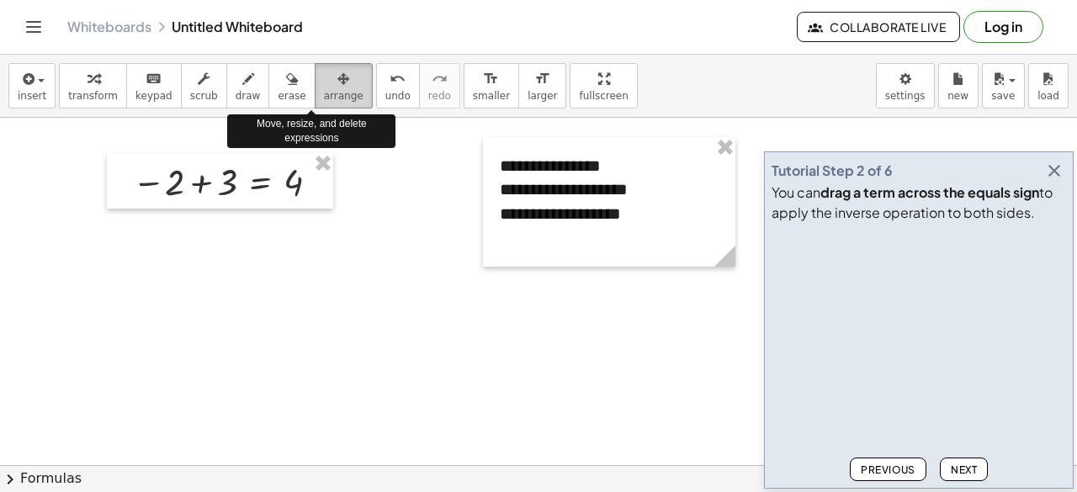
click at [324, 93] on span "arrange" at bounding box center [344, 96] width 40 height 12
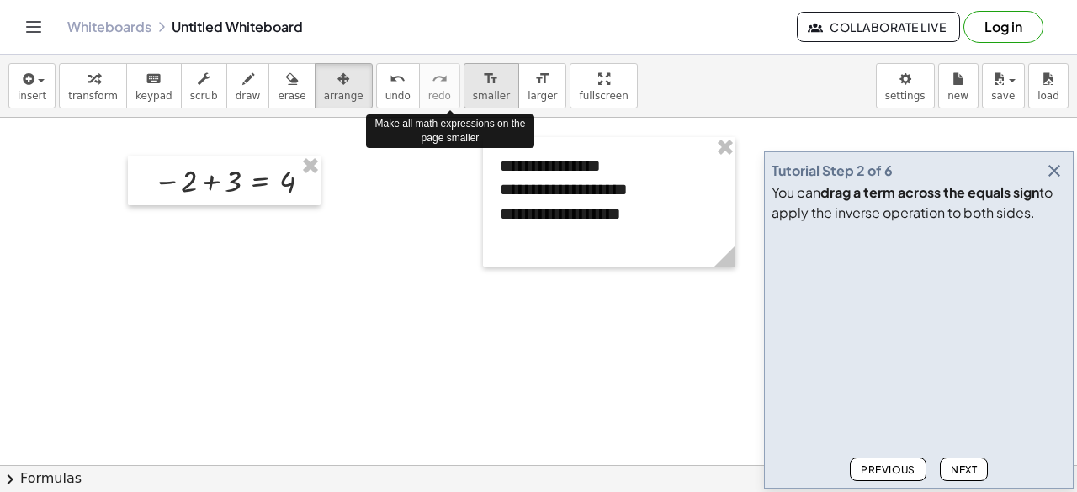
click at [473, 92] on span "smaller" at bounding box center [491, 96] width 37 height 12
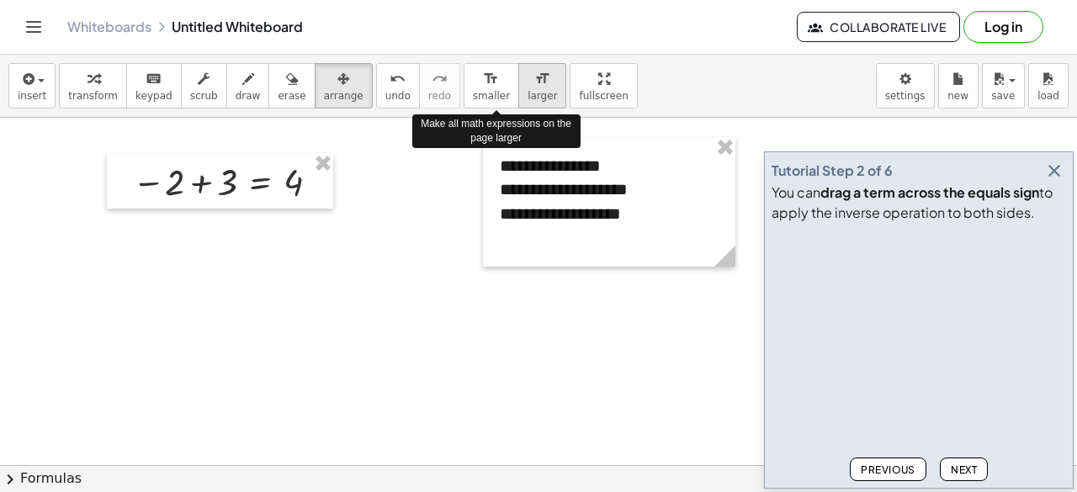
click at [518, 87] on button "format_size larger" at bounding box center [542, 85] width 48 height 45
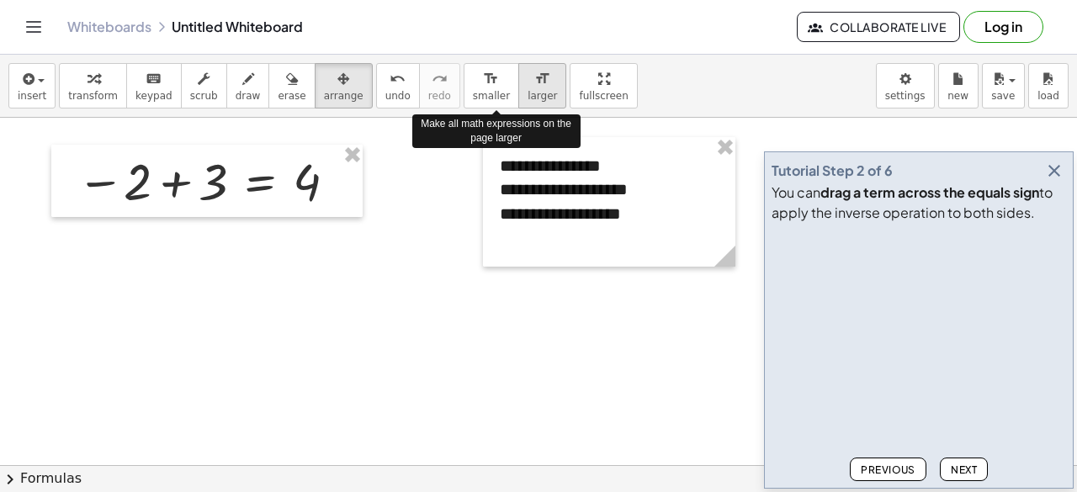
click at [518, 87] on button "format_size larger" at bounding box center [542, 85] width 48 height 45
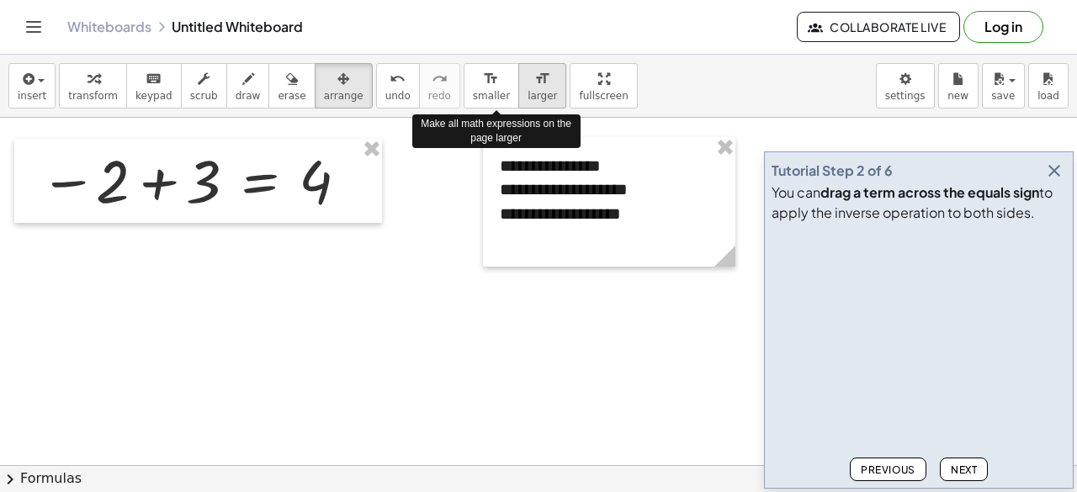
click at [518, 87] on button "format_size larger" at bounding box center [542, 85] width 48 height 45
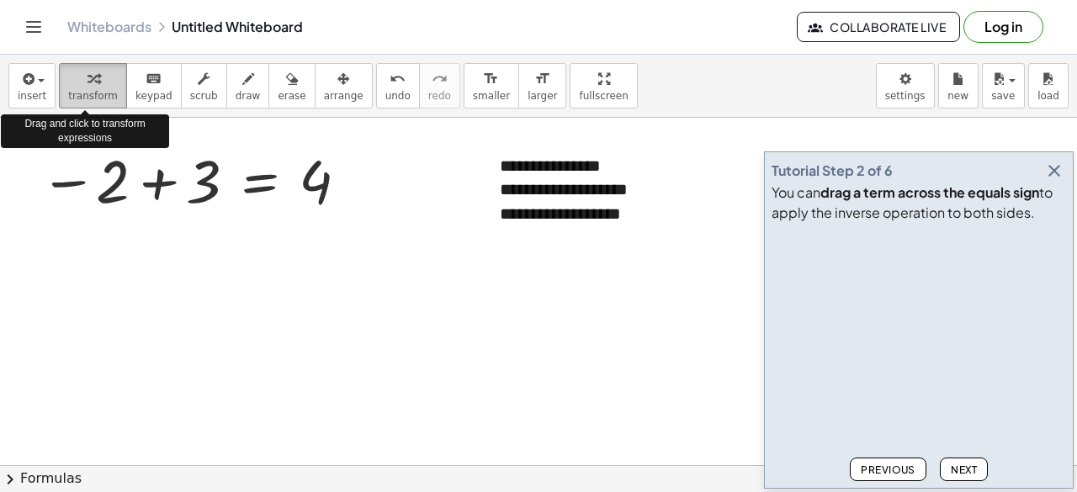
click at [95, 82] on div "button" at bounding box center [93, 78] width 50 height 20
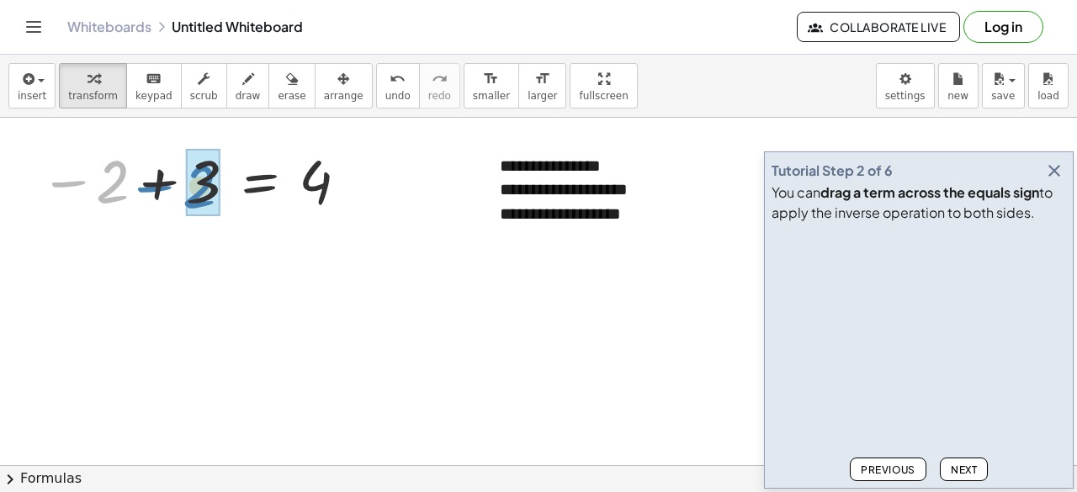
drag, startPoint x: 108, startPoint y: 186, endPoint x: 195, endPoint y: 186, distance: 87.5
click at [306, 187] on div at bounding box center [281, 181] width 179 height 76
click at [268, 233] on icon at bounding box center [260, 234] width 15 height 14
click at [260, 241] on span "×" at bounding box center [261, 234] width 10 height 24
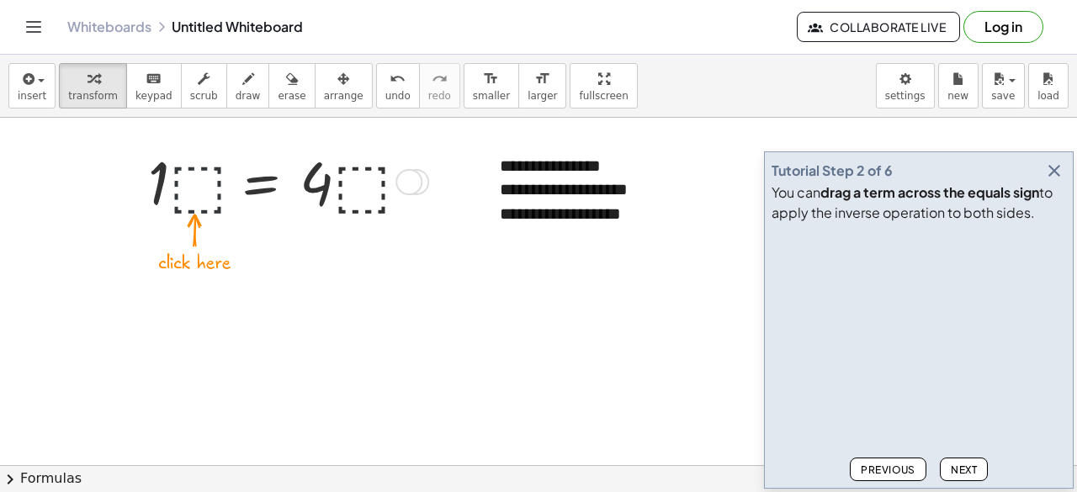
click at [196, 178] on div at bounding box center [282, 180] width 284 height 79
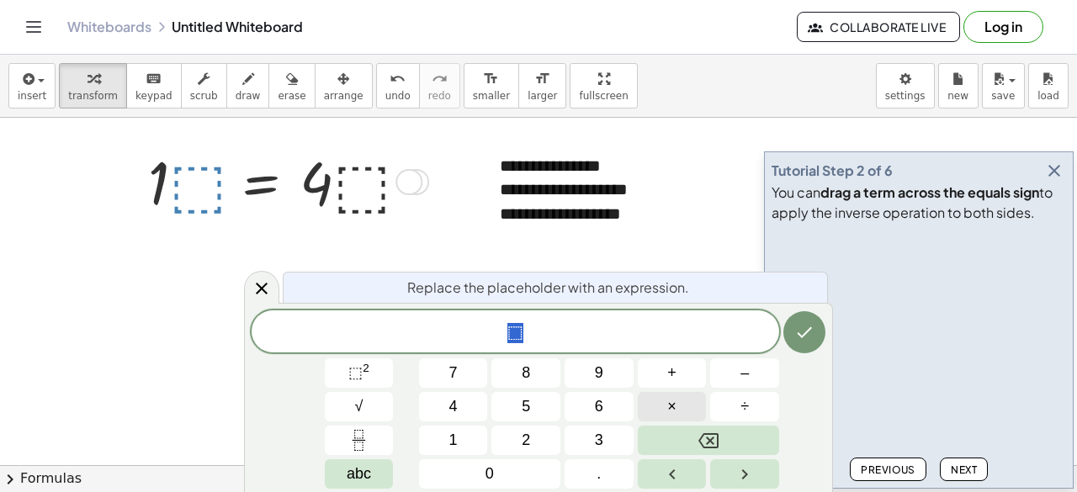
click at [682, 396] on button "×" at bounding box center [672, 406] width 69 height 29
click at [458, 401] on button "4" at bounding box center [453, 406] width 69 height 29
click at [813, 337] on icon "Done" at bounding box center [804, 332] width 20 height 20
click at [812, 326] on icon "Done" at bounding box center [804, 332] width 20 height 20
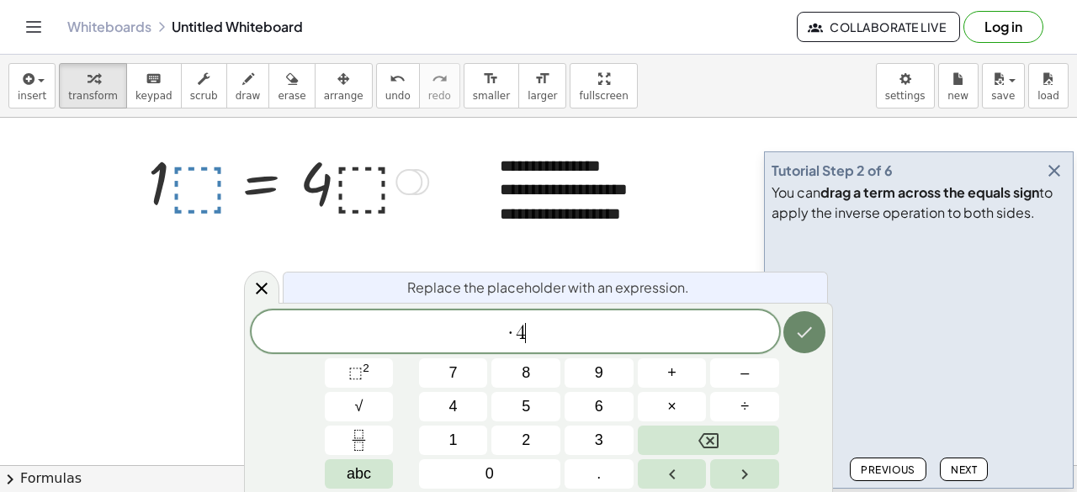
click at [812, 326] on icon "Done" at bounding box center [804, 332] width 20 height 20
click at [666, 440] on button "Backspace" at bounding box center [708, 440] width 141 height 29
click at [598, 430] on span "3" at bounding box center [599, 440] width 8 height 23
click at [682, 364] on button "+" at bounding box center [672, 373] width 69 height 29
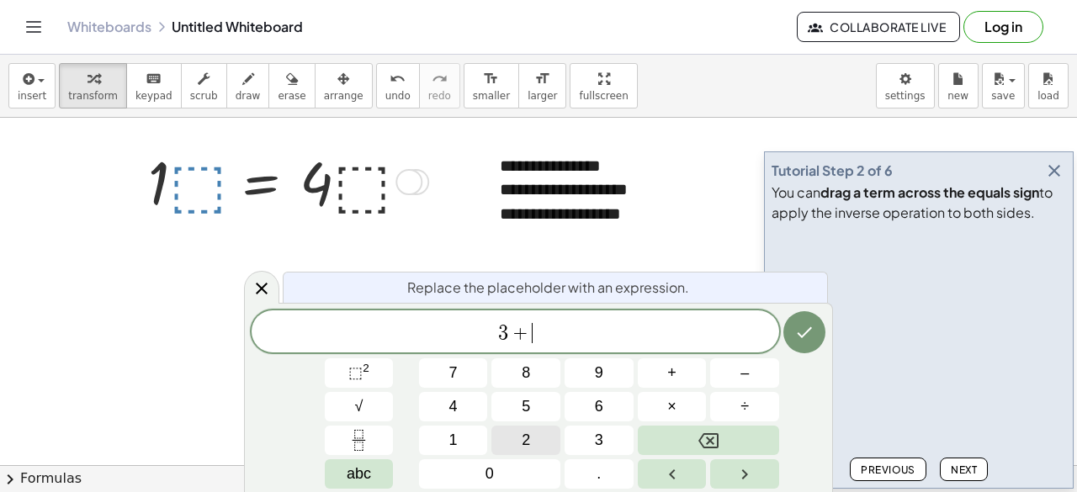
click at [523, 430] on span "2" at bounding box center [526, 440] width 8 height 23
click at [819, 334] on button "Done" at bounding box center [805, 332] width 42 height 42
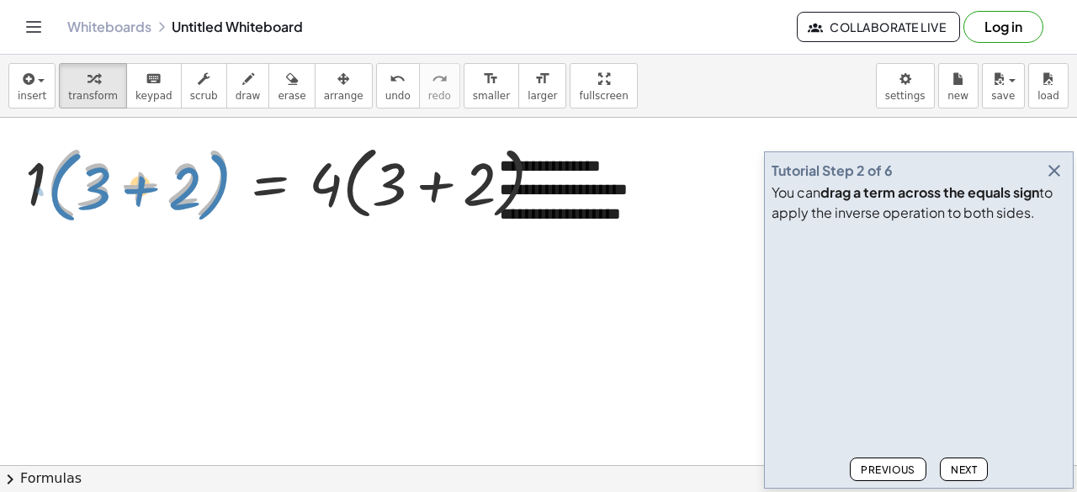
click at [61, 189] on div at bounding box center [291, 181] width 548 height 88
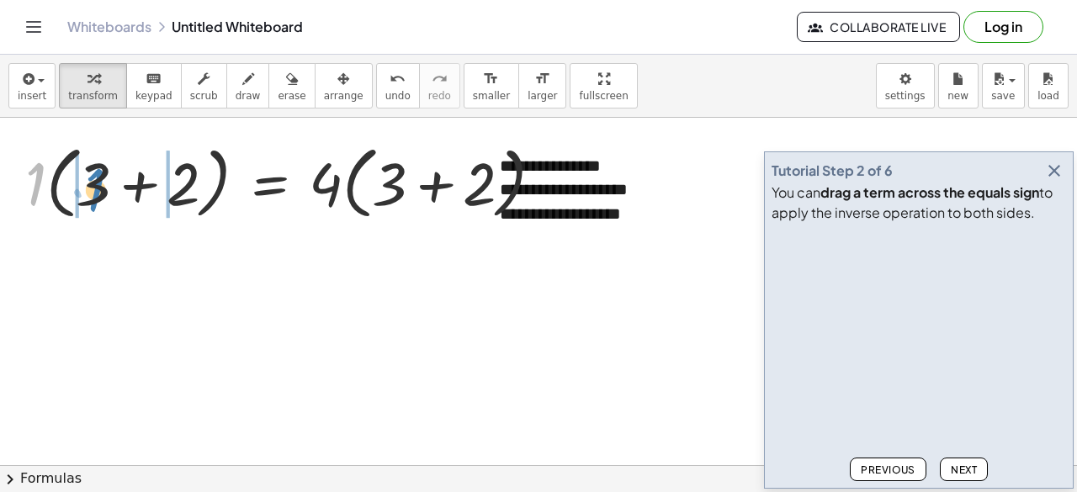
drag, startPoint x: 35, startPoint y: 183, endPoint x: 94, endPoint y: 189, distance: 59.2
click at [94, 189] on div at bounding box center [291, 181] width 548 height 88
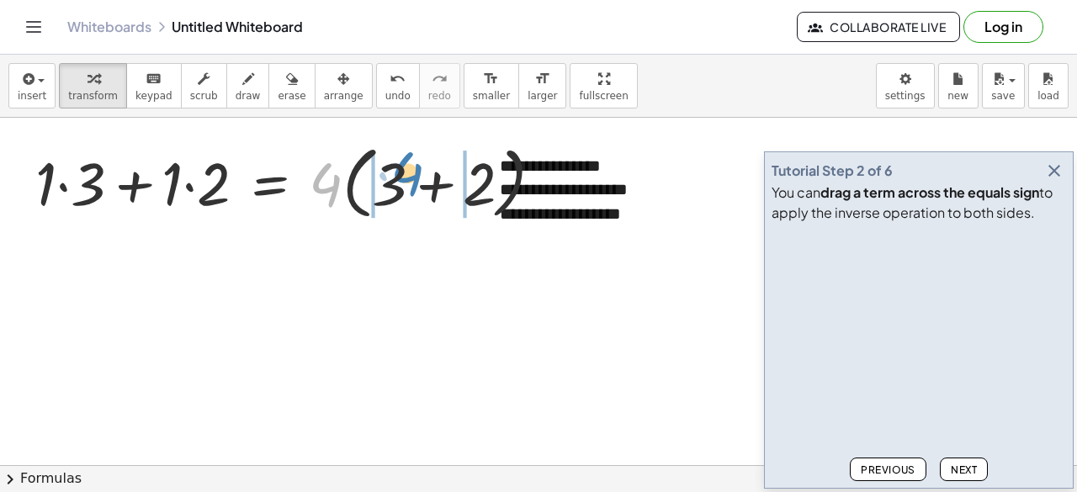
drag, startPoint x: 317, startPoint y: 185, endPoint x: 399, endPoint y: 174, distance: 82.4
click at [399, 174] on div at bounding box center [296, 181] width 538 height 88
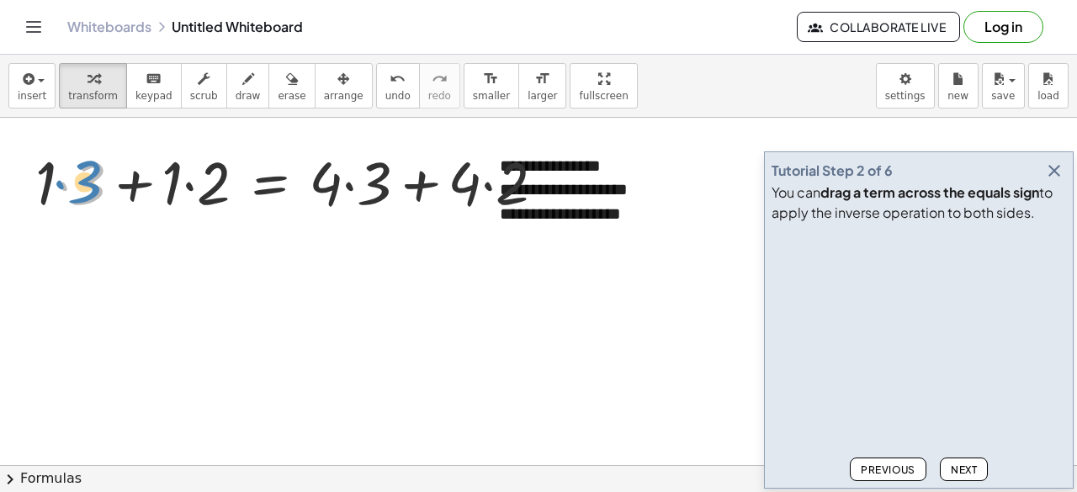
click at [78, 189] on div at bounding box center [297, 180] width 540 height 79
drag, startPoint x: 45, startPoint y: 186, endPoint x: 74, endPoint y: 186, distance: 28.6
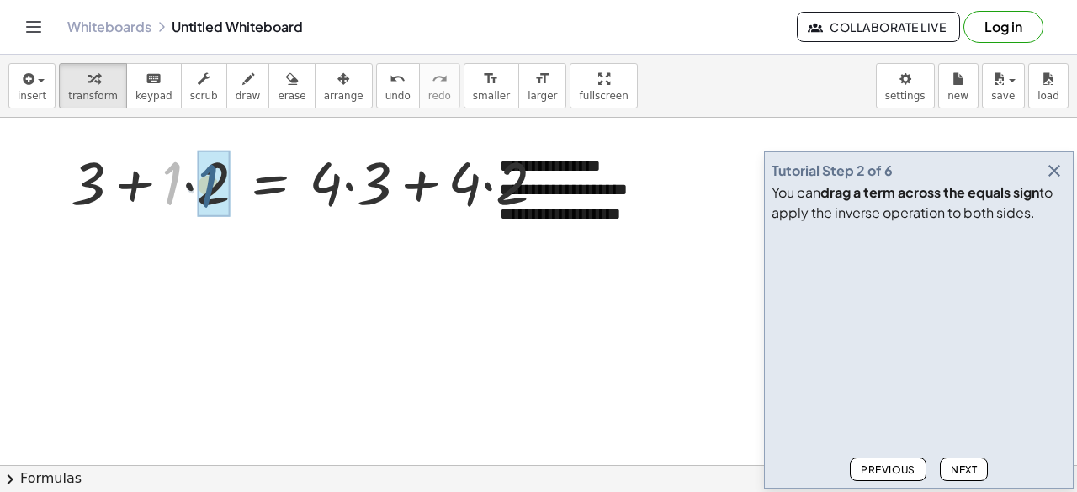
drag, startPoint x: 168, startPoint y: 192, endPoint x: 206, endPoint y: 194, distance: 38.0
drag, startPoint x: 137, startPoint y: 196, endPoint x: 223, endPoint y: 199, distance: 85.9
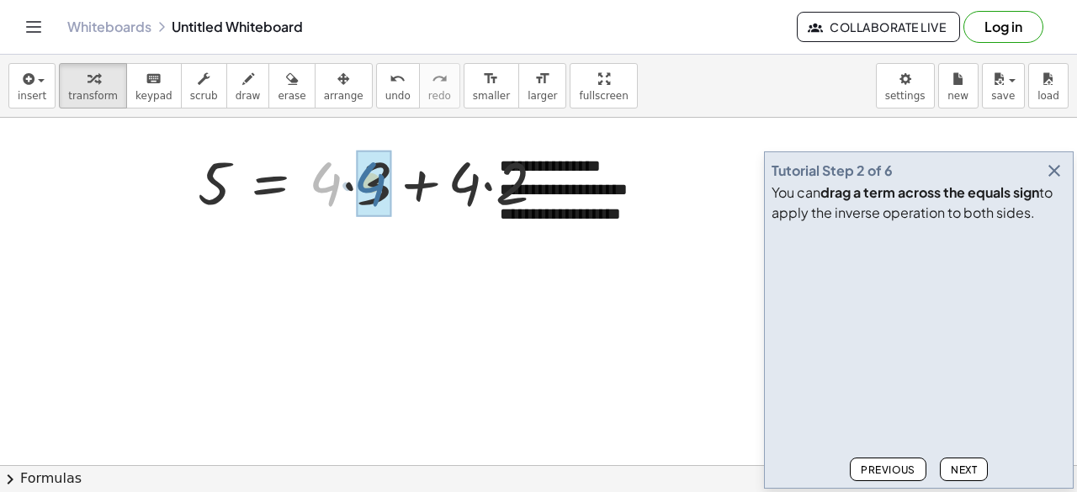
drag, startPoint x: 330, startPoint y: 192, endPoint x: 375, endPoint y: 192, distance: 45.4
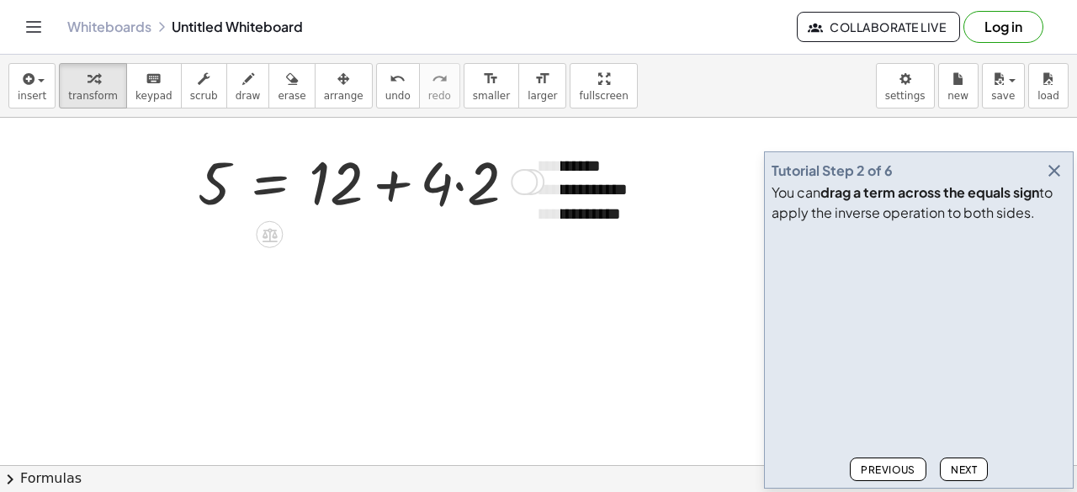
click at [533, 183] on div at bounding box center [524, 182] width 27 height 27
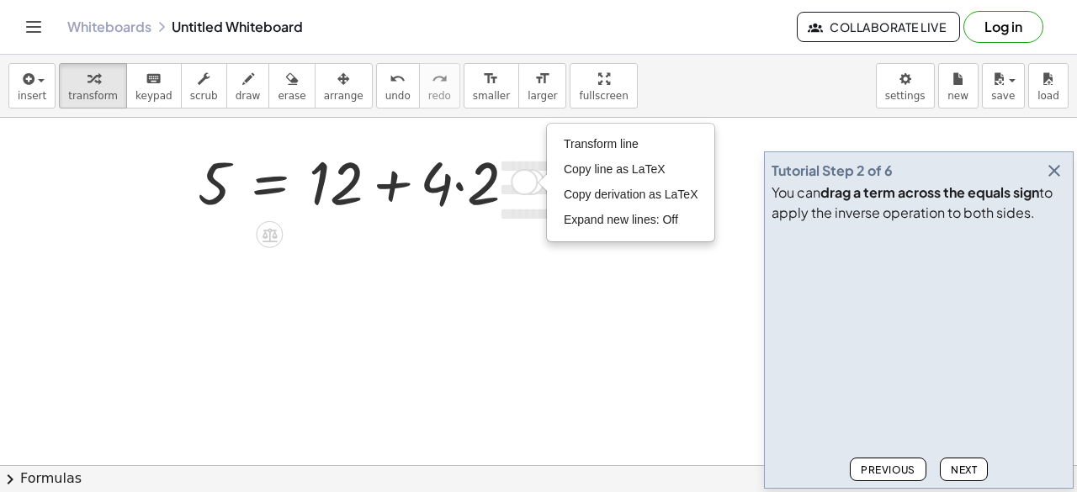
click at [461, 210] on div at bounding box center [363, 180] width 349 height 79
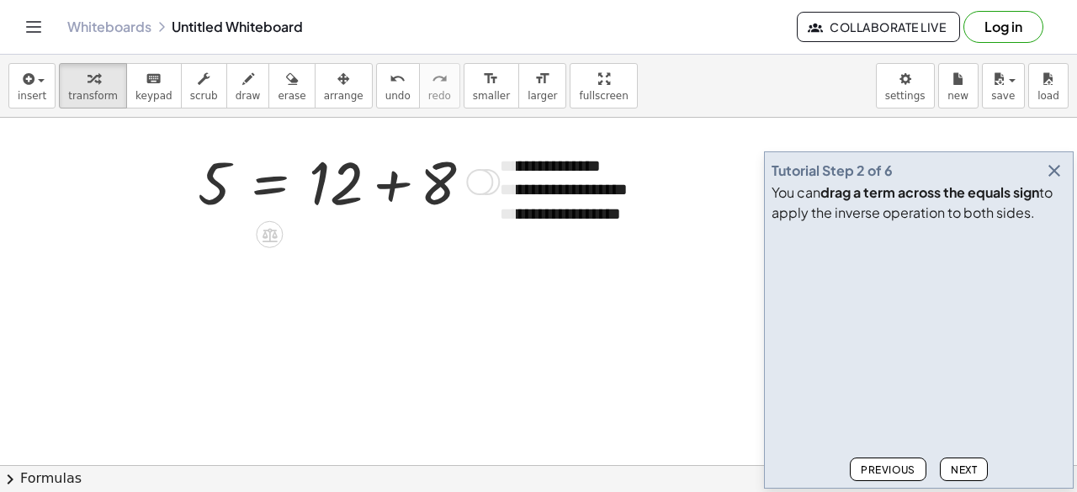
click at [491, 184] on div "Transform line Copy line as LaTeX Copy derivation as LaTeX Expand new lines: Off" at bounding box center [479, 182] width 27 height 27
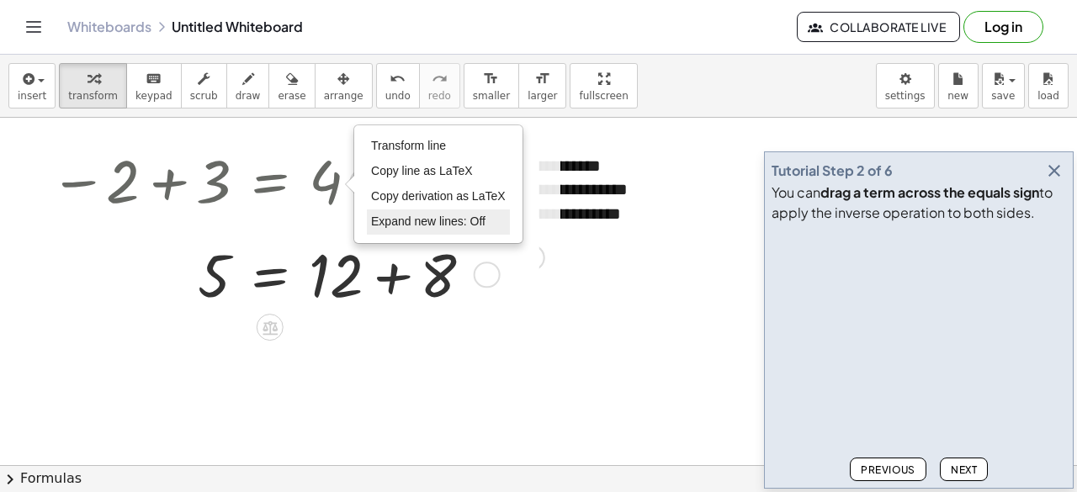
drag, startPoint x: 491, startPoint y: 181, endPoint x: 463, endPoint y: 225, distance: 52.3
click at [463, 225] on div "− 2 + 3 = 4 1 = 4 · 1 · ⬚ = · 4 · ⬚ · 1 · ( + 3 + 2 ) = · 4 · ( + 3 + 2 ) + · 1…" at bounding box center [292, 228] width 536 height 178
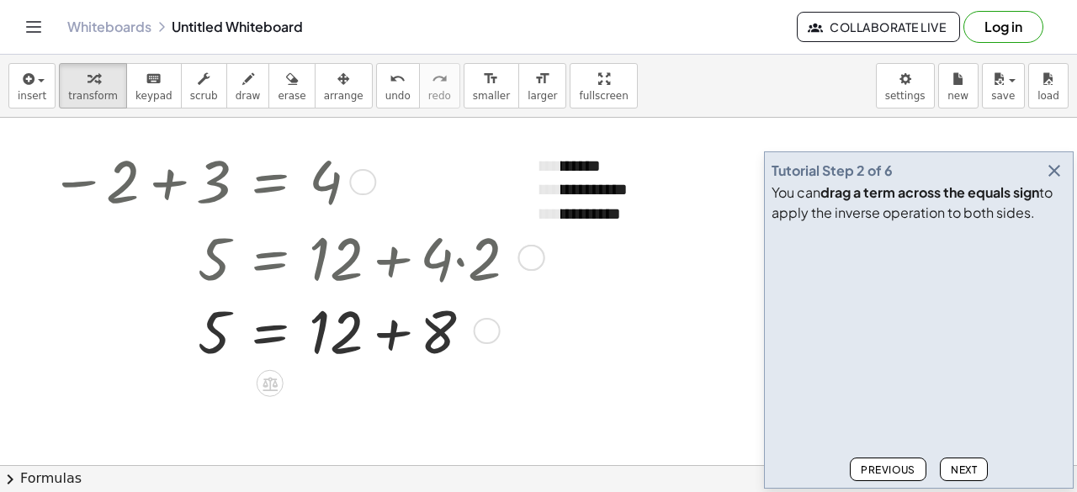
drag, startPoint x: 475, startPoint y: 265, endPoint x: 465, endPoint y: 344, distance: 79.7
click at [270, 331] on div "= + + 5 12 8 Transform line Copy line as LaTeX Copy derivation as LaTeX Expand …" at bounding box center [270, 331] width 0 height 0
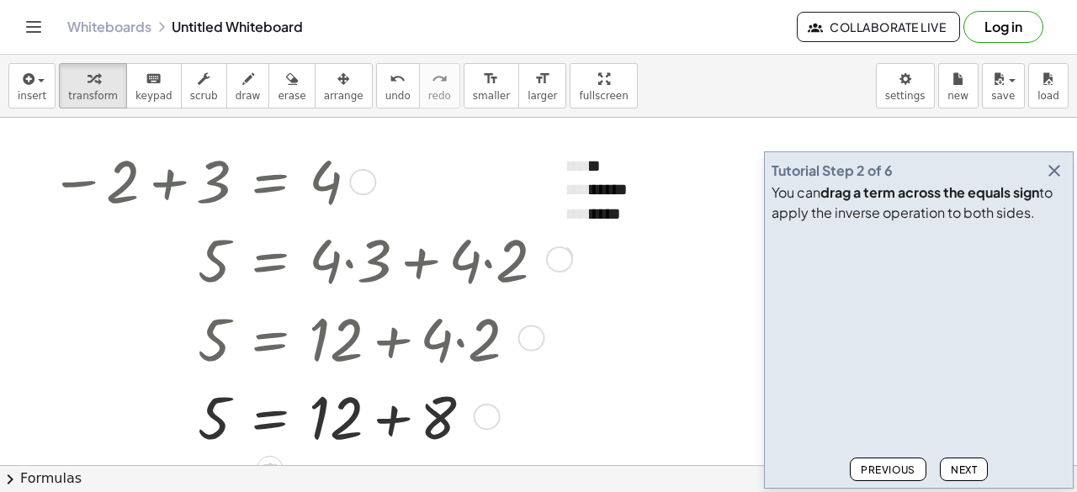
drag, startPoint x: 483, startPoint y: 332, endPoint x: 481, endPoint y: 417, distance: 84.2
click at [481, 417] on div at bounding box center [487, 417] width 27 height 27
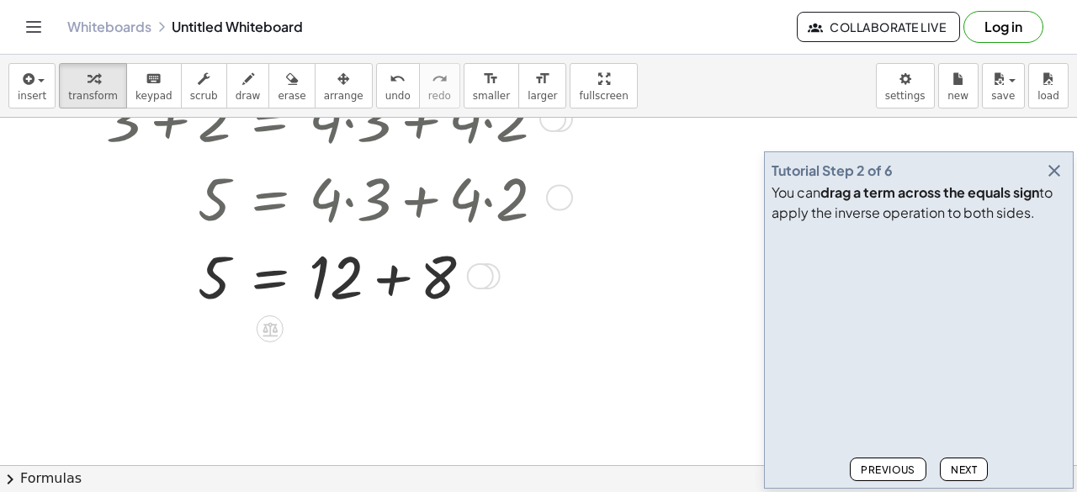
scroll to position [140, 0]
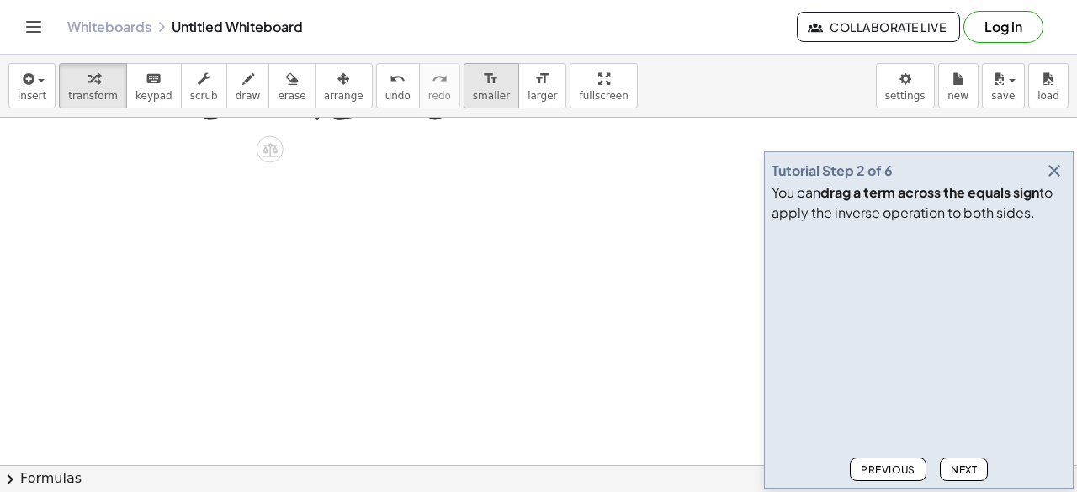
drag, startPoint x: 476, startPoint y: 272, endPoint x: 443, endPoint y: 104, distance: 170.8
click at [443, 104] on div "**********" at bounding box center [538, 274] width 1077 height 438
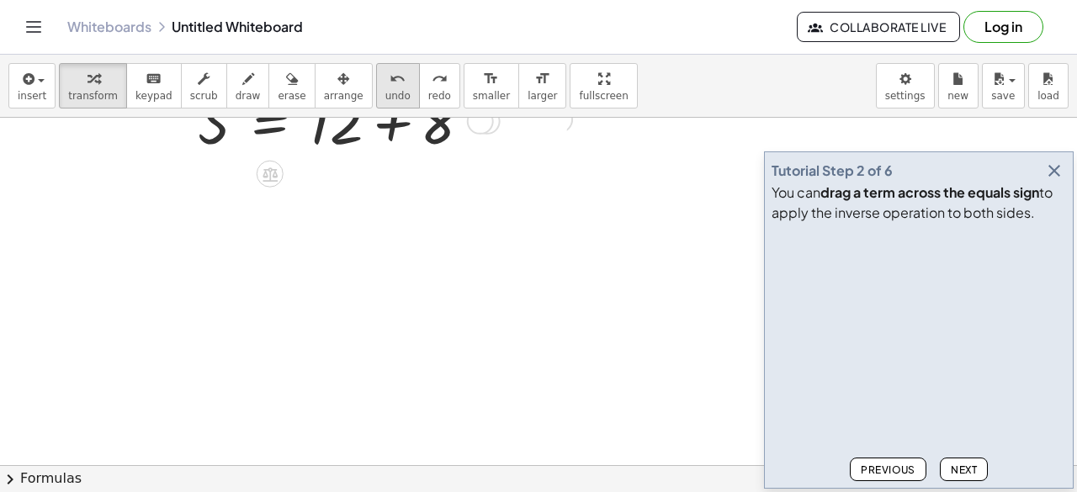
click at [390, 80] on icon "undo" at bounding box center [398, 79] width 16 height 20
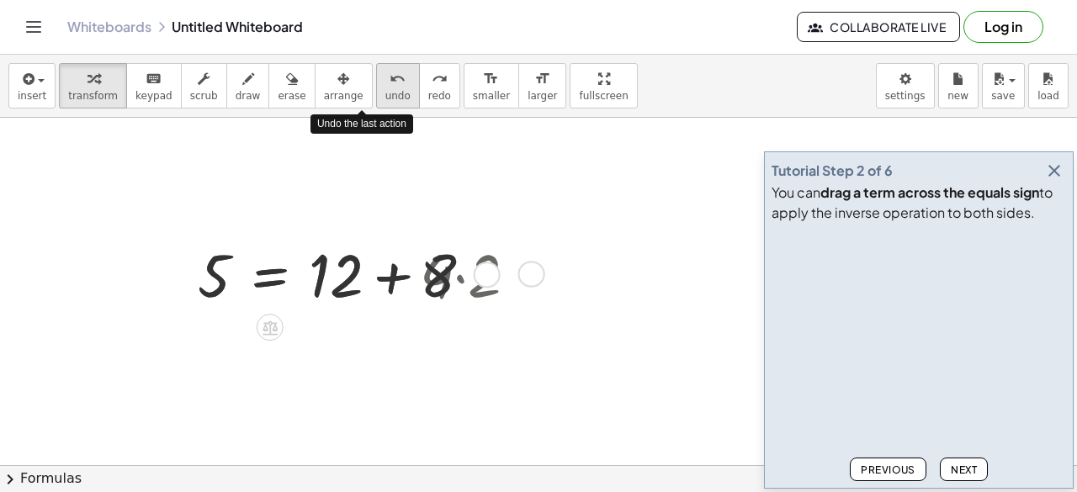
click at [390, 80] on icon "undo" at bounding box center [398, 79] width 16 height 20
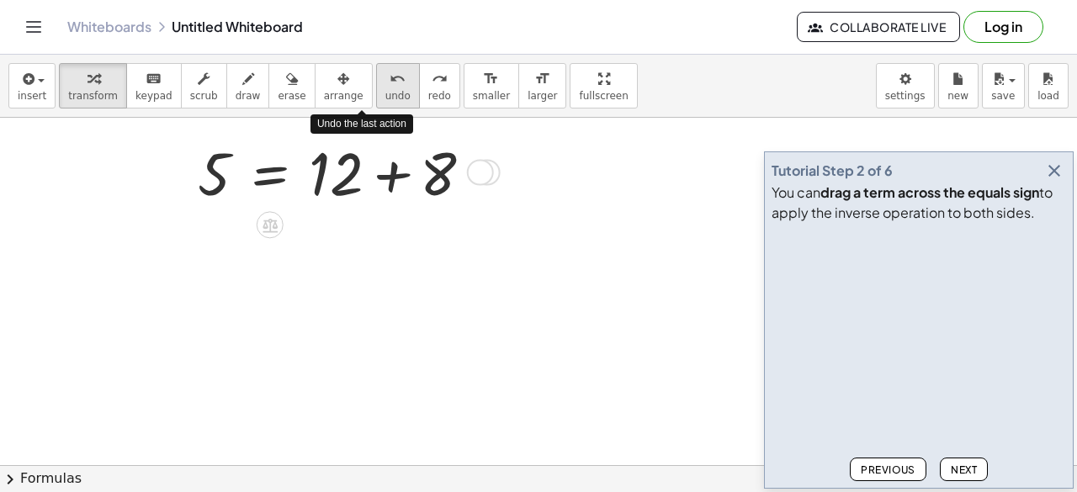
click at [390, 80] on icon "undo" at bounding box center [398, 79] width 16 height 20
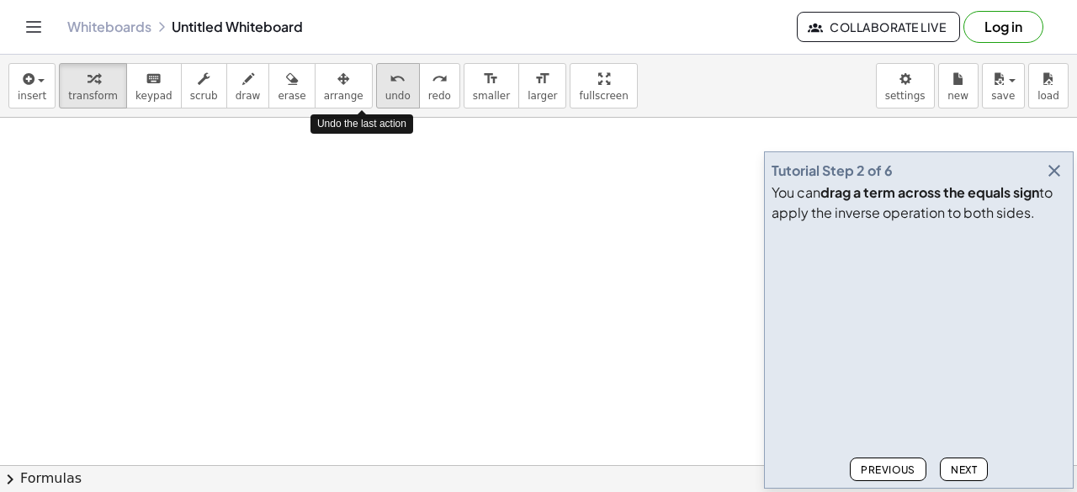
click at [390, 80] on icon "undo" at bounding box center [398, 79] width 16 height 20
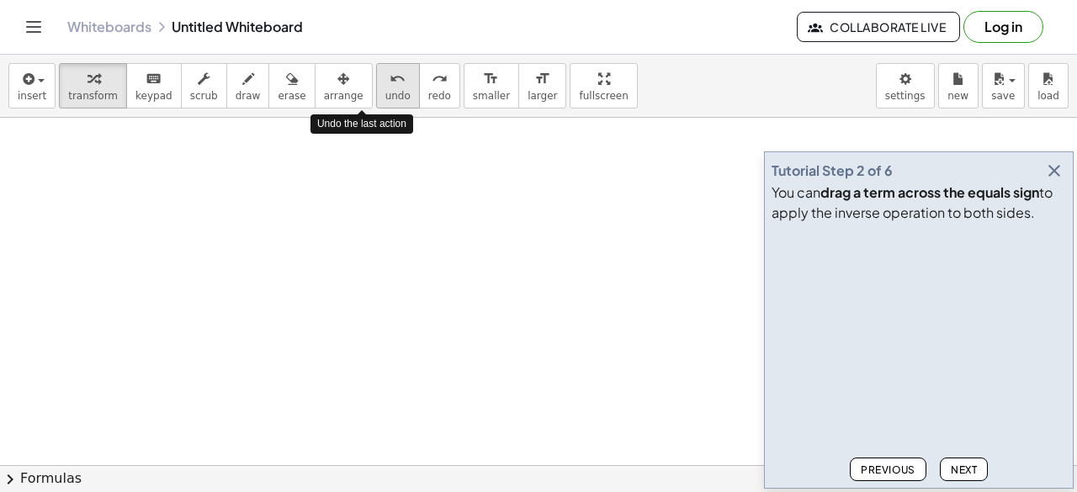
click at [390, 80] on icon "undo" at bounding box center [398, 79] width 16 height 20
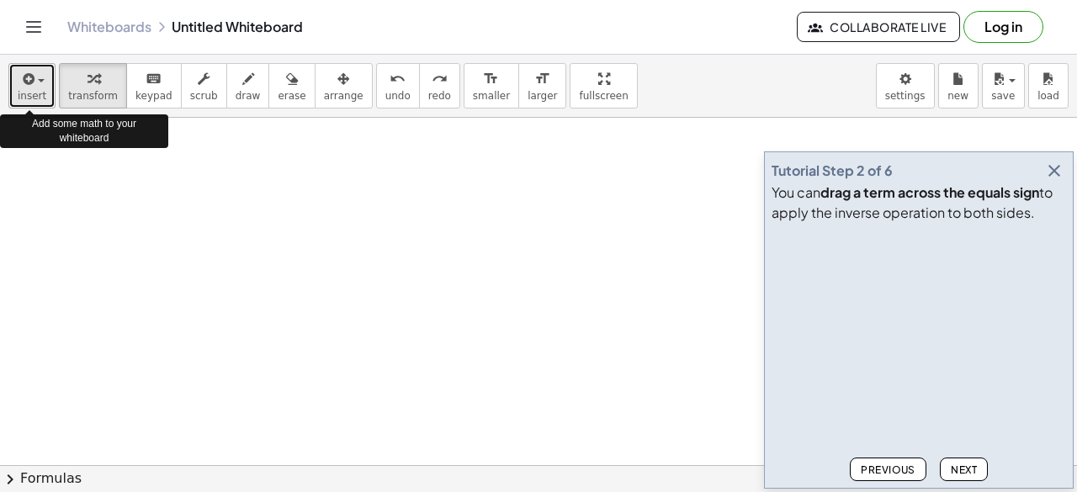
click at [20, 96] on span "insert" at bounding box center [32, 96] width 29 height 12
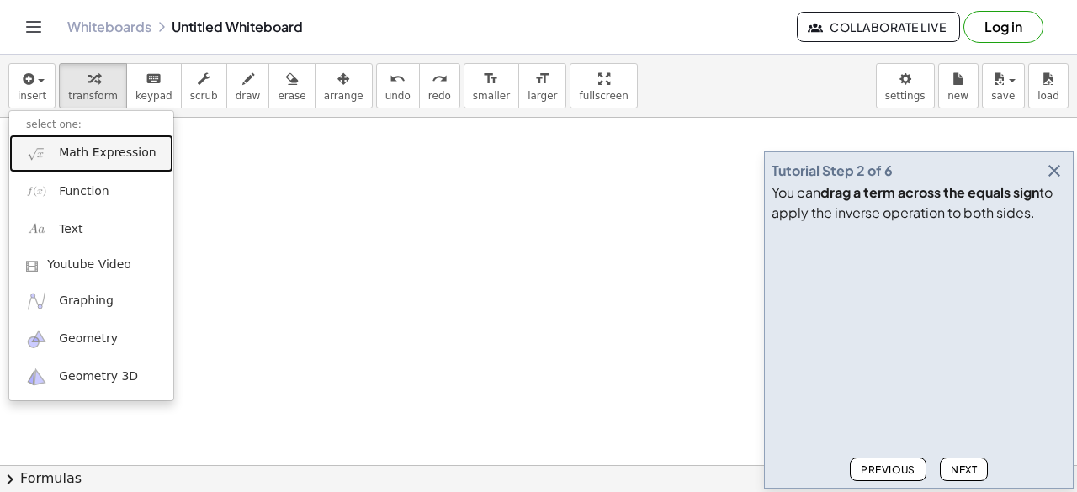
click at [65, 157] on span "Math Expression" at bounding box center [107, 153] width 97 height 17
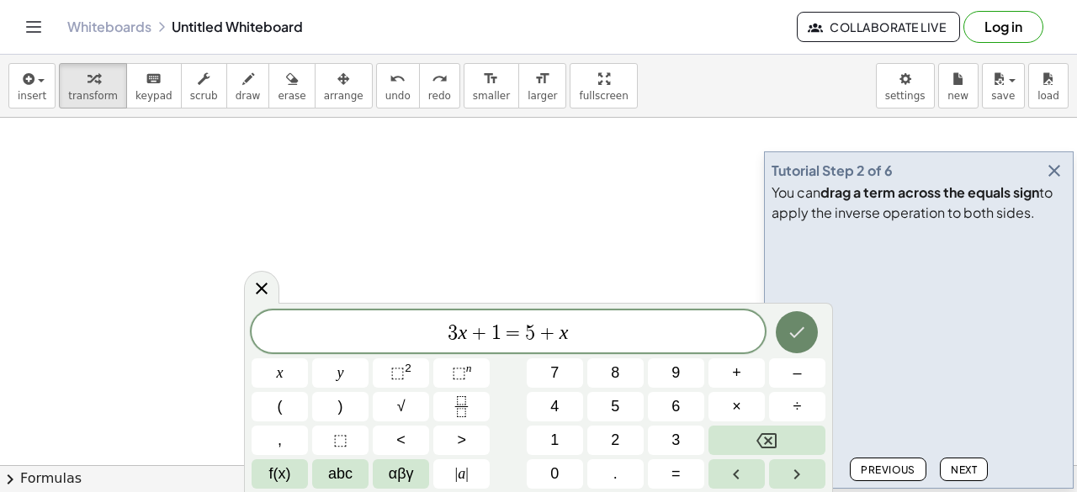
click at [787, 321] on button "Done" at bounding box center [797, 332] width 42 height 42
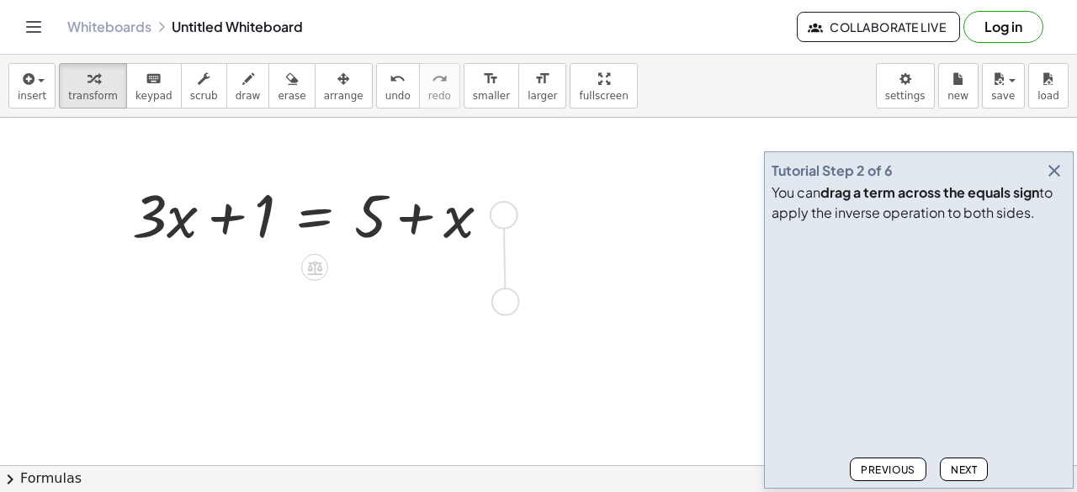
drag, startPoint x: 502, startPoint y: 210, endPoint x: 505, endPoint y: 302, distance: 92.6
click at [505, 302] on div "**********" at bounding box center [538, 381] width 1077 height 807
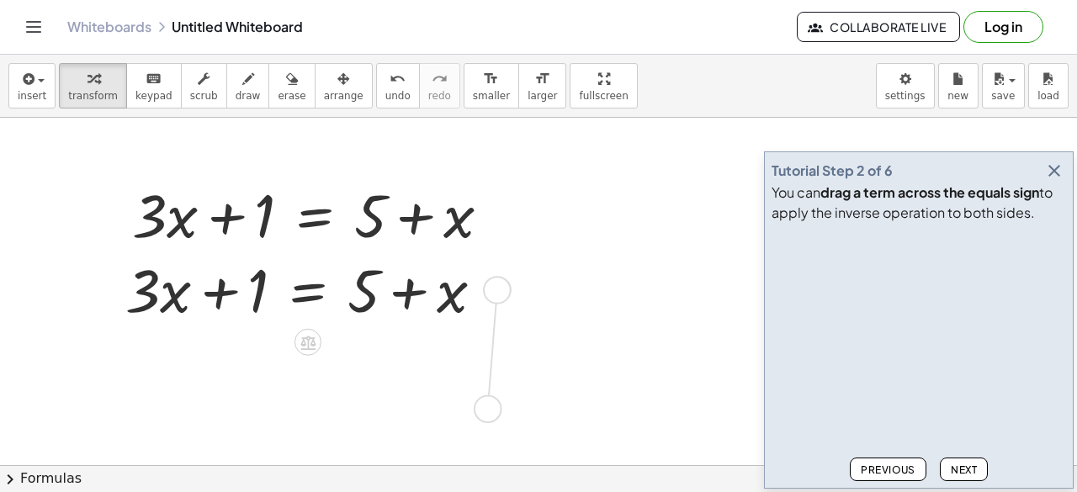
drag, startPoint x: 496, startPoint y: 284, endPoint x: 486, endPoint y: 405, distance: 121.5
click at [486, 405] on div "**********" at bounding box center [538, 381] width 1077 height 807
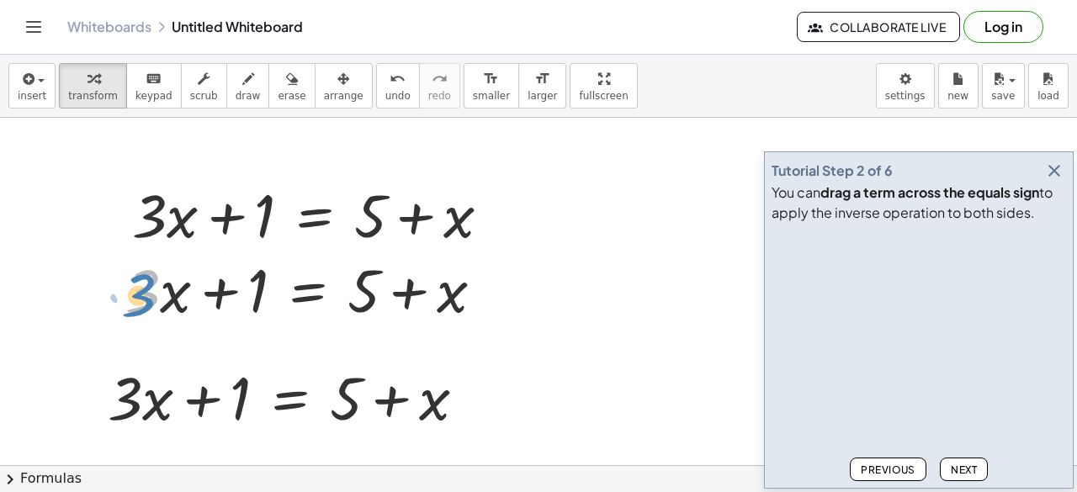
drag, startPoint x: 157, startPoint y: 290, endPoint x: 167, endPoint y: 295, distance: 10.2
click at [167, 295] on div at bounding box center [311, 288] width 389 height 79
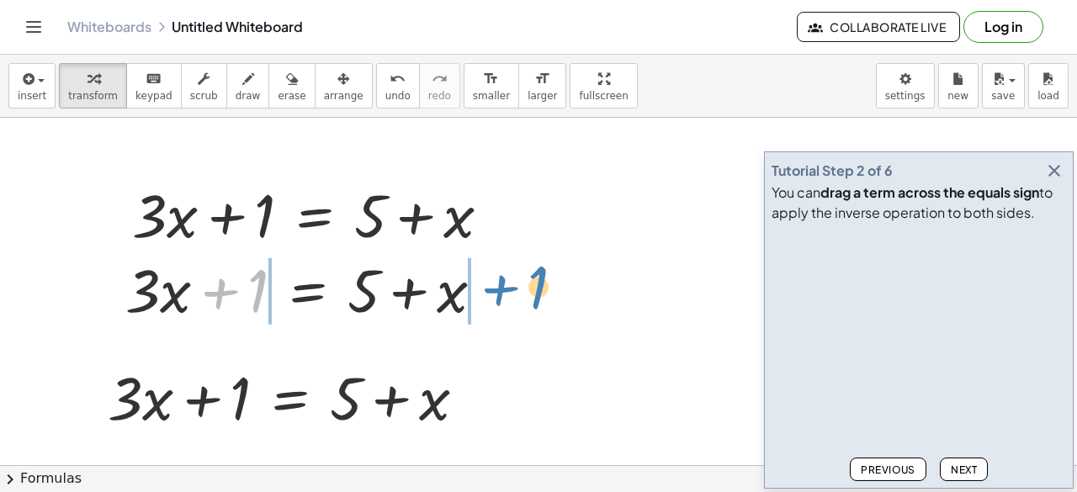
drag, startPoint x: 256, startPoint y: 282, endPoint x: 536, endPoint y: 279, distance: 280.3
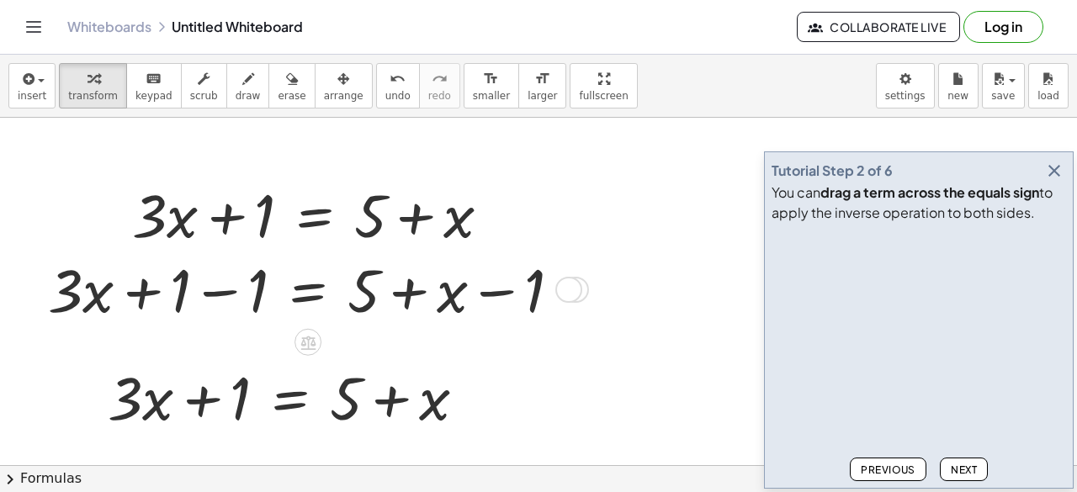
drag, startPoint x: 570, startPoint y: 295, endPoint x: 554, endPoint y: 261, distance: 38.0
click at [308, 290] on div "+ · 3 · x = + 5 + x + 1 − 1 − 1" at bounding box center [308, 290] width 0 height 0
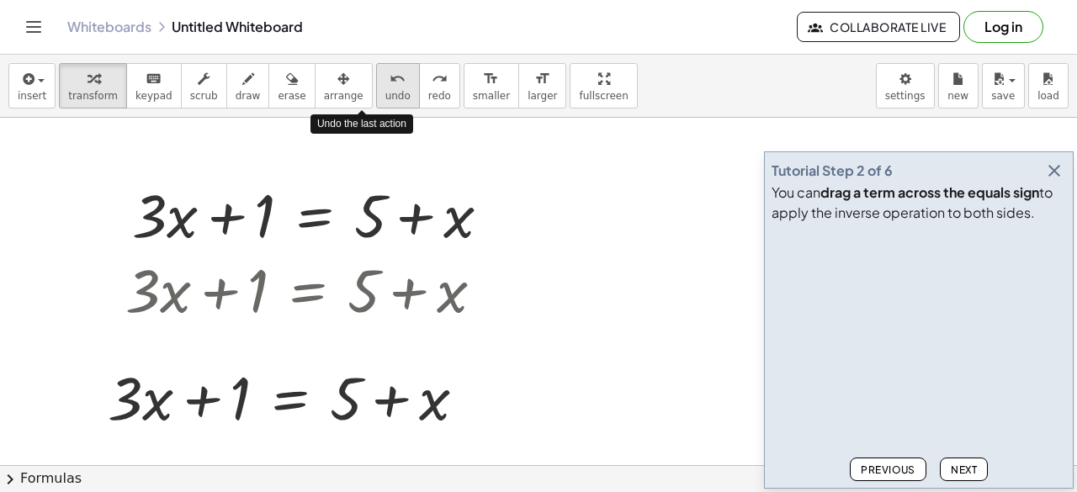
click at [385, 90] on span "undo" at bounding box center [397, 96] width 25 height 12
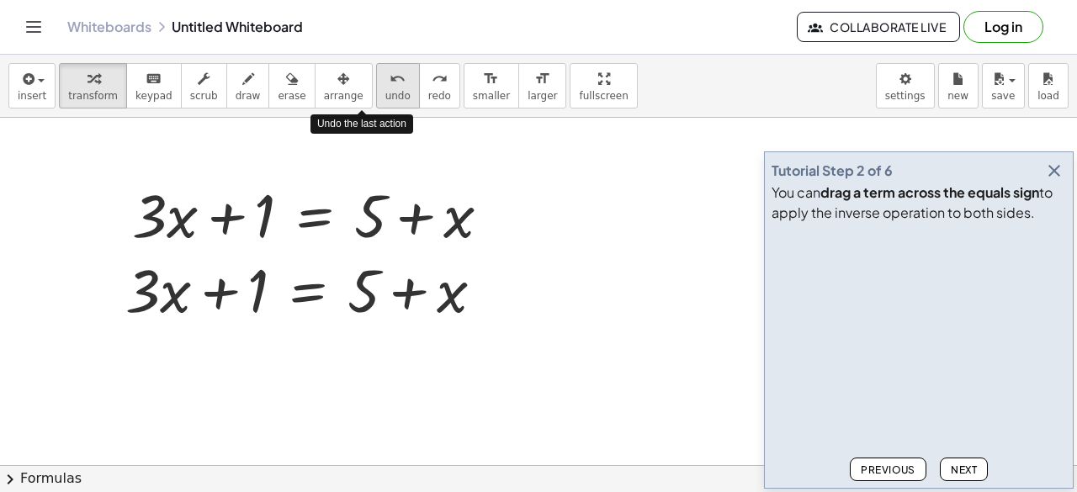
click at [385, 90] on span "undo" at bounding box center [397, 96] width 25 height 12
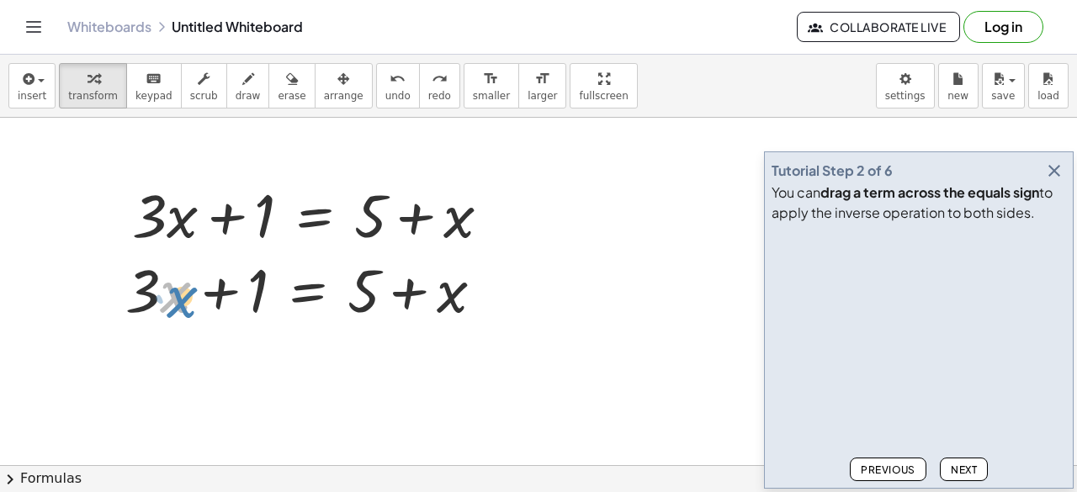
click at [172, 287] on div at bounding box center [311, 288] width 389 height 79
click at [257, 291] on div at bounding box center [311, 288] width 389 height 79
drag, startPoint x: 257, startPoint y: 291, endPoint x: 537, endPoint y: 289, distance: 280.3
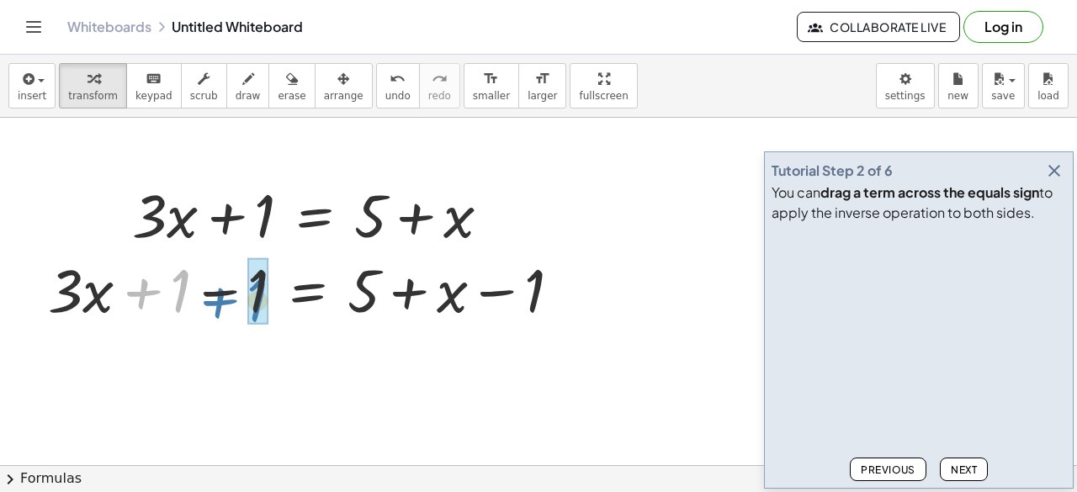
drag, startPoint x: 165, startPoint y: 279, endPoint x: 242, endPoint y: 286, distance: 77.8
click at [242, 286] on div at bounding box center [312, 288] width 544 height 79
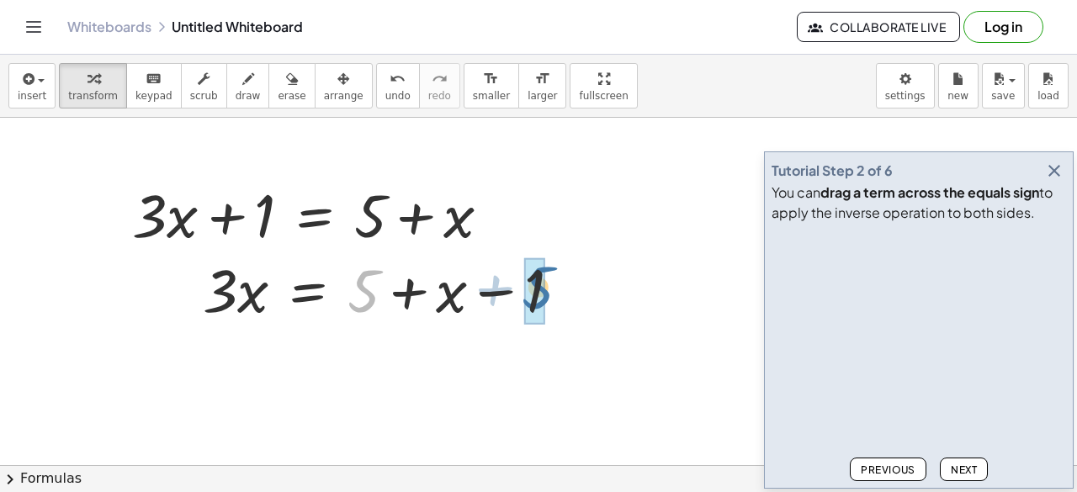
drag, startPoint x: 374, startPoint y: 293, endPoint x: 554, endPoint y: 290, distance: 179.3
click at [554, 290] on div at bounding box center [388, 288] width 389 height 79
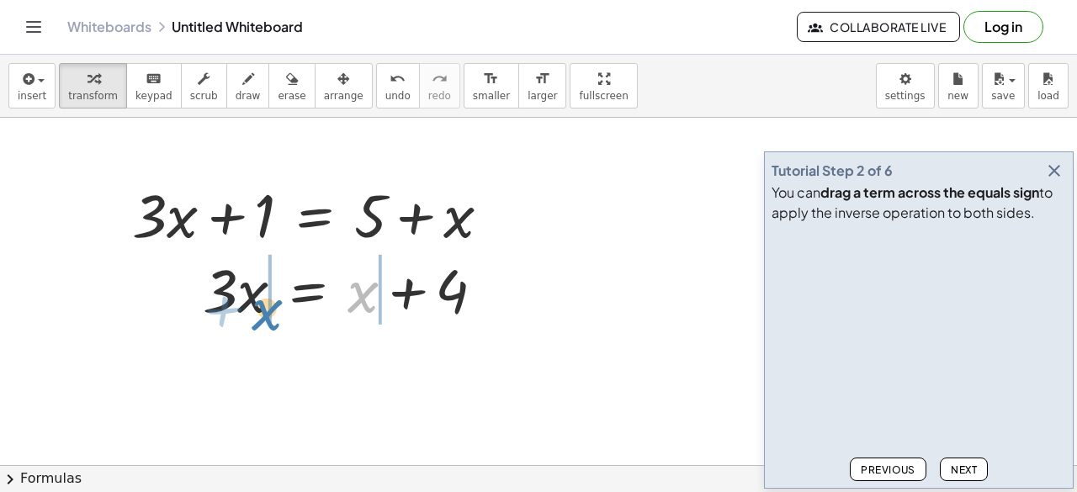
drag, startPoint x: 357, startPoint y: 298, endPoint x: 261, endPoint y: 316, distance: 97.6
click at [261, 316] on div at bounding box center [349, 288] width 311 height 79
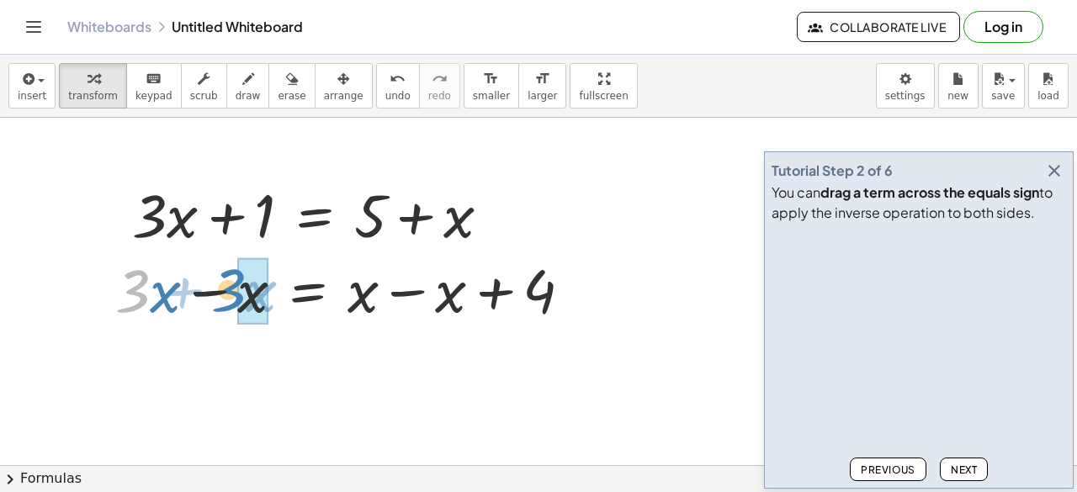
drag, startPoint x: 148, startPoint y: 304, endPoint x: 247, endPoint y: 304, distance: 99.3
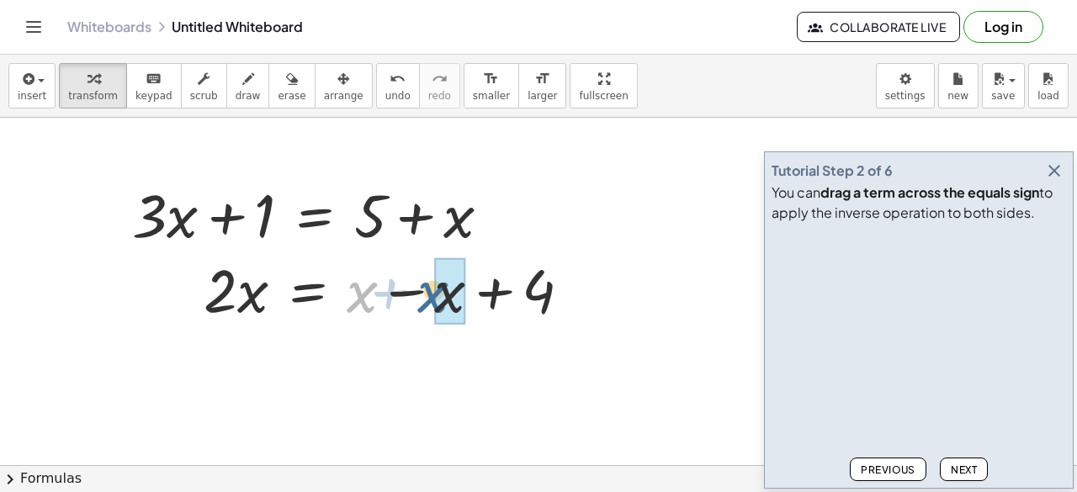
drag, startPoint x: 359, startPoint y: 297, endPoint x: 431, endPoint y: 297, distance: 72.4
click at [431, 297] on div at bounding box center [394, 288] width 398 height 79
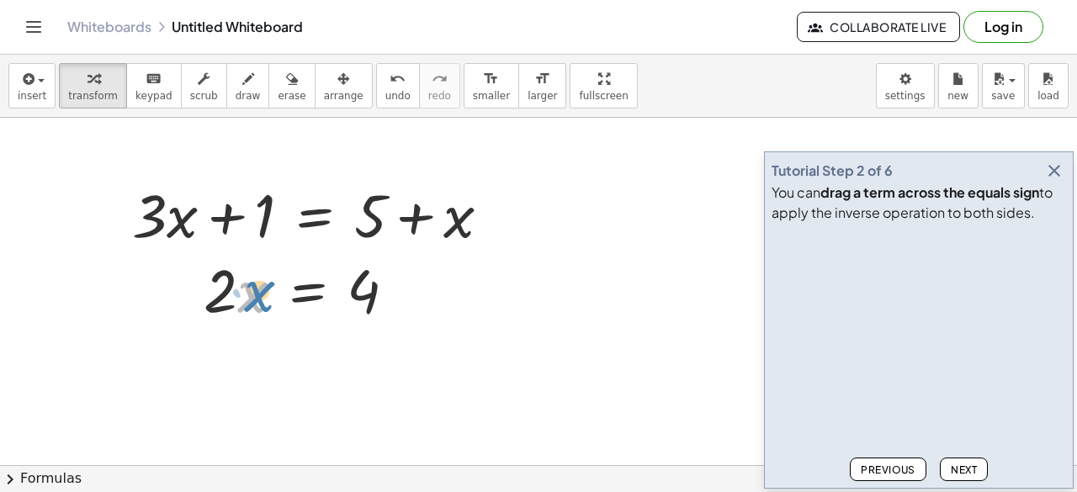
click at [252, 290] on div at bounding box center [306, 288] width 223 height 79
drag, startPoint x: 221, startPoint y: 290, endPoint x: 380, endPoint y: 316, distance: 160.2
click at [380, 316] on div at bounding box center [306, 288] width 223 height 79
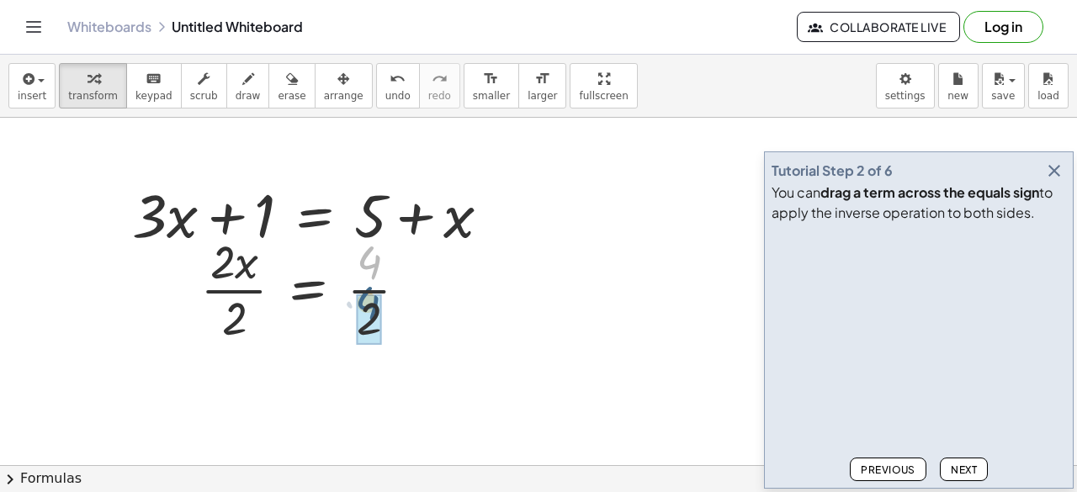
drag, startPoint x: 373, startPoint y: 270, endPoint x: 370, endPoint y: 314, distance: 43.8
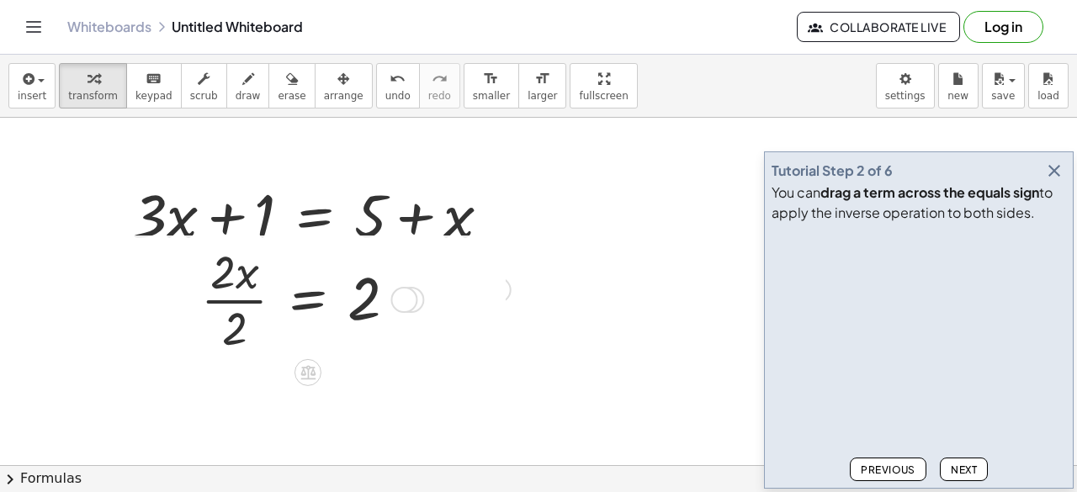
drag, startPoint x: 411, startPoint y: 291, endPoint x: 406, endPoint y: 307, distance: 16.8
click at [406, 307] on div at bounding box center [403, 300] width 27 height 27
drag, startPoint x: 221, startPoint y: 265, endPoint x: 226, endPoint y: 321, distance: 55.7
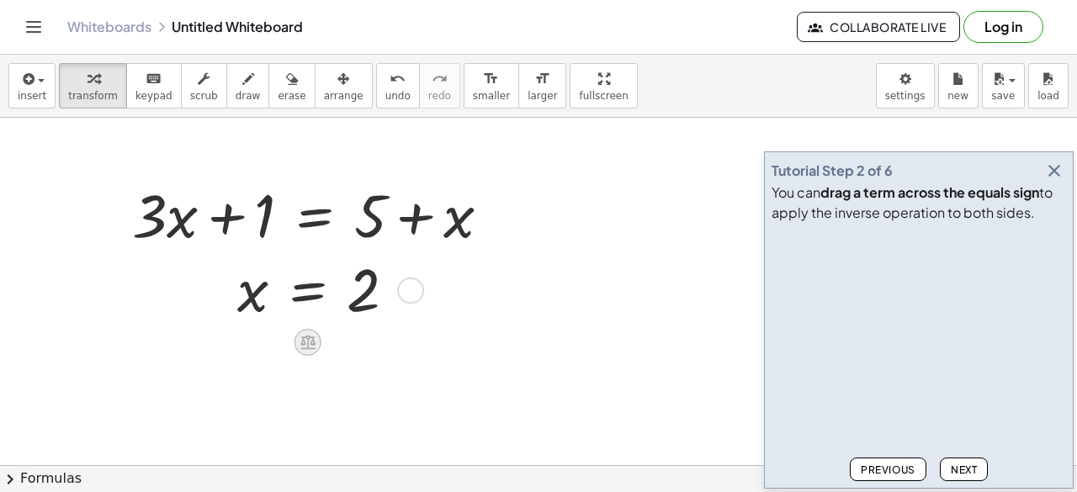
click at [301, 337] on icon at bounding box center [308, 342] width 18 height 18
click at [372, 337] on icon at bounding box center [375, 342] width 15 height 15
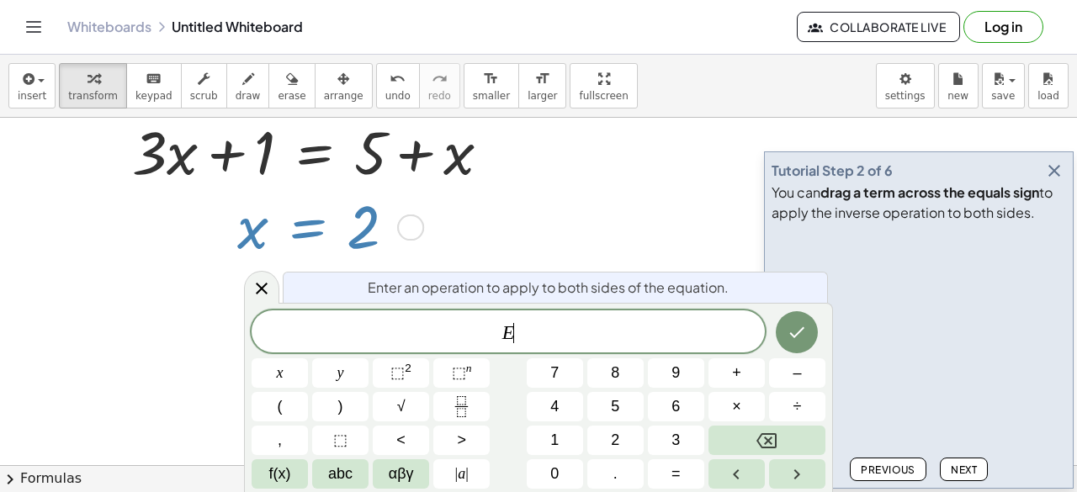
scroll to position [209, 0]
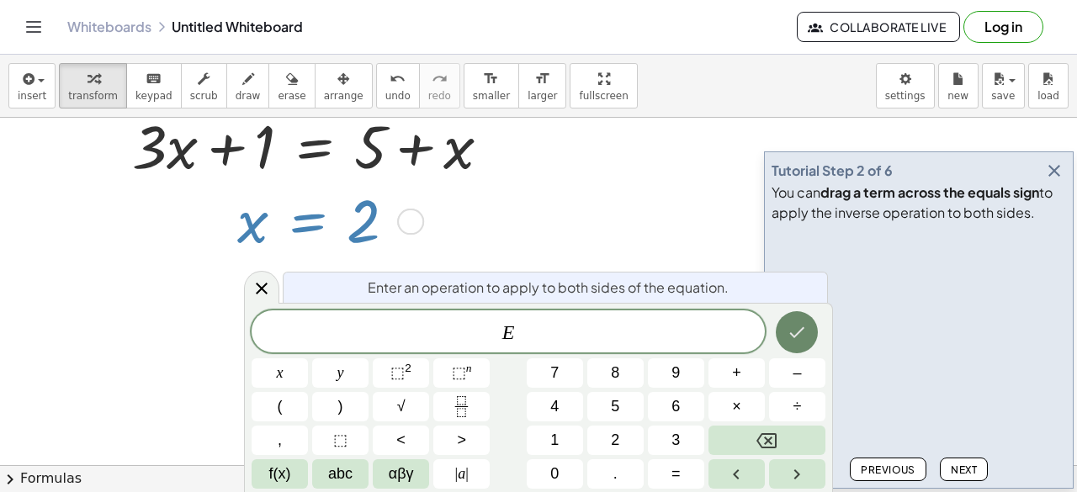
click at [789, 334] on icon "Done" at bounding box center [797, 332] width 20 height 20
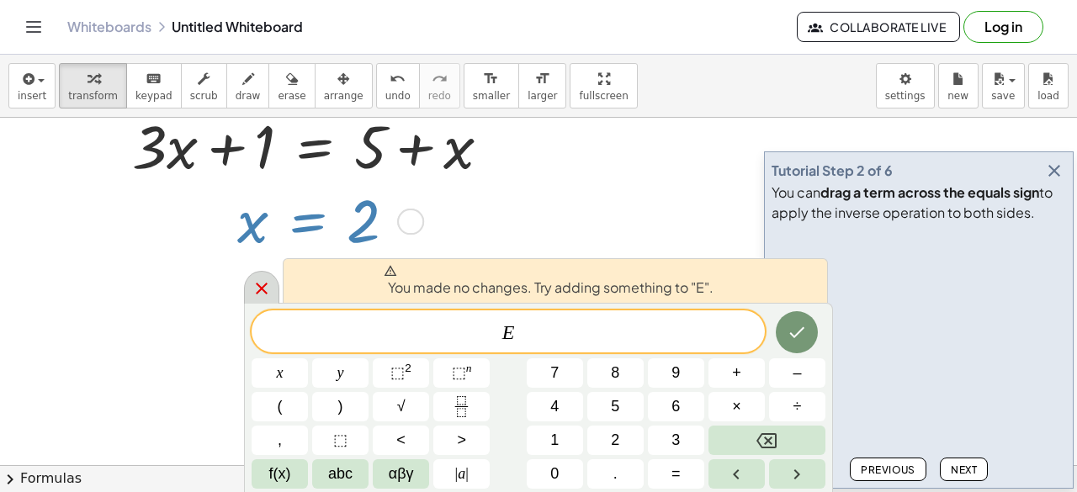
click at [259, 289] on icon at bounding box center [262, 289] width 12 height 12
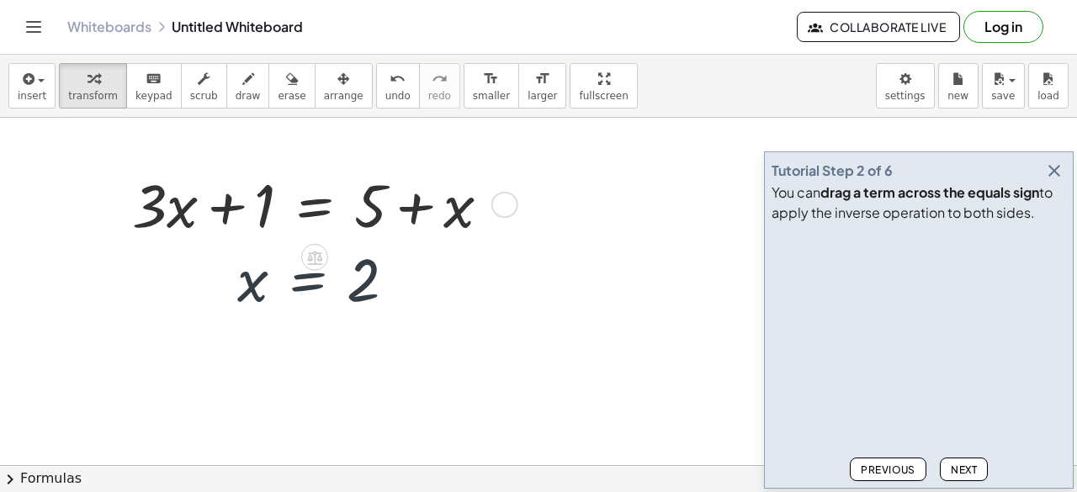
scroll to position [140, 0]
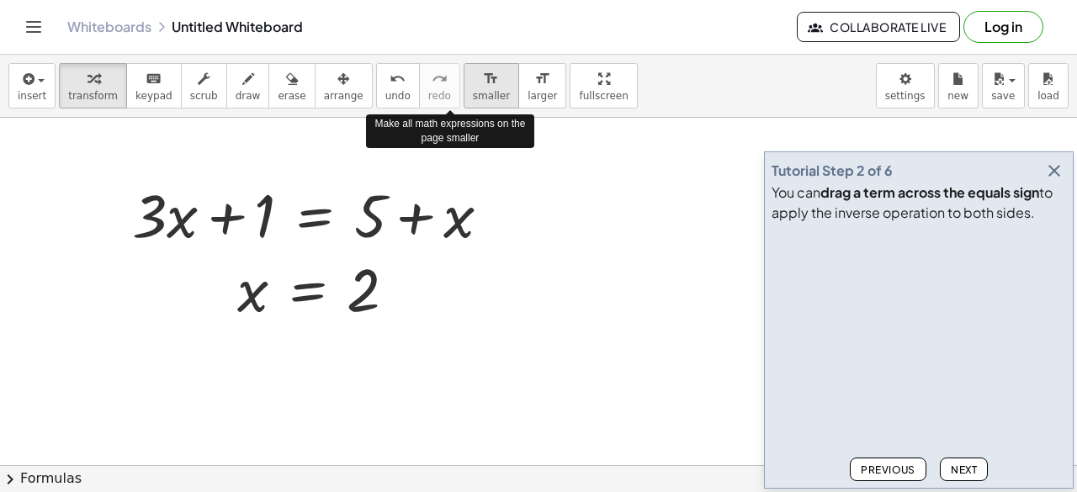
click at [473, 90] on span "smaller" at bounding box center [491, 96] width 37 height 12
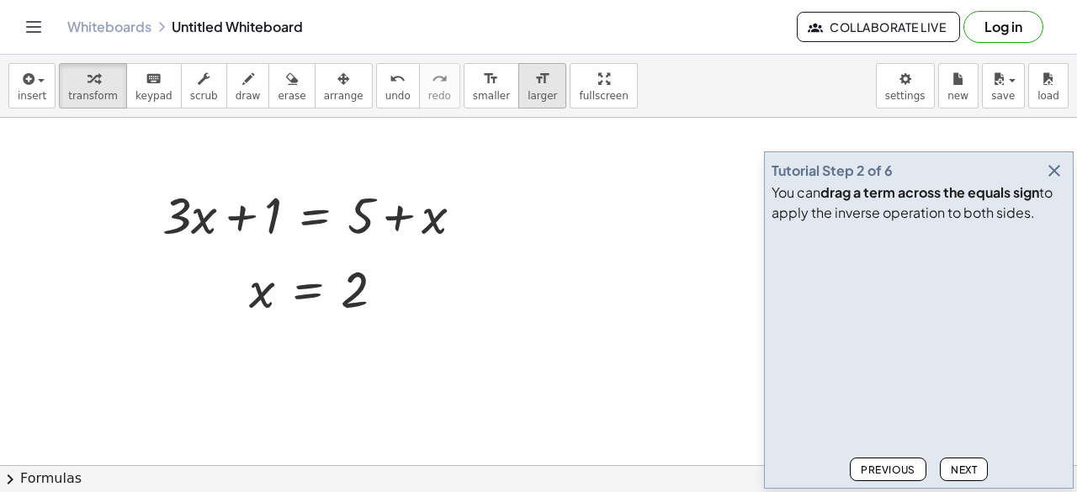
click at [528, 90] on span "larger" at bounding box center [542, 96] width 29 height 12
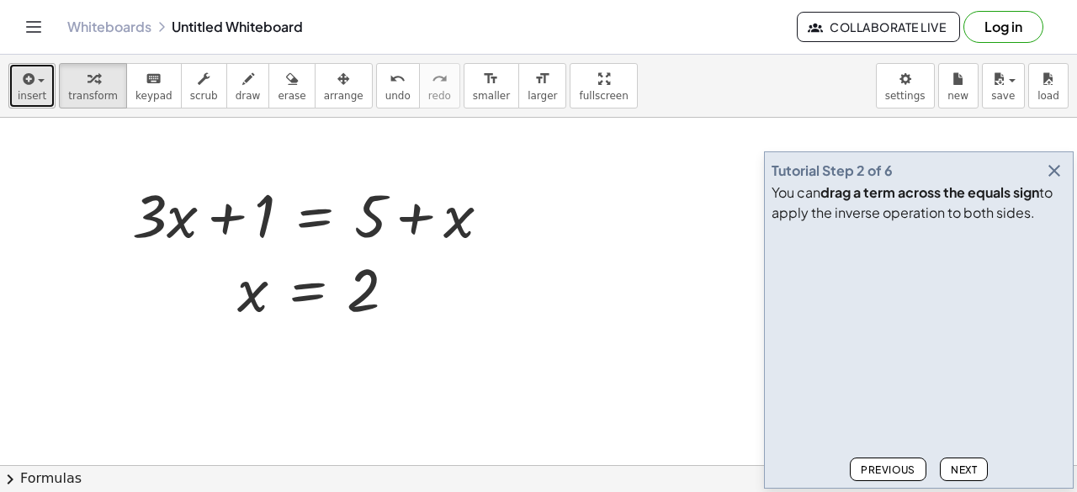
click at [11, 85] on button "insert" at bounding box center [31, 85] width 47 height 45
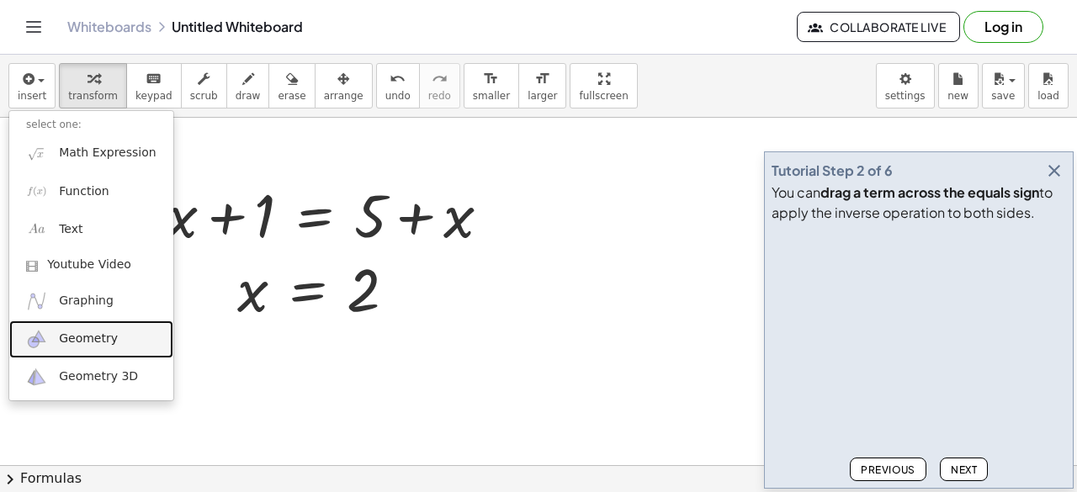
click at [85, 338] on span "Geometry" at bounding box center [88, 339] width 59 height 17
